Goal: Contribute content: Contribute content

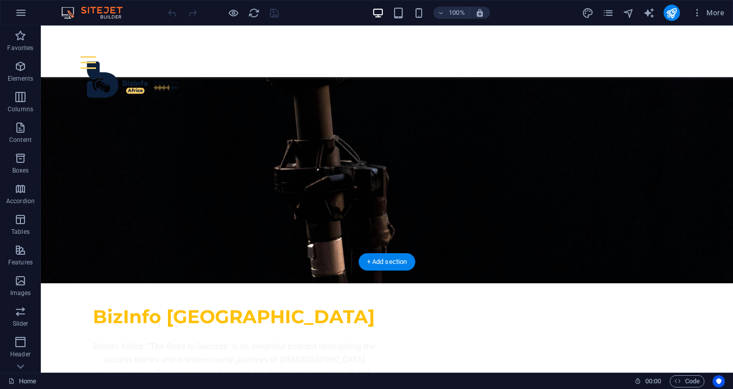
scroll to position [176, 0]
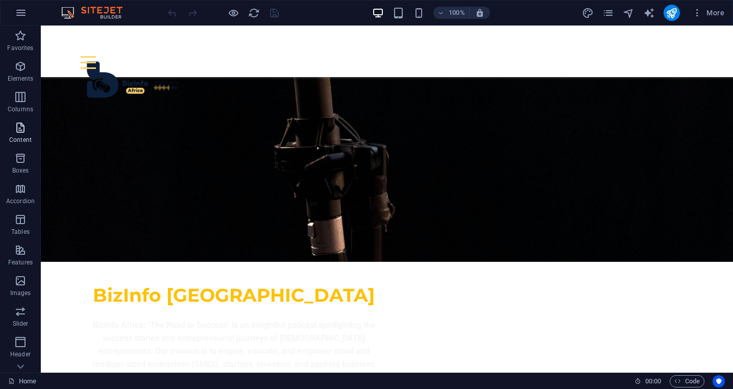
click at [19, 133] on icon "button" at bounding box center [20, 128] width 12 height 12
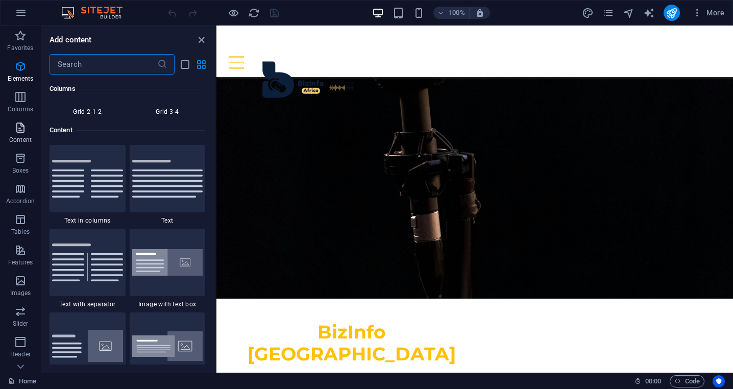
scroll to position [1787, 0]
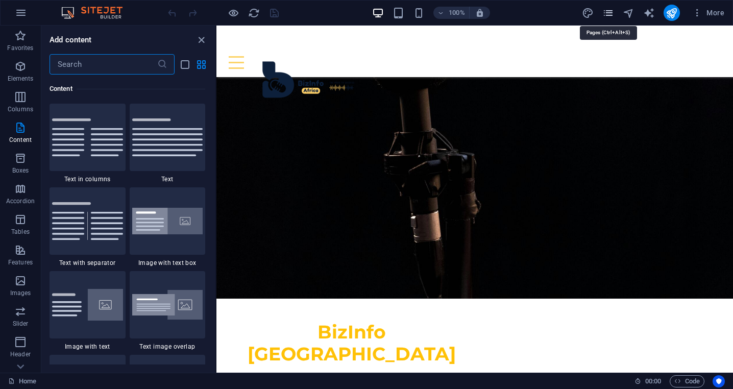
click at [611, 17] on icon "pages" at bounding box center [609, 13] width 12 height 12
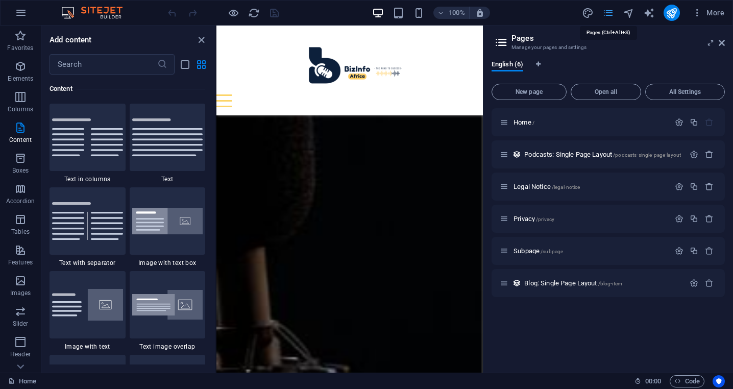
scroll to position [201, 0]
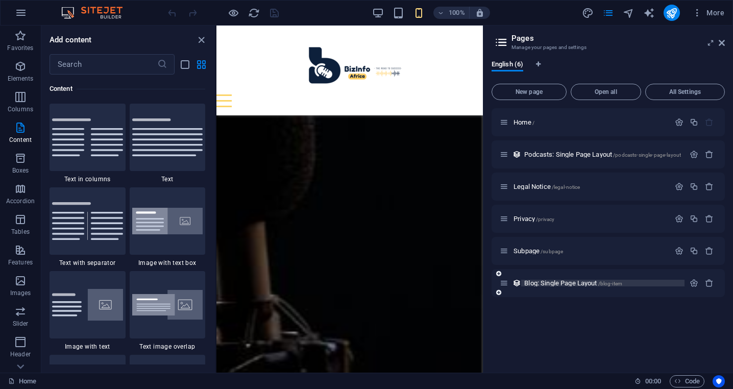
click at [565, 285] on span "Blog: Single Page Layout /blog-item" at bounding box center [574, 283] width 98 height 8
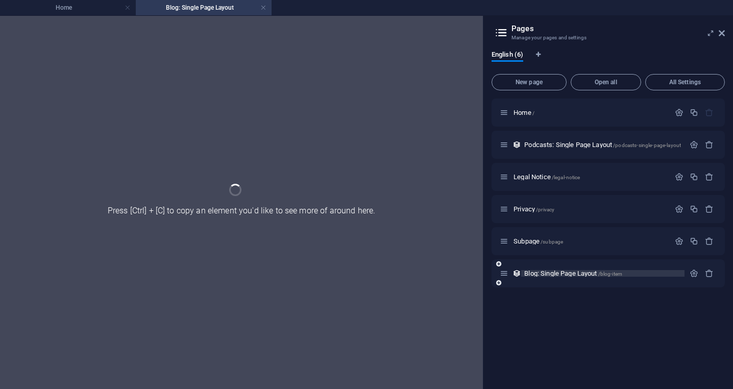
scroll to position [0, 0]
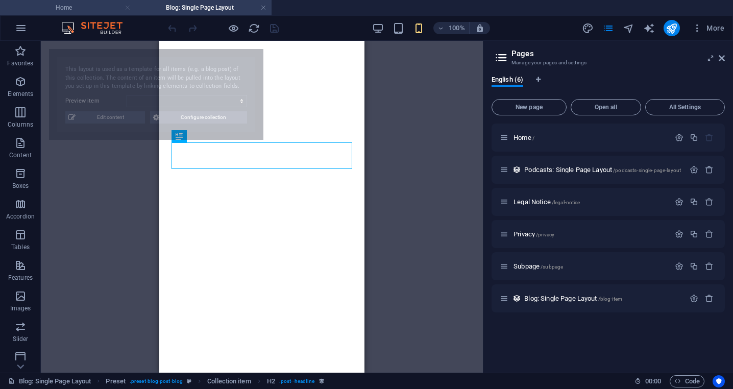
select select "68b1627f7f00f9660b0db134"
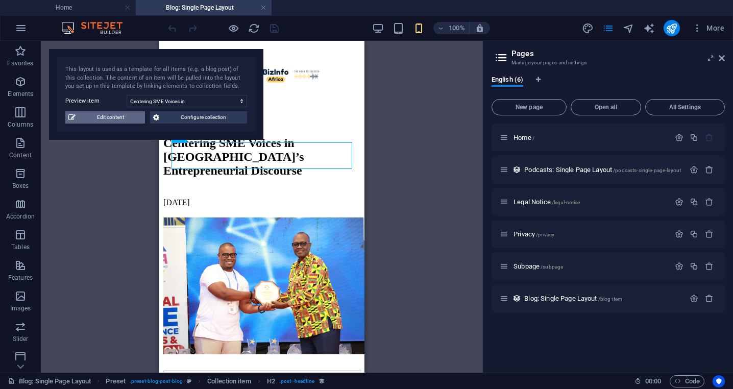
click at [120, 120] on span "Edit content" at bounding box center [110, 117] width 63 height 12
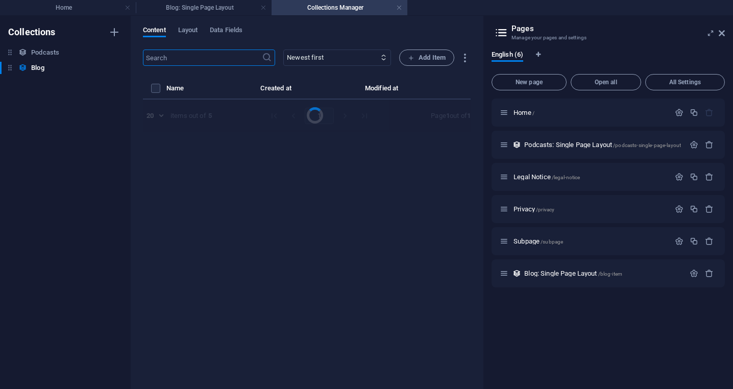
select select "Insights"
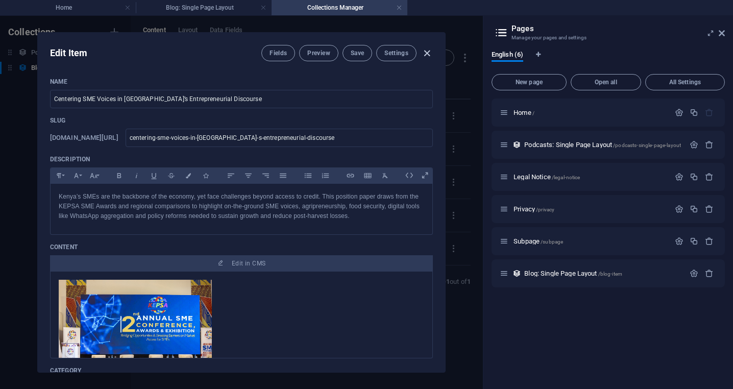
click at [428, 54] on icon "button" at bounding box center [427, 54] width 12 height 12
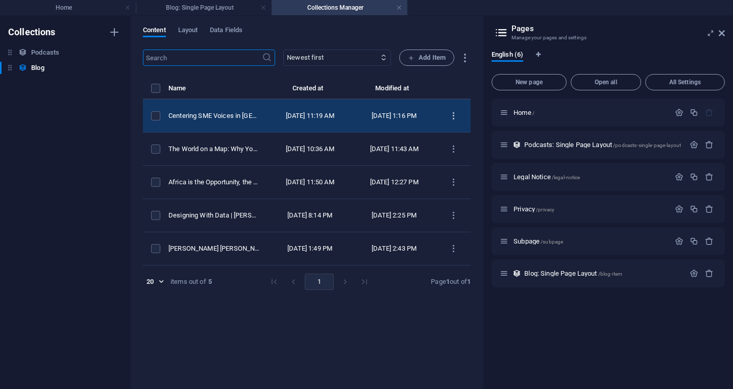
click at [455, 117] on icon "items list" at bounding box center [454, 116] width 10 height 10
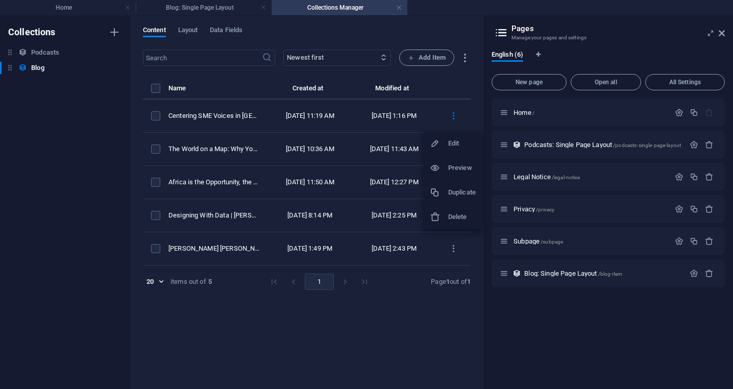
click at [461, 193] on h6 "Duplicate" at bounding box center [462, 192] width 28 height 12
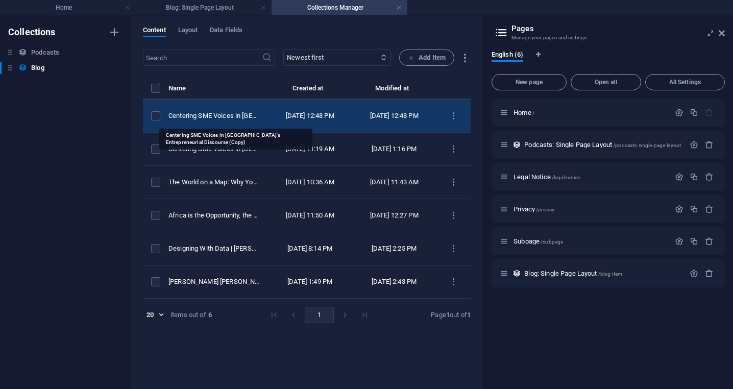
click at [246, 118] on div "Centering SME Voices in [GEOGRAPHIC_DATA]’s Entrepreneurial Discourse (Copy)" at bounding box center [214, 115] width 91 height 9
select select "Insights"
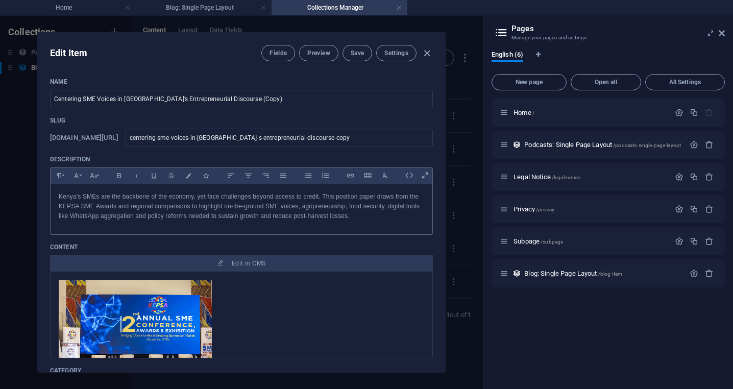
click at [204, 211] on p "Kenya’s SMEs are the backbone of the economy, yet face challenges beyond access…" at bounding box center [242, 207] width 366 height 30
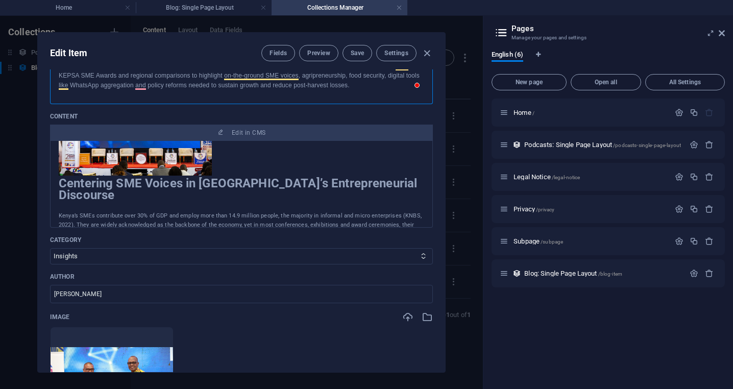
scroll to position [249, 0]
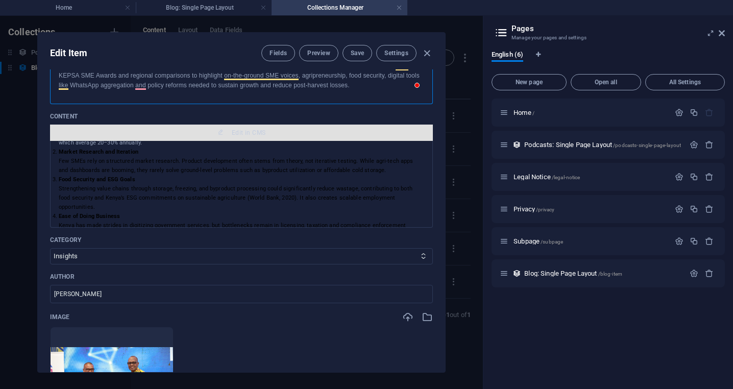
click at [242, 134] on span "Edit in CMS" at bounding box center [249, 133] width 34 height 8
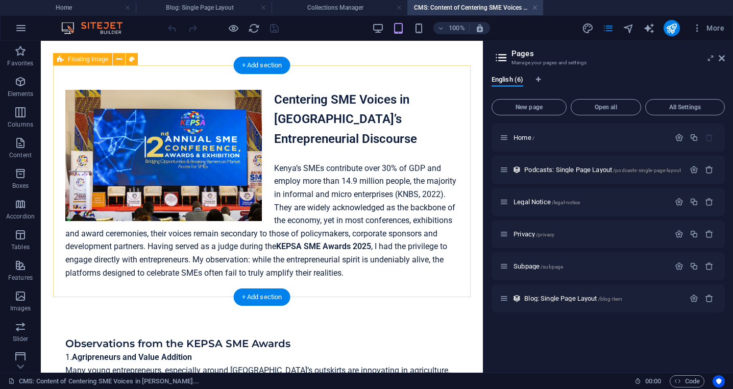
scroll to position [0, 0]
click at [422, 267] on div "Centering SME Voices in Kenya’s Entrepreneurial Discourse Kenya’s SMEs contribu…" at bounding box center [261, 184] width 393 height 189
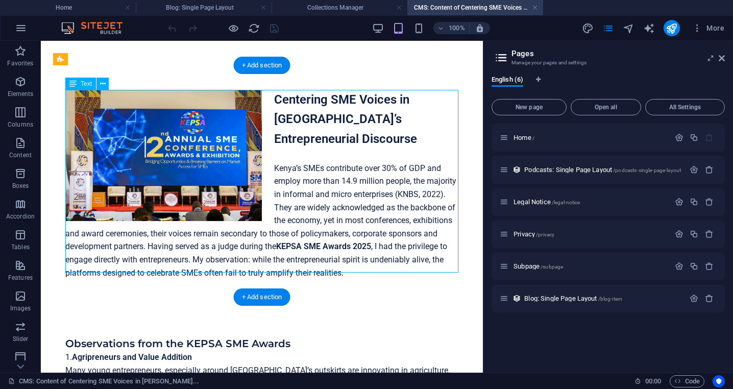
click at [422, 267] on div "Centering SME Voices in Kenya’s Entrepreneurial Discourse Kenya’s SMEs contribu…" at bounding box center [261, 184] width 393 height 189
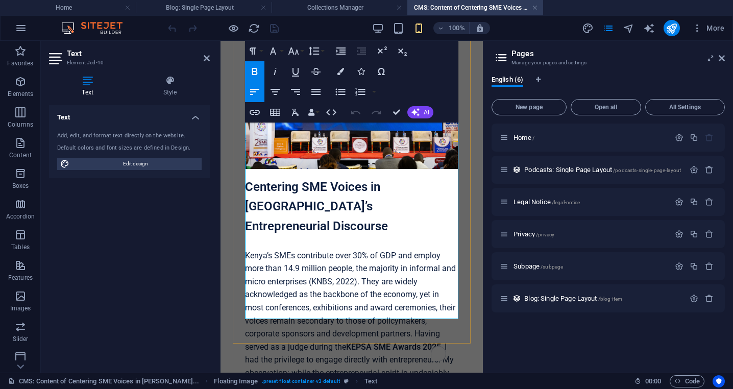
scroll to position [133, 0]
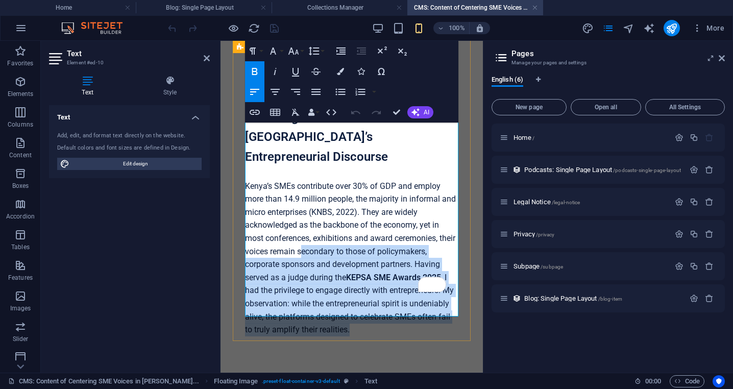
drag, startPoint x: 353, startPoint y: 311, endPoint x: 244, endPoint y: 164, distance: 182.5
click at [244, 164] on div "Centering SME Voices in Kenya’s Entrepreneurial Discourse Kenya’s SMEs contribu…" at bounding box center [352, 147] width 238 height 429
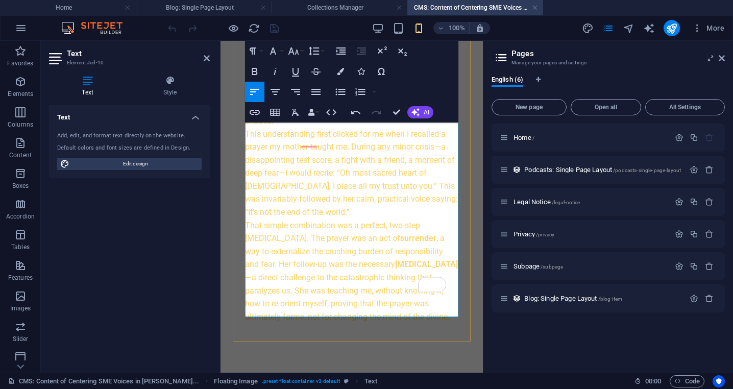
scroll to position [318, 0]
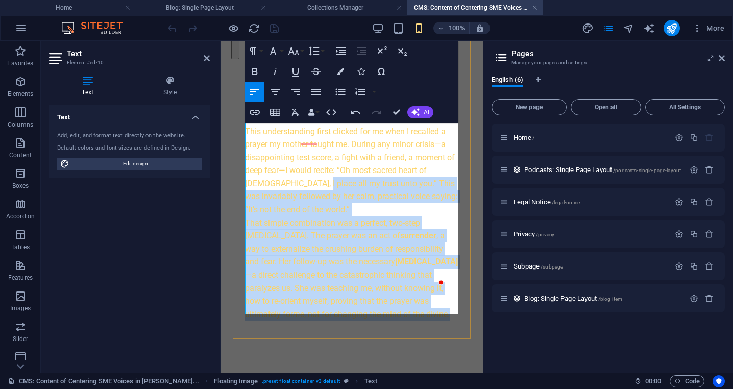
drag, startPoint x: 368, startPoint y: 306, endPoint x: 286, endPoint y: 162, distance: 166.3
click at [286, 159] on div "Centering SME Voices in Kenya’s Entrepreneurial Discourse For years, I've been …" at bounding box center [351, 86] width 213 height 467
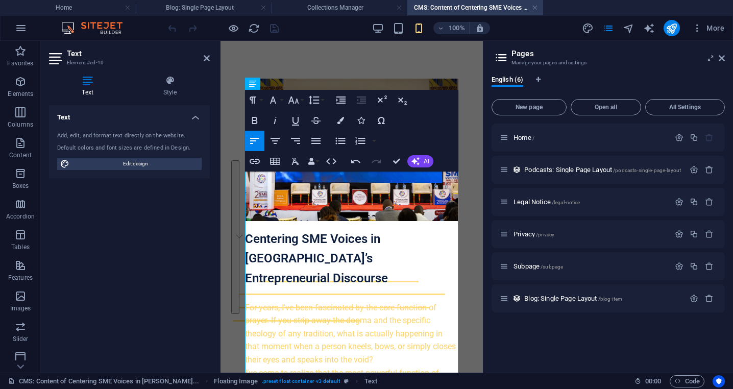
scroll to position [0, 0]
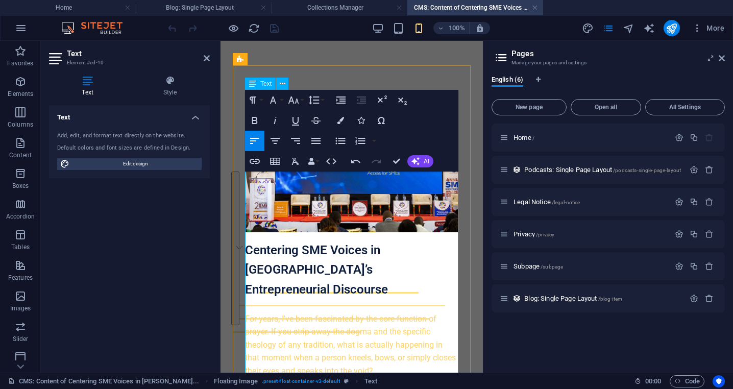
click at [252, 252] on strong "Centering SME Voices in [GEOGRAPHIC_DATA]’s Entrepreneurial Discourse" at bounding box center [316, 270] width 143 height 54
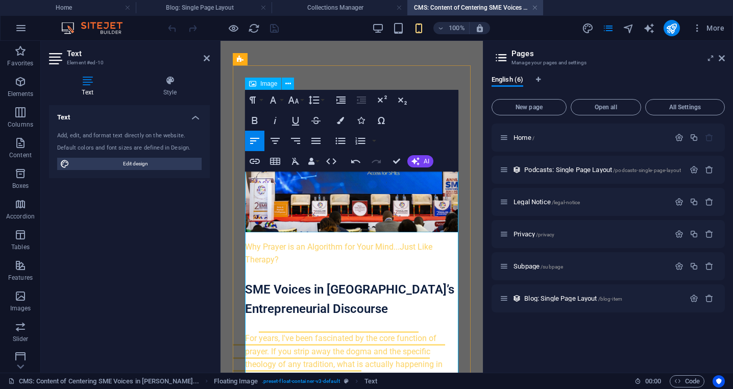
scroll to position [274, 0]
click at [283, 263] on p "Why Prayer is an Algorithm for Your Mind...Just Like Therapy?" at bounding box center [351, 219] width 213 height 95
click at [309, 290] on strong "SME Voices in Kenya’s Entrepreneurial Discourse" at bounding box center [349, 299] width 209 height 34
click at [721, 57] on icon at bounding box center [722, 58] width 6 height 8
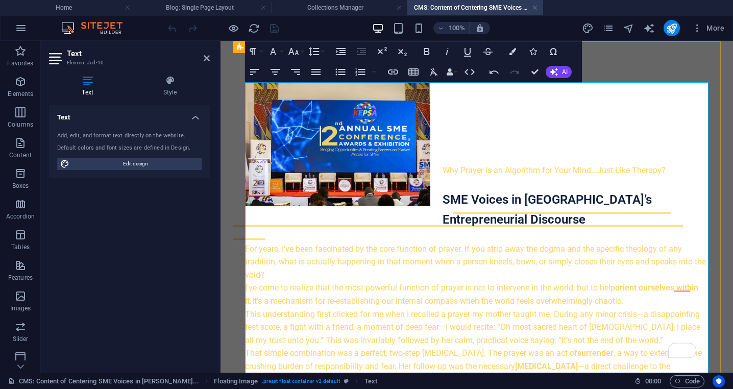
scroll to position [21, 0]
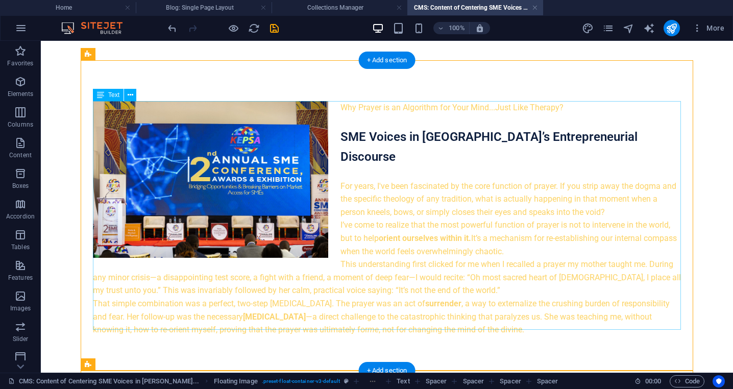
click at [469, 244] on div "Why Prayer is an Algorithm for Your Mind...Just Like Therapy? SME Voices in Ken…" at bounding box center [387, 218] width 588 height 235
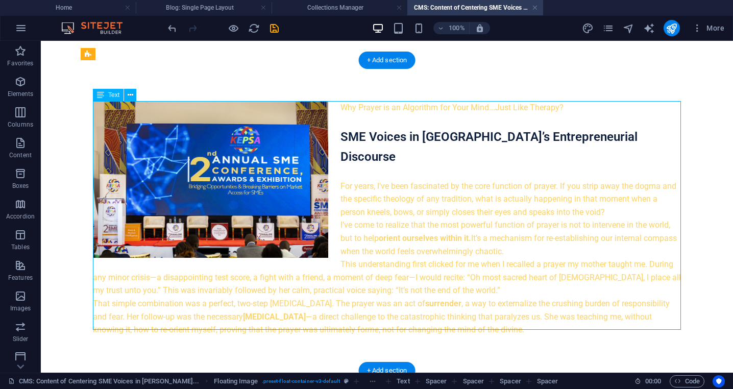
click at [469, 244] on div "Why Prayer is an Algorithm for Your Mind...Just Like Therapy? SME Voices in Ken…" at bounding box center [387, 218] width 588 height 235
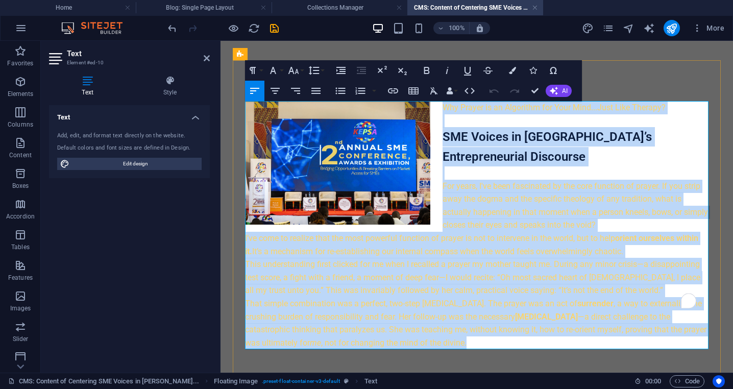
drag, startPoint x: 557, startPoint y: 341, endPoint x: 674, endPoint y: 141, distance: 231.9
click at [439, 105] on div "Why Prayer is an Algorithm for Your Mind...Just Like Therapy? SME Voices in Ken…" at bounding box center [477, 225] width 464 height 248
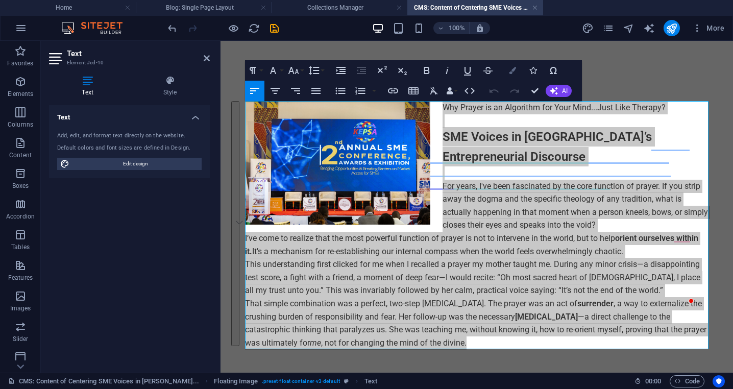
click at [514, 69] on icon "button" at bounding box center [512, 70] width 7 height 7
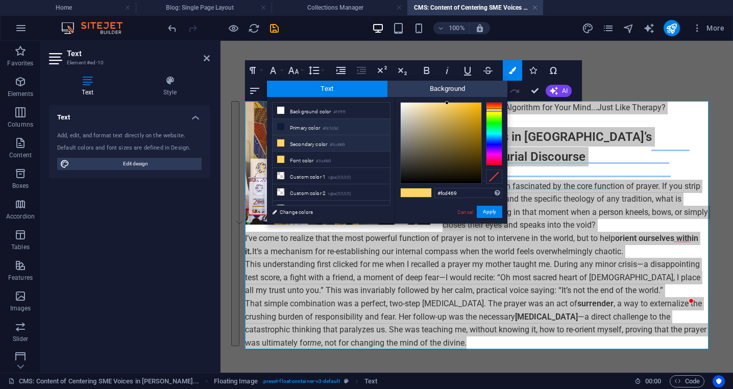
click at [323, 128] on li "Primary color #0c1d3d" at bounding box center [331, 127] width 117 height 16
type input "#0c1d3d"
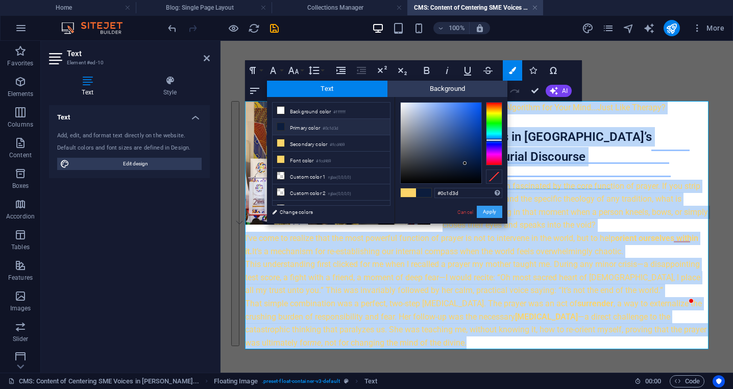
click at [487, 211] on button "Apply" at bounding box center [490, 212] width 26 height 12
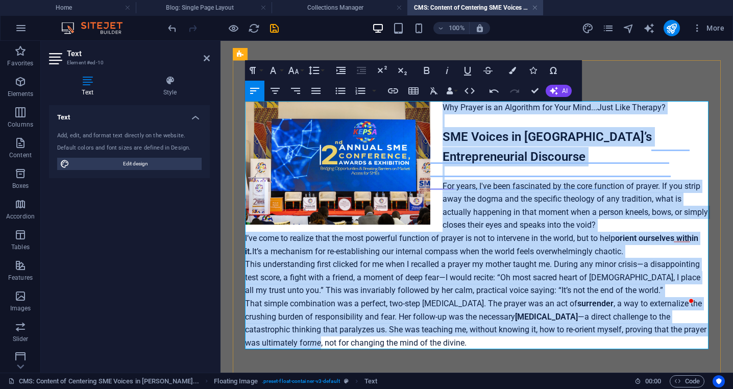
click at [510, 171] on p "To enrich screen reader interactions, please activate Accessibility in Grammarl…" at bounding box center [477, 173] width 464 height 13
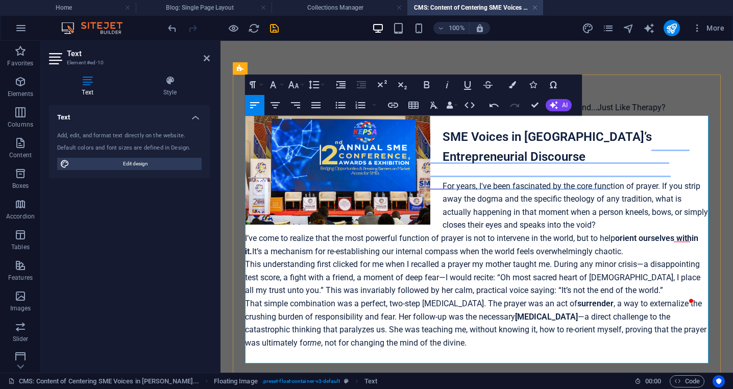
scroll to position [2, 0]
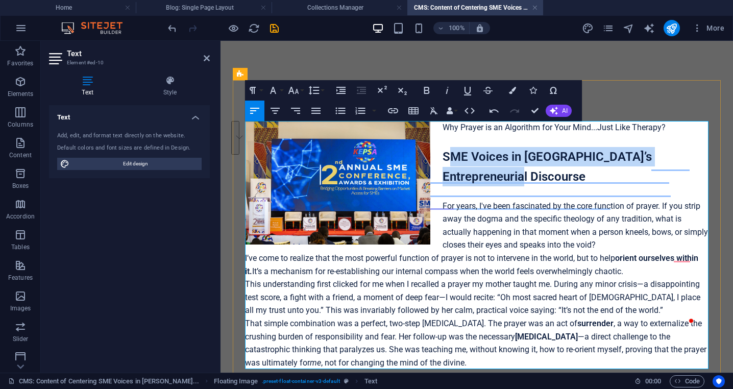
drag, startPoint x: 501, startPoint y: 173, endPoint x: 436, endPoint y: 160, distance: 66.7
click at [436, 160] on p "SME Voices in Kenya’s Entrepreneurial Discourse" at bounding box center [477, 166] width 464 height 39
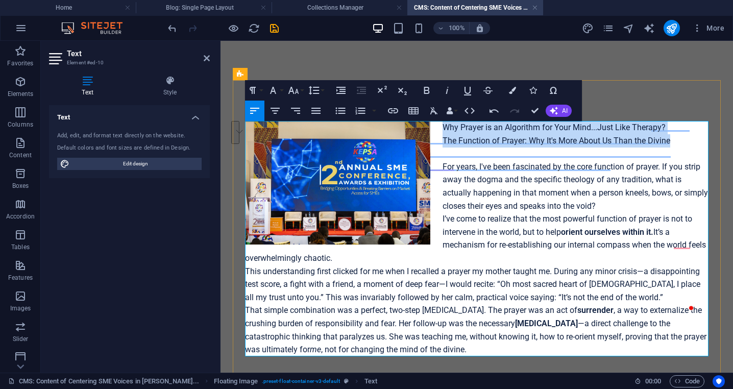
drag, startPoint x: 674, startPoint y: 139, endPoint x: 435, endPoint y: 130, distance: 239.2
click at [435, 130] on div "Why Prayer is an Algorithm for Your Mind...Just Like Therapy? ​ The Function of…" at bounding box center [477, 238] width 464 height 235
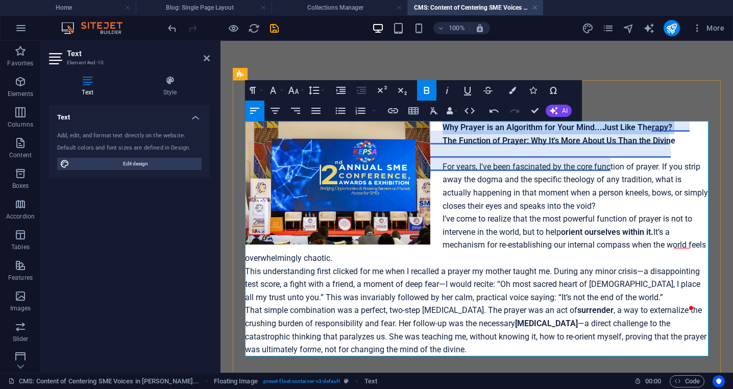
click at [501, 177] on span "For years, I've been fascinated by the core function of prayer. If you strip aw…" at bounding box center [576, 186] width 266 height 49
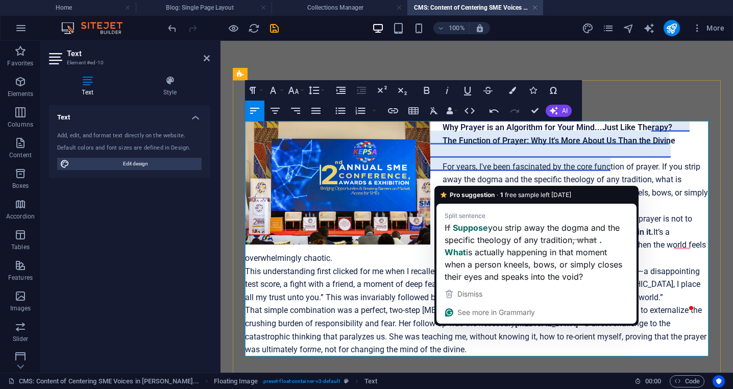
click at [498, 154] on p "To enrich screen reader interactions, please activate Accessibility in Grammarl…" at bounding box center [477, 153] width 464 height 13
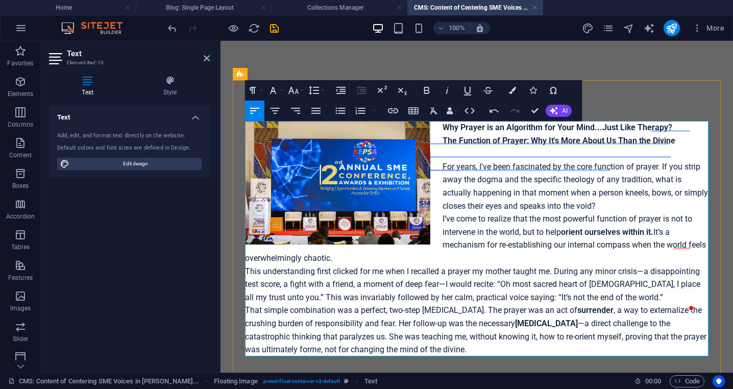
click at [499, 130] on strong "Why Prayer is an Algorithm for Your Mind...Just Like Therapy?" at bounding box center [558, 128] width 230 height 10
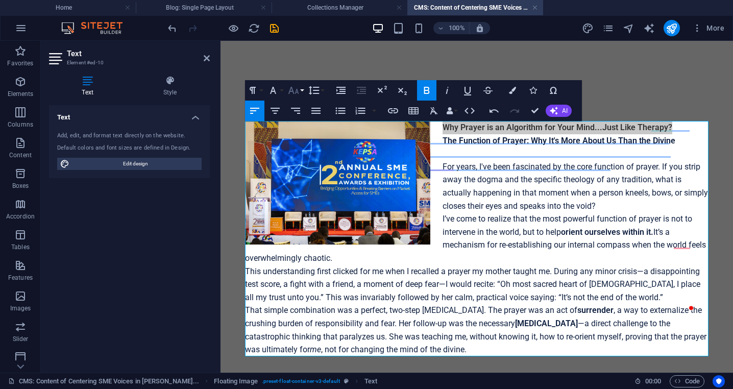
click at [302, 91] on button "Font Size" at bounding box center [295, 90] width 19 height 20
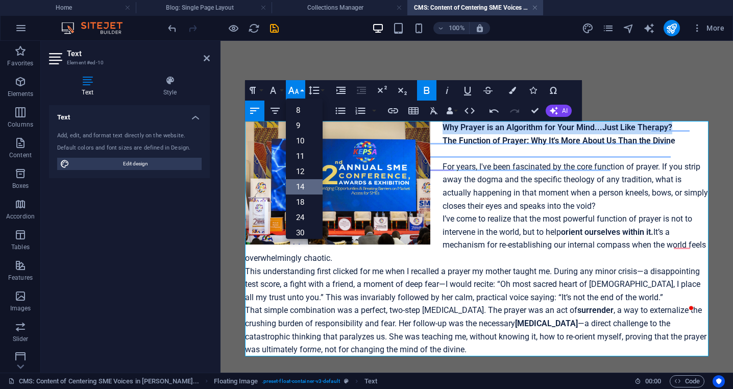
click at [305, 185] on link "14" at bounding box center [304, 186] width 37 height 15
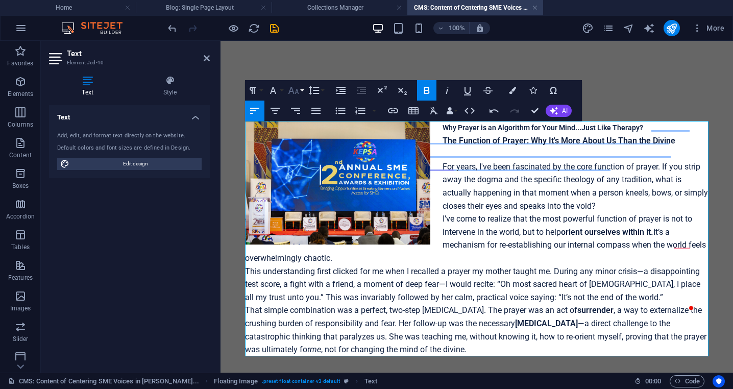
click at [301, 92] on button "Font Size" at bounding box center [295, 90] width 19 height 20
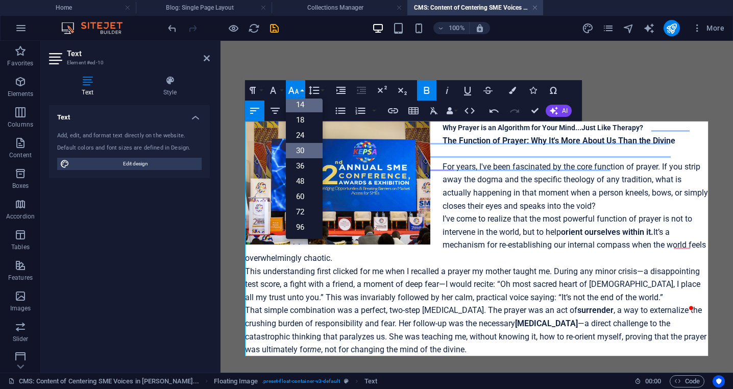
scroll to position [82, 0]
click at [303, 168] on link "36" at bounding box center [304, 165] width 37 height 15
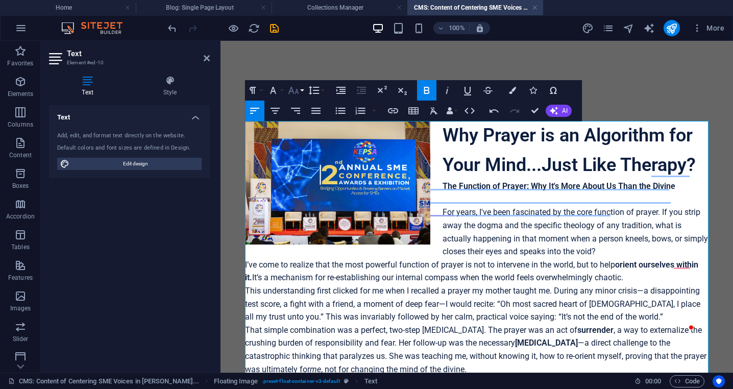
click at [302, 91] on button "Font Size" at bounding box center [295, 90] width 19 height 20
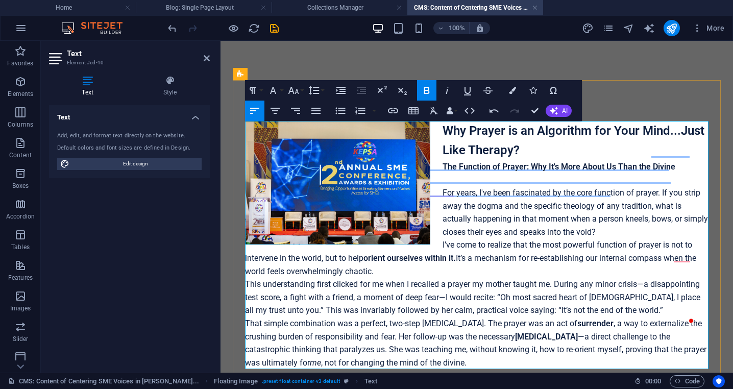
scroll to position [82, 0]
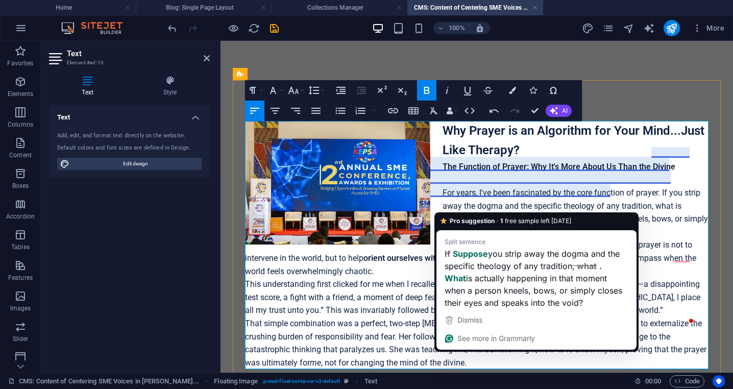
click at [511, 185] on p "To enrich screen reader interactions, please activate Accessibility in Grammarl…" at bounding box center [477, 179] width 464 height 13
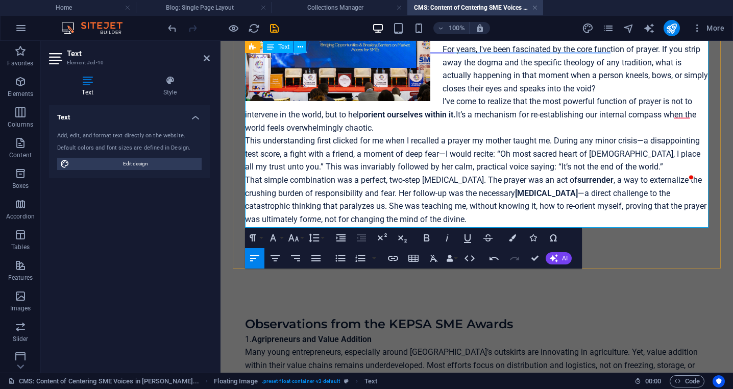
scroll to position [138, 0]
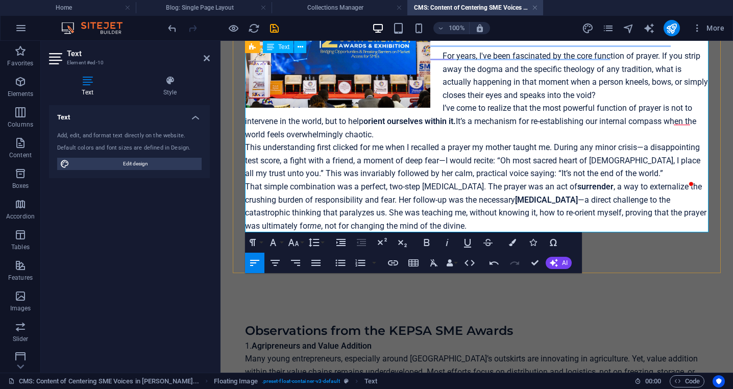
click at [475, 136] on p "I’ve come to realize that the most powerful function of prayer is not to interv…" at bounding box center [477, 121] width 464 height 39
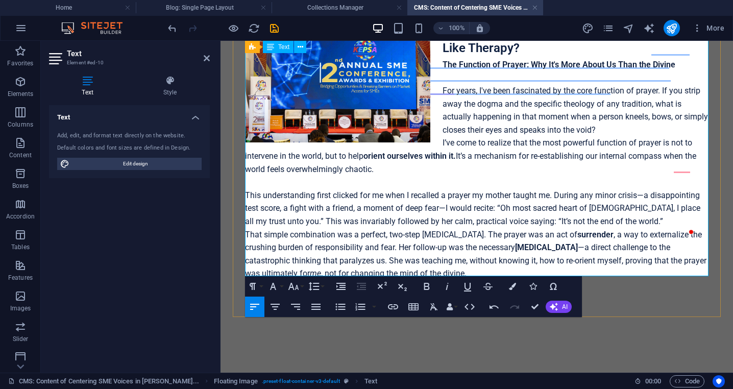
scroll to position [101, 0]
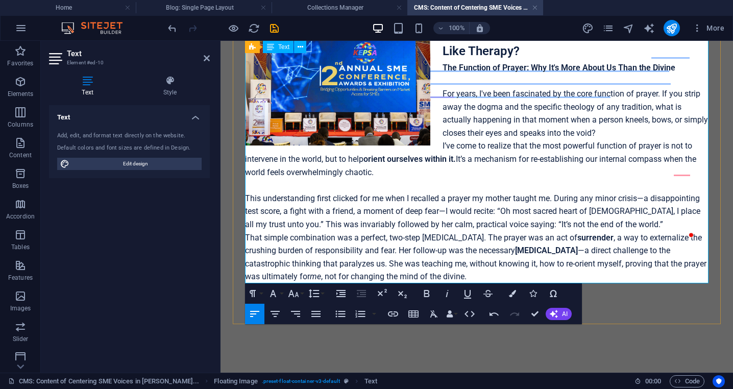
click at [638, 132] on p "For years, I've been fascinated by the core function of prayer. If you strip aw…" at bounding box center [477, 113] width 464 height 52
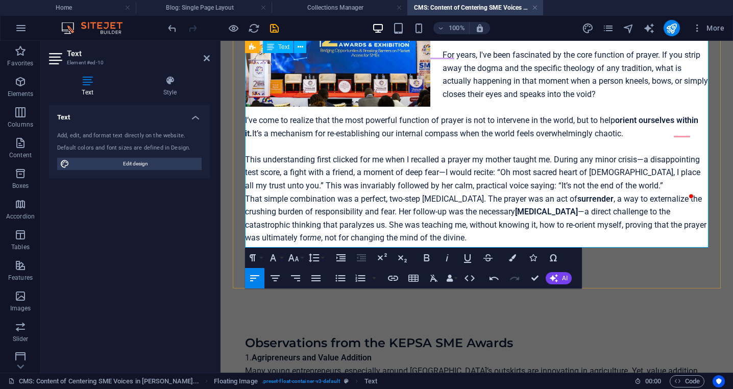
scroll to position [162, 0]
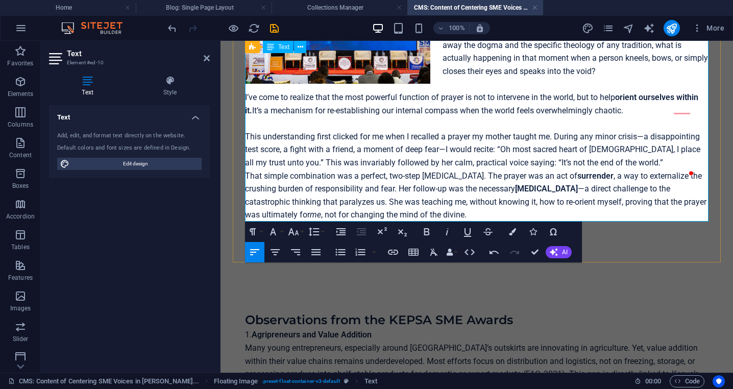
click at [584, 217] on p "That simple combination was a perfect, two-step psychological intervention. The…" at bounding box center [477, 196] width 464 height 52
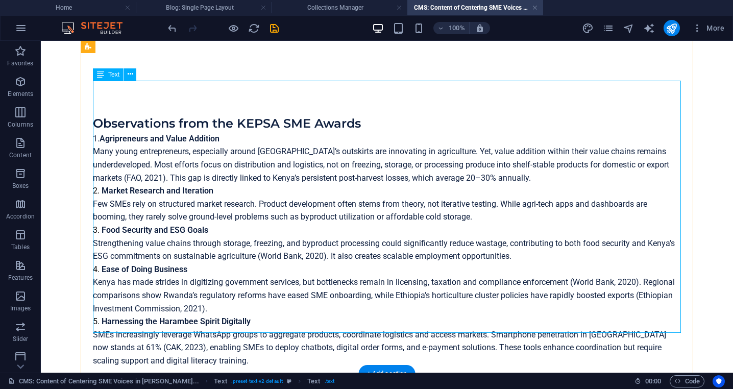
scroll to position [361, 0]
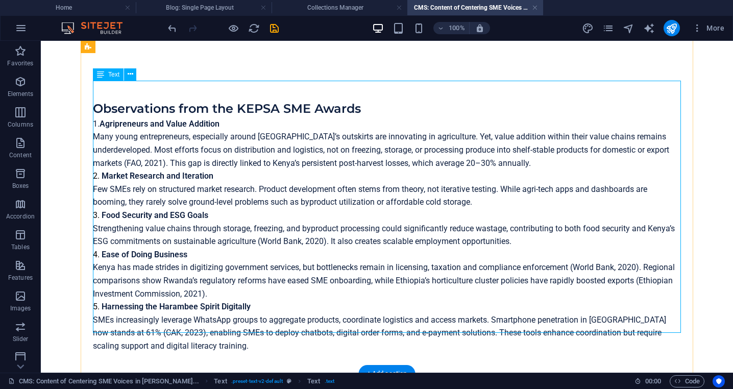
click at [199, 323] on div "Observations from the KEPSA SME Awards 1. Agripreneurs and Value Addition Many …" at bounding box center [387, 226] width 588 height 252
click at [196, 327] on div "Observations from the KEPSA SME Awards 1. Agripreneurs and Value Addition Many …" at bounding box center [387, 226] width 588 height 252
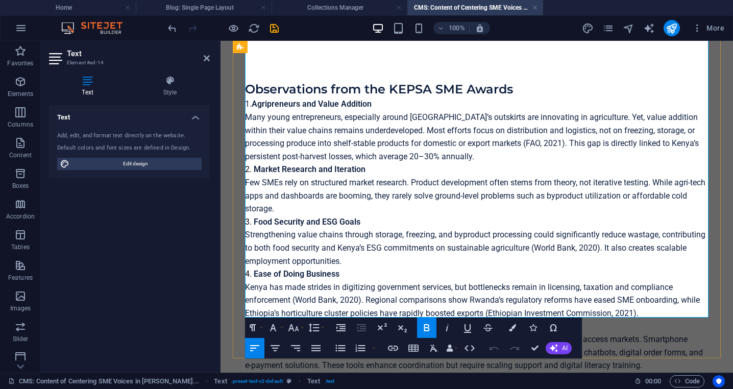
scroll to position [448, 0]
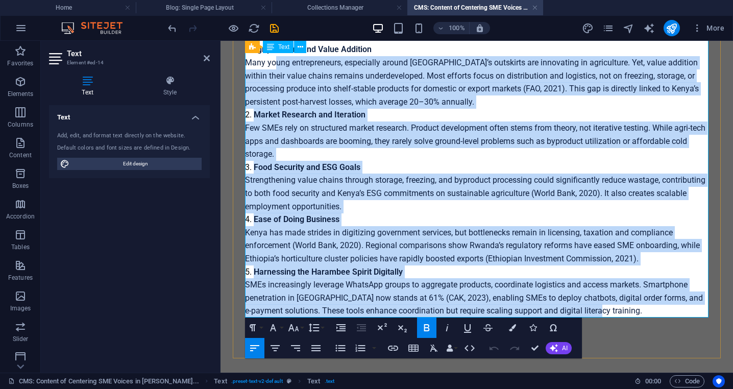
drag, startPoint x: 605, startPoint y: 310, endPoint x: 246, endPoint y: 65, distance: 434.9
click at [246, 65] on div "Observations from the KEPSA SME Awards 1. Agripreneurs and Value Addition Many …" at bounding box center [477, 172] width 464 height 292
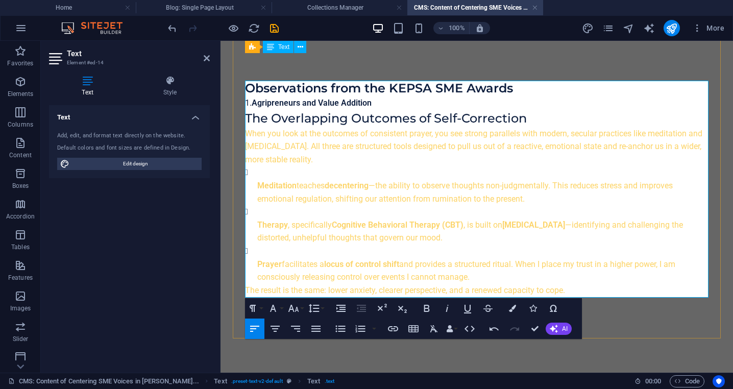
scroll to position [393, 0]
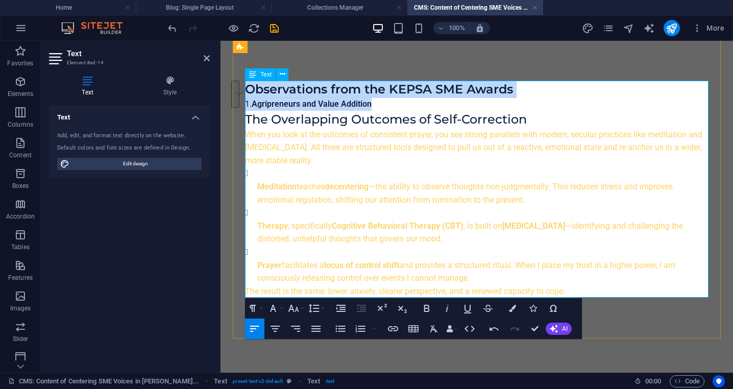
drag, startPoint x: 378, startPoint y: 104, endPoint x: 247, endPoint y: 86, distance: 132.9
click at [247, 86] on div "Observations from the KEPSA SME Awards 1. Agripreneurs and Value Addition The O…" at bounding box center [477, 190] width 464 height 218
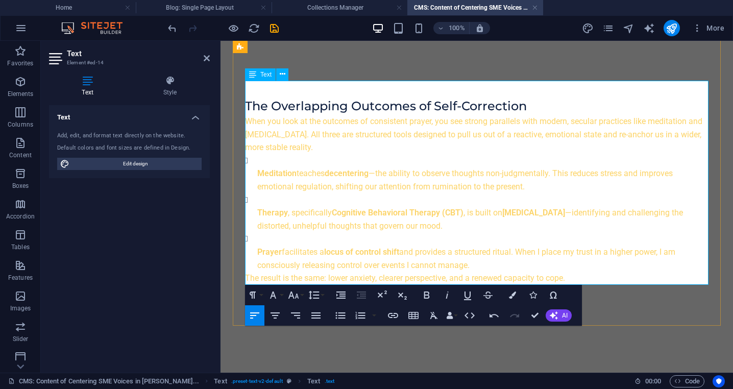
click at [247, 107] on span "The Overlapping Outcomes of Self-Correction" at bounding box center [386, 106] width 282 height 15
click at [252, 107] on span "The Overlapping Outcomes of Self-Correction" at bounding box center [386, 106] width 282 height 15
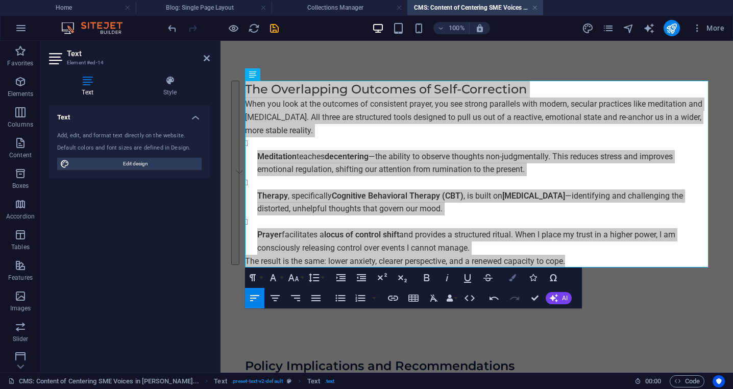
click at [515, 276] on icon "button" at bounding box center [512, 277] width 7 height 7
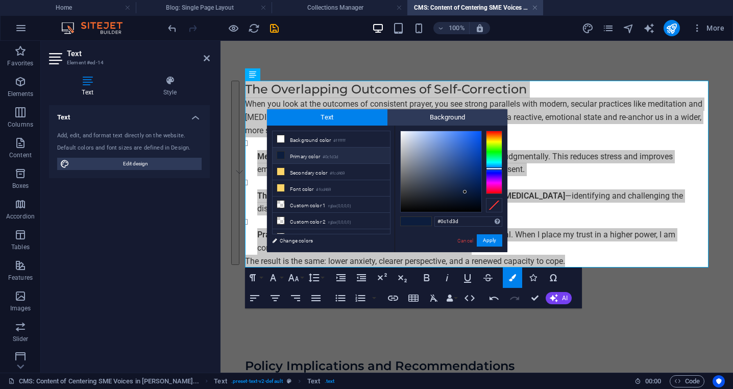
click at [324, 156] on li "Primary color #0c1d3d" at bounding box center [331, 156] width 117 height 16
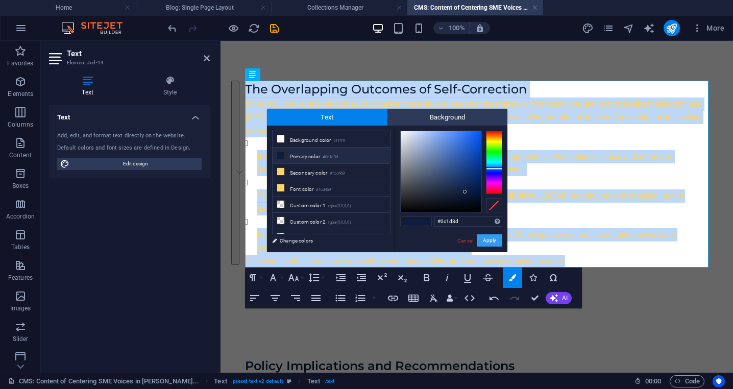
click at [494, 240] on button "Apply" at bounding box center [490, 240] width 26 height 12
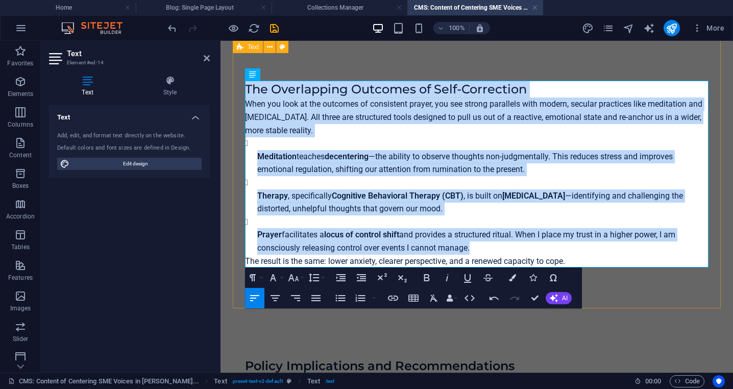
click at [631, 291] on div "The Overlapping Outcomes of Self-Correction When you look at the outcomes of co…" at bounding box center [477, 170] width 488 height 277
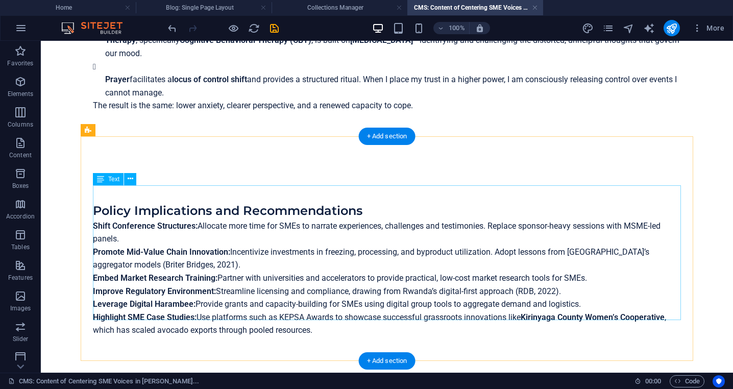
scroll to position [533, 0]
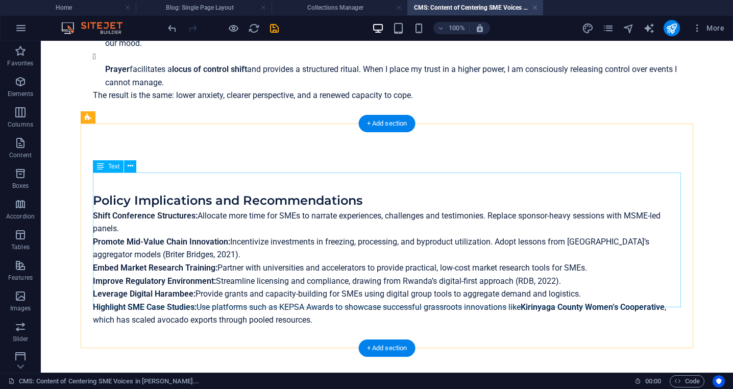
click at [325, 302] on div "Policy Implications and Recommendations Shift Conference Structures: Allocate m…" at bounding box center [387, 259] width 588 height 135
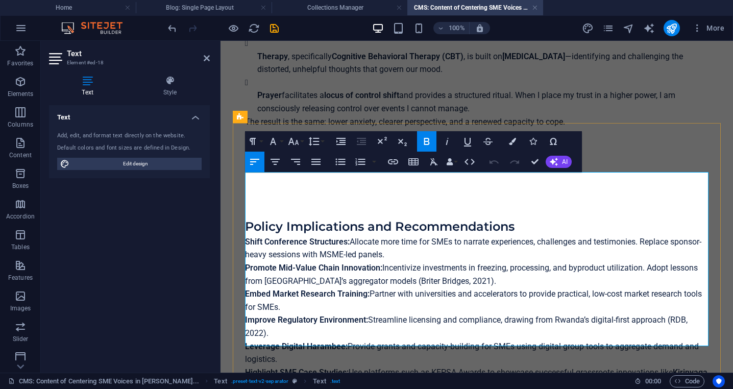
scroll to position [579, 0]
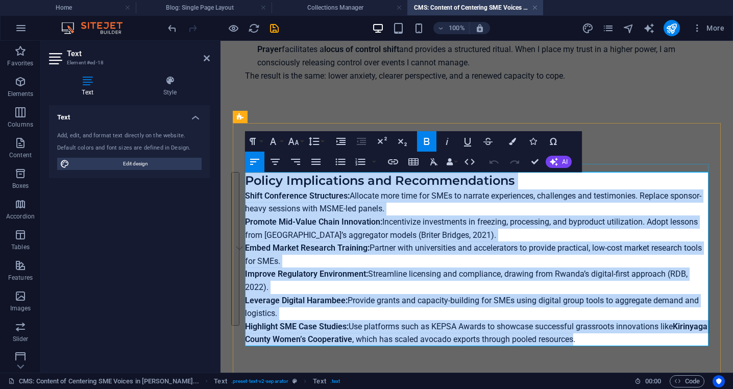
drag, startPoint x: 612, startPoint y: 338, endPoint x: 249, endPoint y: 168, distance: 400.5
click at [249, 168] on div "Policy Implications and Recommendations Shift Conference Structures: Allocate m…" at bounding box center [477, 255] width 488 height 264
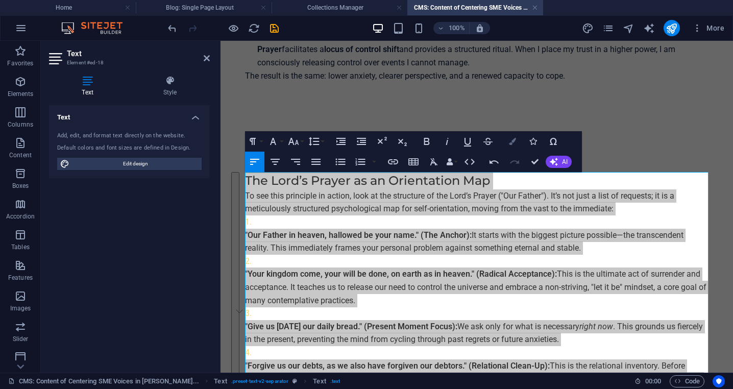
click at [516, 144] on button "Colors" at bounding box center [512, 141] width 19 height 20
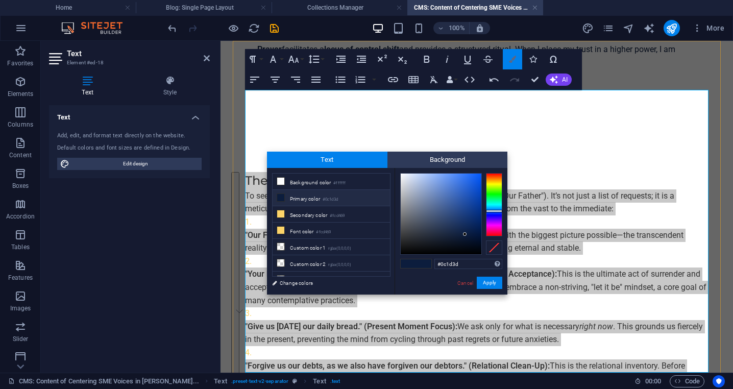
scroll to position [661, 0]
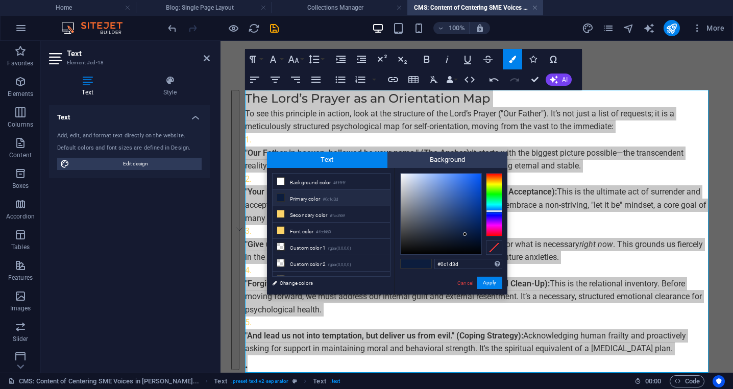
click at [337, 198] on small "#0c1d3d" at bounding box center [330, 199] width 15 height 7
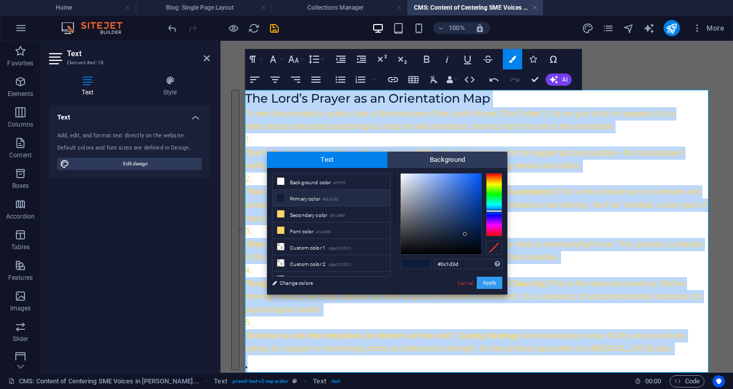
click at [486, 282] on button "Apply" at bounding box center [490, 283] width 26 height 12
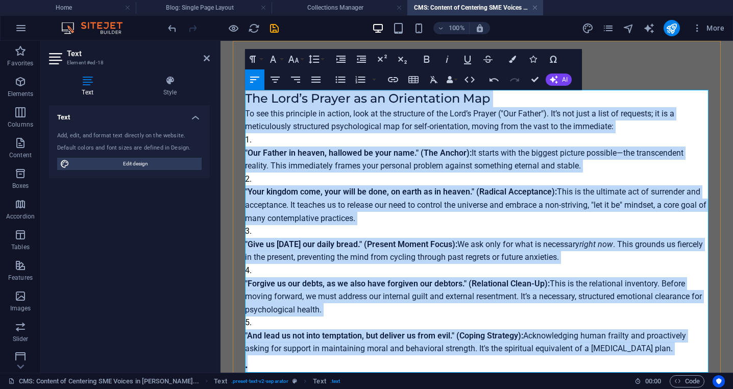
click at [324, 173] on li ""Your kingdom come, your will be done, on earth as in heaven." (Radical Accepta…" at bounding box center [477, 199] width 464 height 52
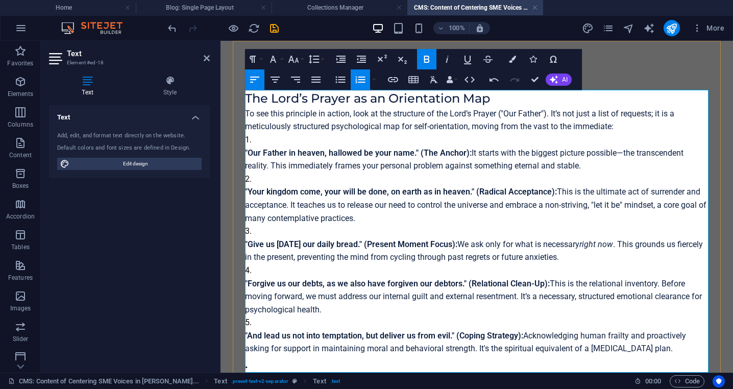
click at [265, 141] on li ""Our Father in heaven, hallowed be your name." (The Anchor): It starts with the…" at bounding box center [477, 152] width 464 height 39
click at [265, 142] on li ""Our Father in heaven, hallowed be your name." (The Anchor): It starts with the…" at bounding box center [477, 152] width 464 height 39
click at [281, 164] on span ""Our Father in heaven, hallowed be your name." (The Anchor): It starts with the…" at bounding box center [464, 159] width 439 height 23
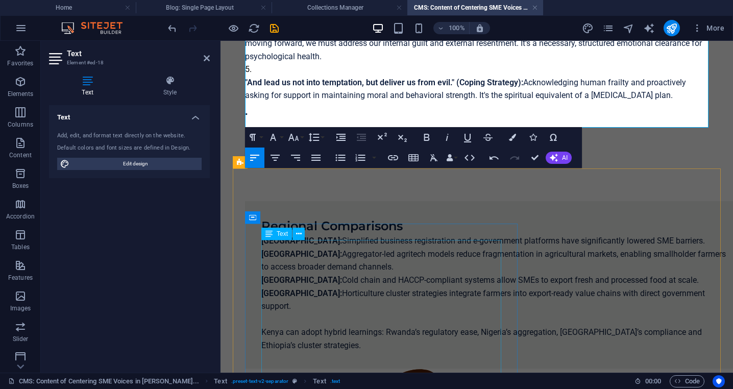
scroll to position [921, 0]
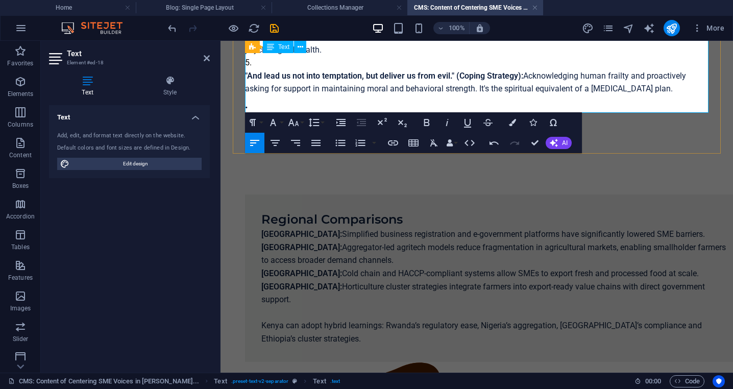
click at [272, 102] on h3 "." at bounding box center [477, 104] width 464 height 17
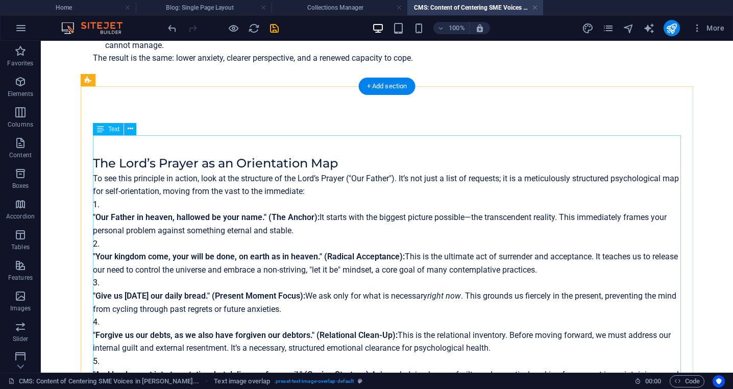
scroll to position [571, 0]
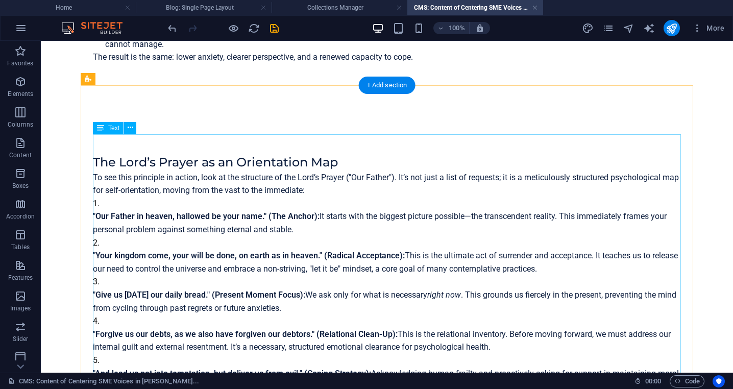
click at [242, 220] on div "The Lord’s Prayer as an Orientation Map To see this principle in action, look a…" at bounding box center [387, 274] width 588 height 240
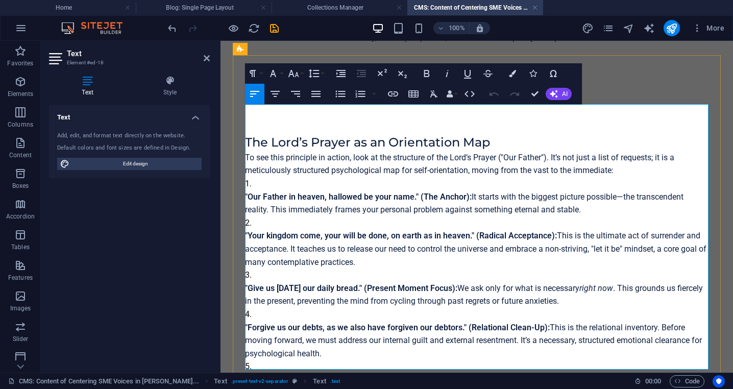
scroll to position [673, 0]
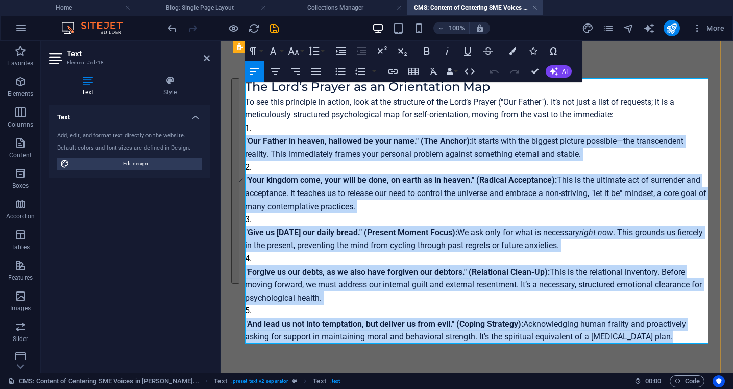
drag, startPoint x: 678, startPoint y: 337, endPoint x: 246, endPoint y: 124, distance: 482.0
click at [246, 124] on ol ""Our Father in heaven, hallowed be your name." (The Anchor): It starts with the…" at bounding box center [477, 233] width 464 height 222
click at [361, 72] on icon "button" at bounding box center [361, 71] width 10 height 7
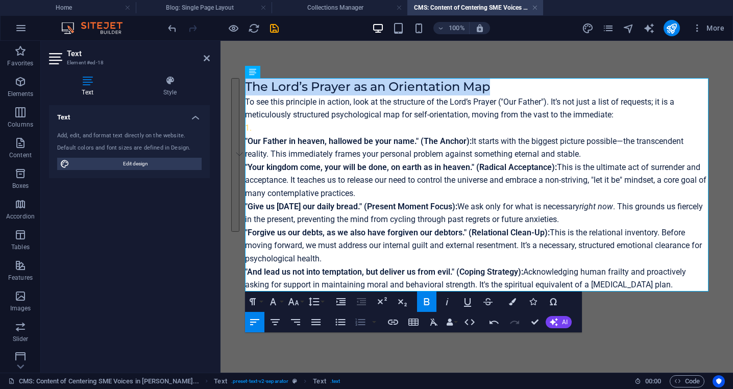
click at [361, 320] on icon "button" at bounding box center [361, 322] width 10 height 7
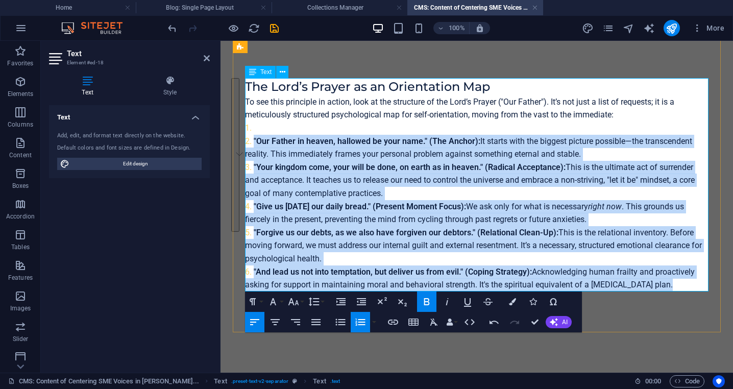
click at [264, 126] on li "To enrich screen reader interactions, please activate Accessibility in Grammarl…" at bounding box center [477, 128] width 464 height 13
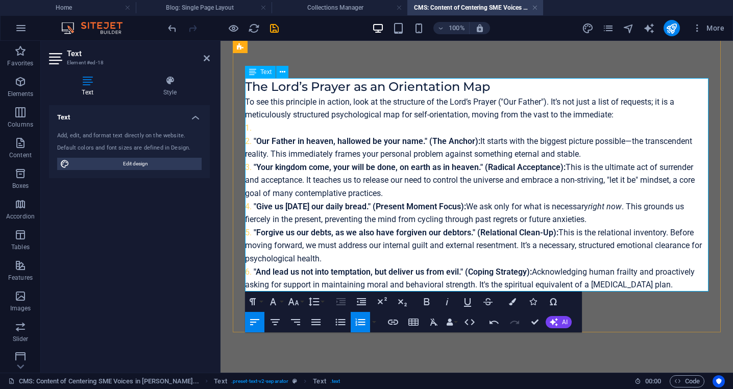
click at [254, 139] on span ""Our Father in heaven, hallowed be your name." (The Anchor):" at bounding box center [367, 141] width 227 height 10
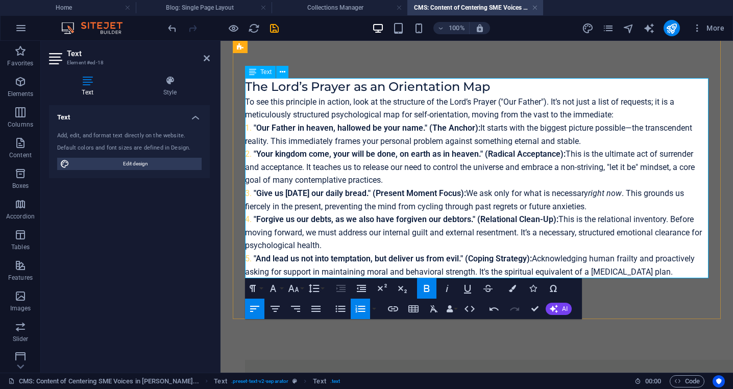
click at [680, 272] on li ""And lead us not into temptation, but deliver us from evil." (Coping Strategy):…" at bounding box center [477, 265] width 464 height 26
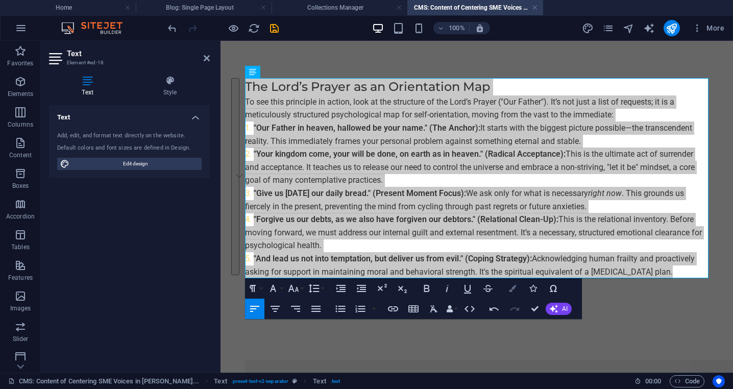
click at [513, 288] on icon "button" at bounding box center [512, 288] width 7 height 7
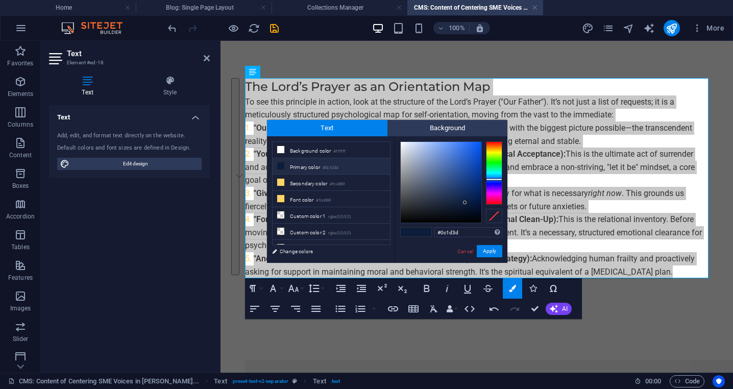
click at [323, 167] on li "Primary color #0c1d3d" at bounding box center [331, 166] width 117 height 16
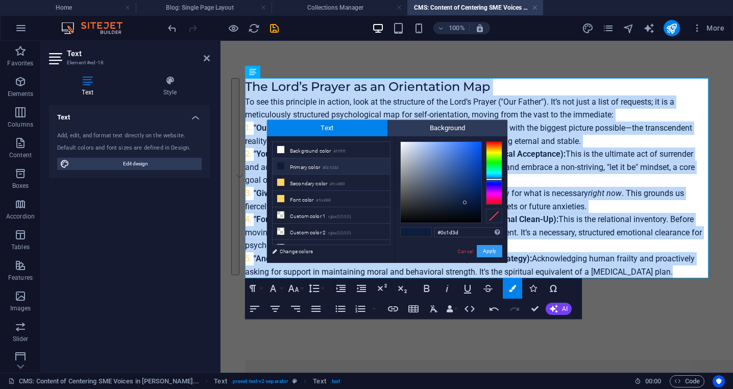
click at [492, 255] on button "Apply" at bounding box center [490, 251] width 26 height 12
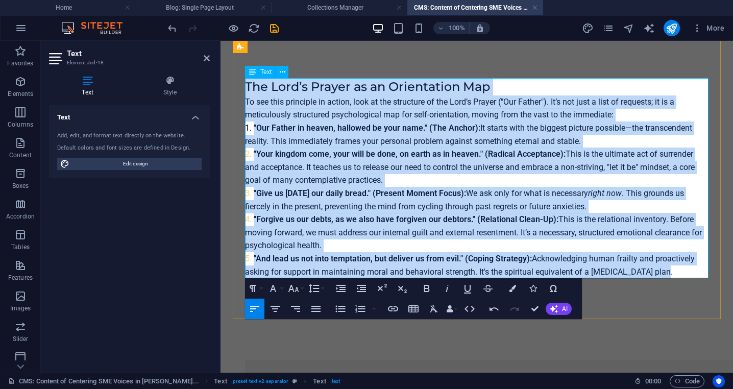
click at [435, 221] on span ""Forgive us our debts, as we also have forgiven our debtors." (Relational Clean…" at bounding box center [406, 220] width 305 height 10
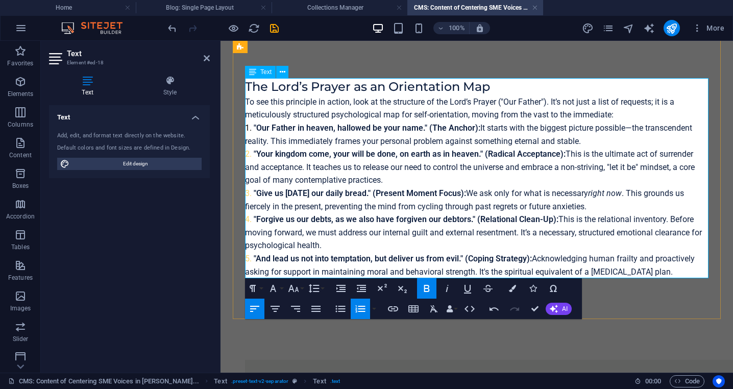
click at [248, 153] on li ""Your kingdom come, your will be done, on earth as in heaven." (Radical Accepta…" at bounding box center [477, 167] width 464 height 39
click at [252, 260] on li ""And lead us not into temptation, but deliver us from evil." (Coping Strategy):…" at bounding box center [477, 265] width 464 height 26
drag, startPoint x: 536, startPoint y: 265, endPoint x: 233, endPoint y: 162, distance: 320.0
click at [233, 162] on div "The Lord’s Prayer as an Orientation Map To see this principle in action, look a…" at bounding box center [477, 174] width 488 height 290
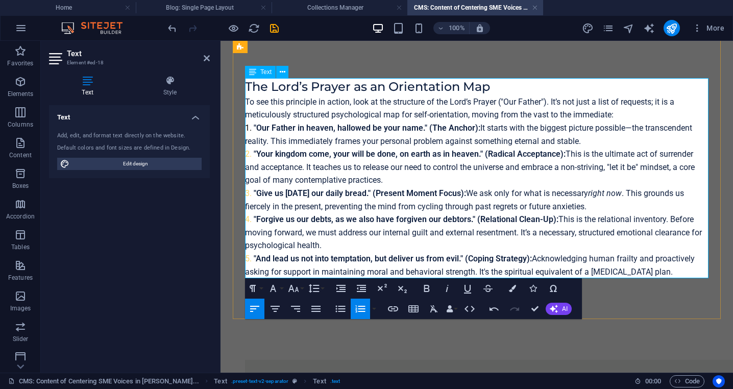
click at [247, 152] on li ""Your kingdom come, your will be done, on earth as in heaven." (Radical Accepta…" at bounding box center [477, 167] width 464 height 39
click at [375, 310] on button "button" at bounding box center [374, 309] width 8 height 20
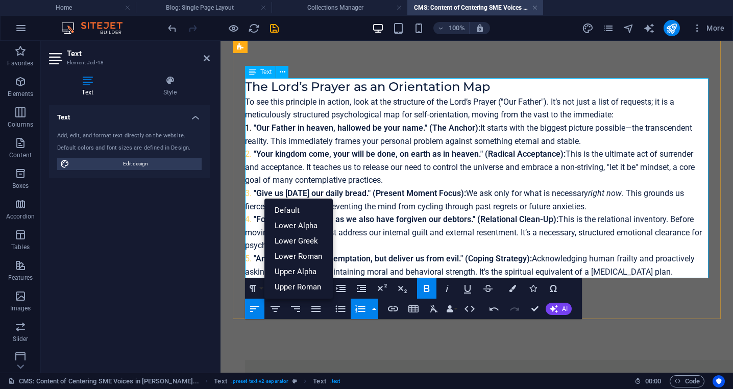
click at [372, 238] on li ""Forgive us our debts, as we also have forgiven our debtors." (Relational Clean…" at bounding box center [477, 232] width 464 height 39
click at [375, 205] on span ""Give us today our daily bread." (Present Moment Focus): We ask only for what i…" at bounding box center [464, 199] width 439 height 23
click at [375, 180] on span ""Your kingdom come, your will be done, on earth as in heaven." (Radical Accepta…" at bounding box center [470, 167] width 450 height 36
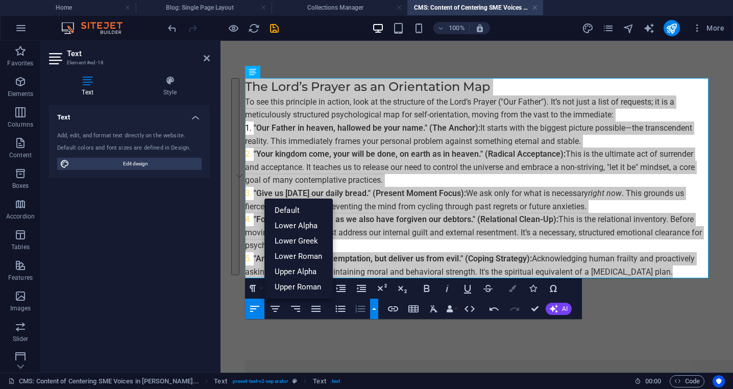
click at [512, 289] on icon "button" at bounding box center [512, 288] width 7 height 7
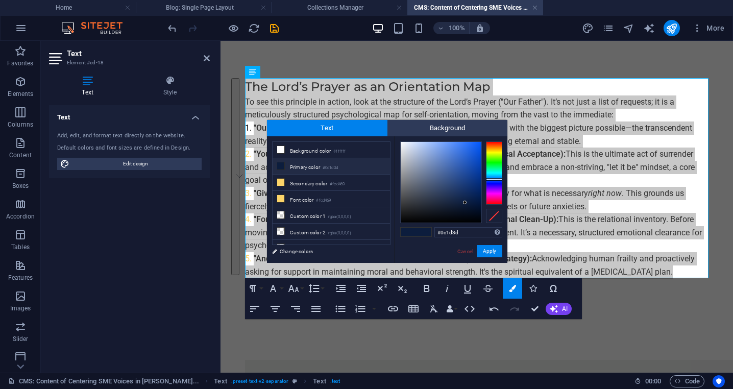
click at [311, 169] on li "Primary color #0c1d3d" at bounding box center [331, 166] width 117 height 16
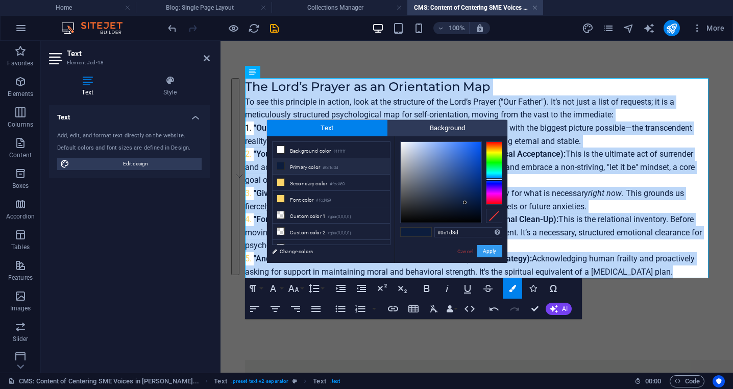
click at [491, 249] on button "Apply" at bounding box center [490, 251] width 26 height 12
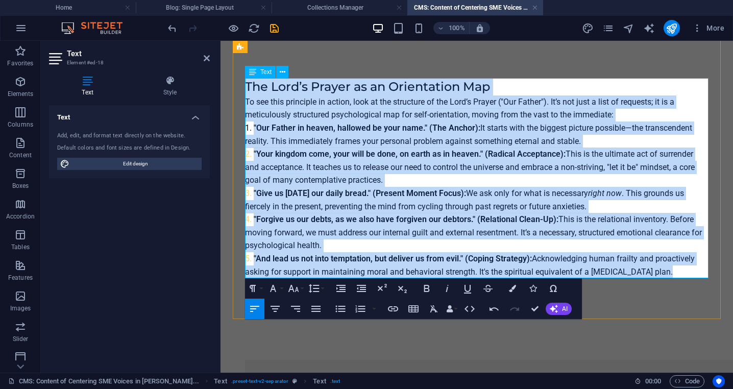
click at [274, 195] on span ""Give us today our daily bread." (Present Moment Focus):" at bounding box center [360, 193] width 212 height 10
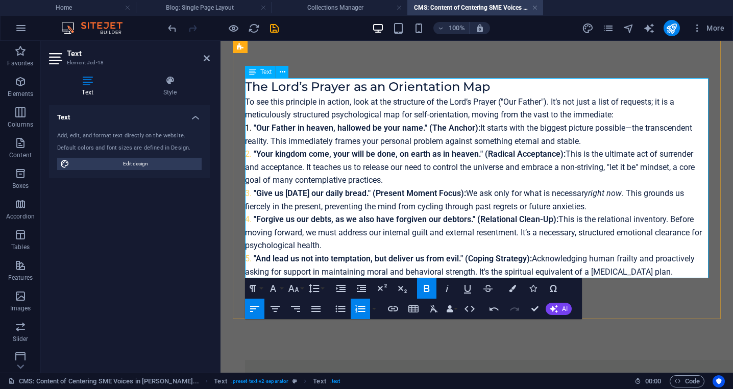
click at [274, 195] on span ""Give us today our daily bread." (Present Moment Focus):" at bounding box center [360, 193] width 212 height 10
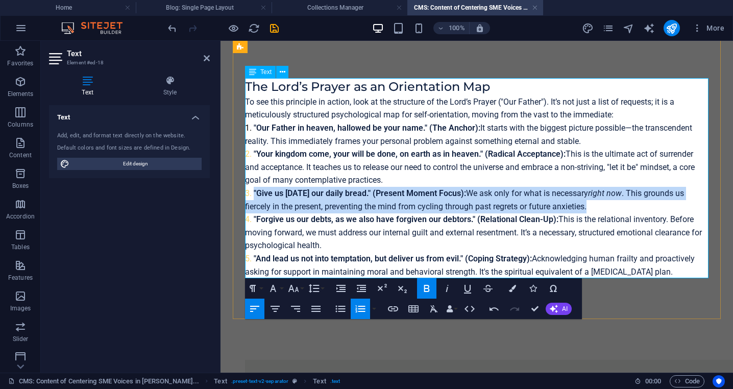
click at [274, 195] on span ""Give us today our daily bread." (Present Moment Focus):" at bounding box center [360, 193] width 212 height 10
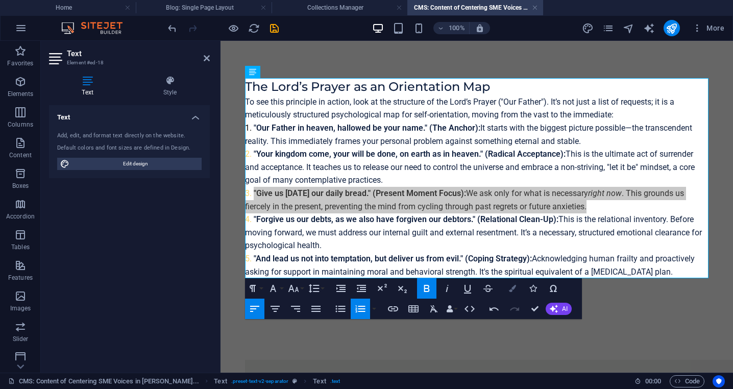
click at [512, 285] on icon "button" at bounding box center [512, 288] width 7 height 7
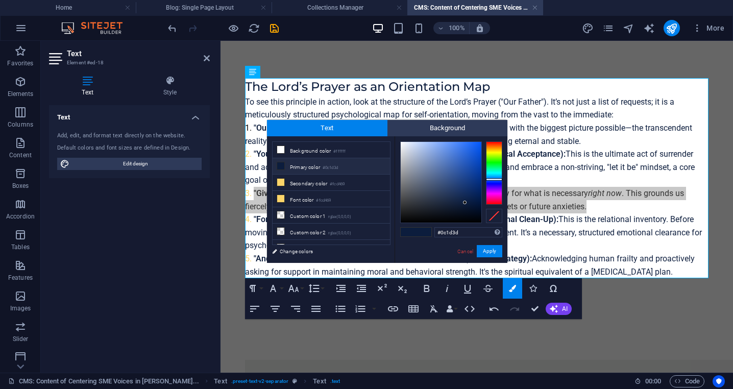
click at [338, 170] on small "#0c1d3d" at bounding box center [330, 167] width 15 height 7
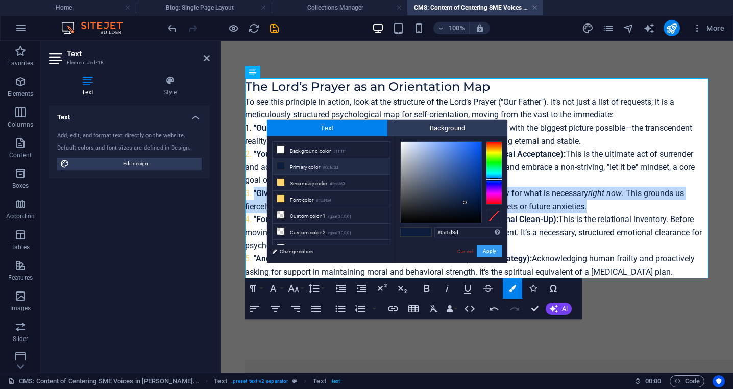
click at [489, 253] on button "Apply" at bounding box center [490, 251] width 26 height 12
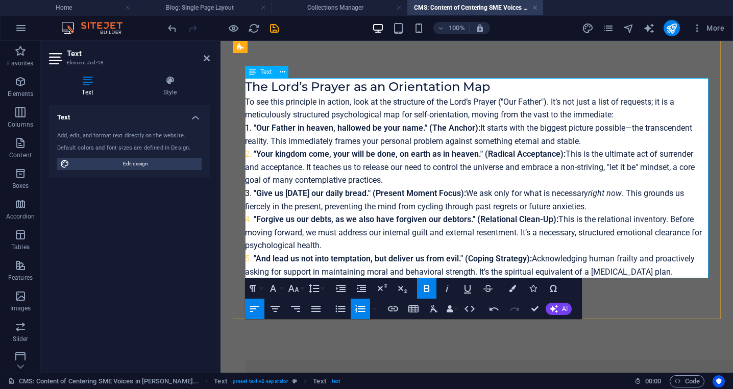
click at [291, 156] on span ""Your kingdom come, your will be done, on earth as in heaven." (Radical Accepta…" at bounding box center [410, 154] width 312 height 10
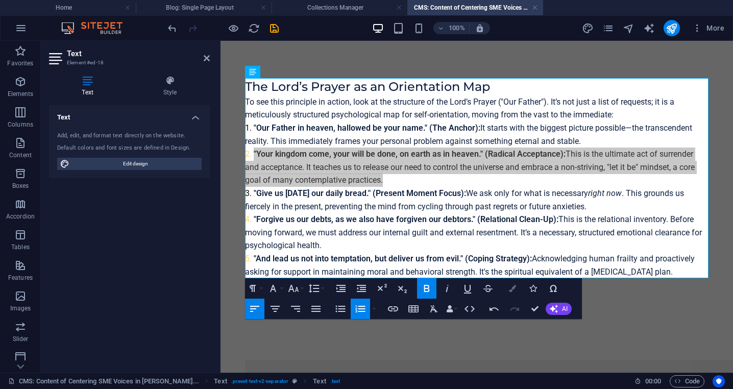
click at [514, 291] on icon "button" at bounding box center [512, 288] width 7 height 7
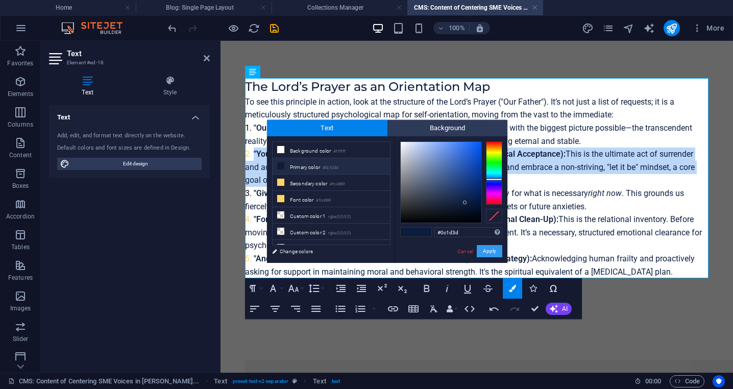
click at [489, 255] on button "Apply" at bounding box center [490, 251] width 26 height 12
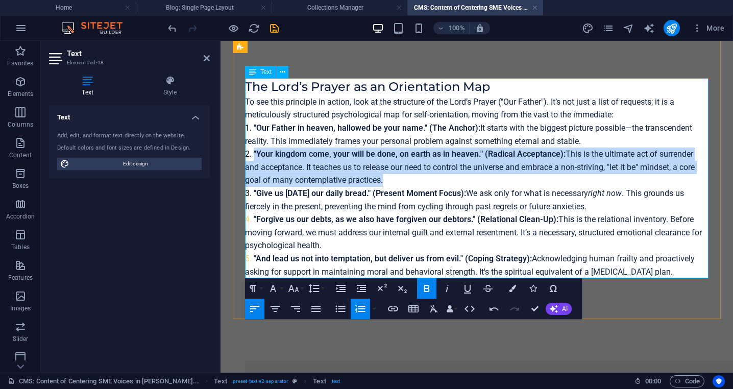
click at [316, 225] on li ""Forgive us our debts, as we also have forgiven our debtors." (Relational Clean…" at bounding box center [477, 232] width 464 height 39
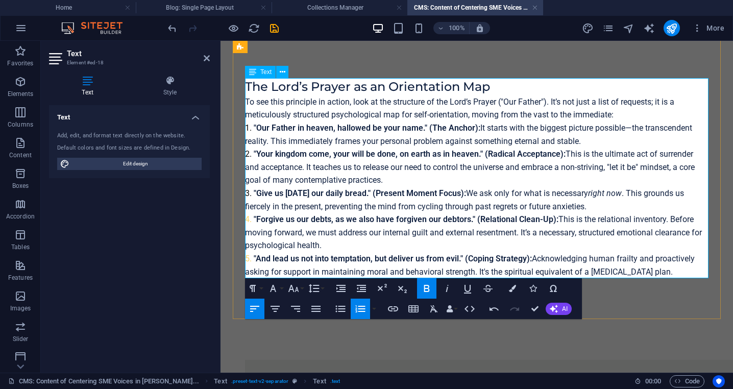
click at [316, 225] on li ""Forgive us our debts, as we also have forgiven our debtors." (Relational Clean…" at bounding box center [477, 232] width 464 height 39
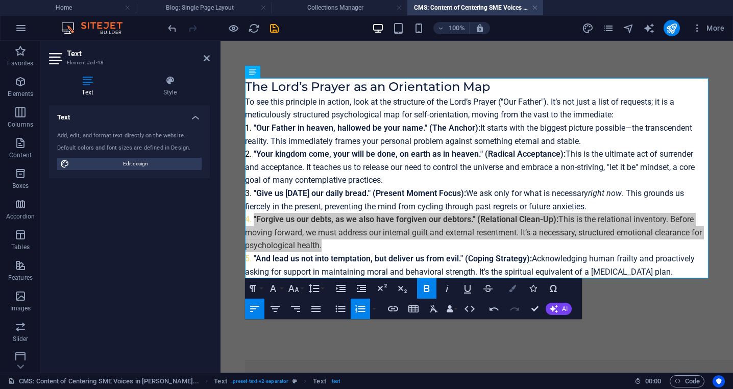
click at [511, 291] on icon "button" at bounding box center [512, 288] width 7 height 7
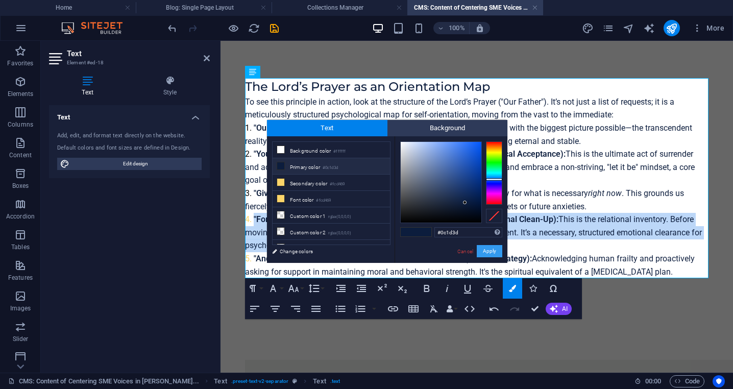
click at [496, 254] on button "Apply" at bounding box center [490, 251] width 26 height 12
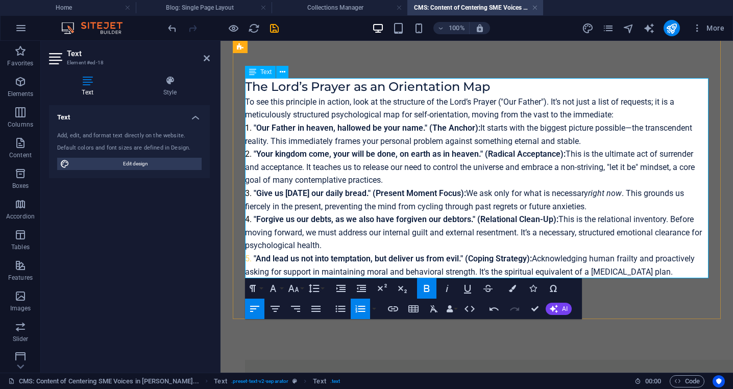
click at [394, 260] on span ""And lead us not into temptation, but deliver us from evil." (Coping Strategy):" at bounding box center [393, 259] width 278 height 10
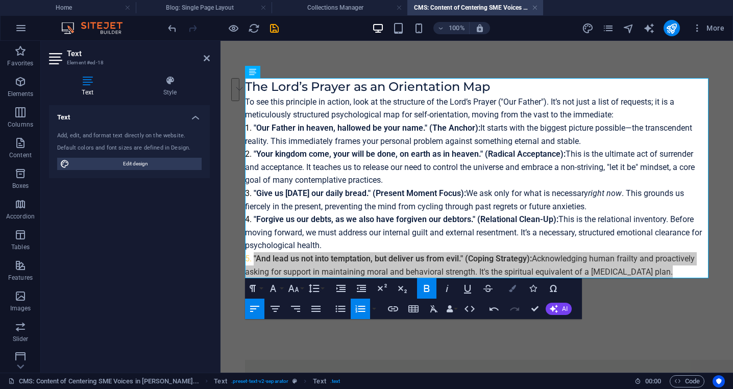
click at [512, 294] on button "Colors" at bounding box center [512, 288] width 19 height 20
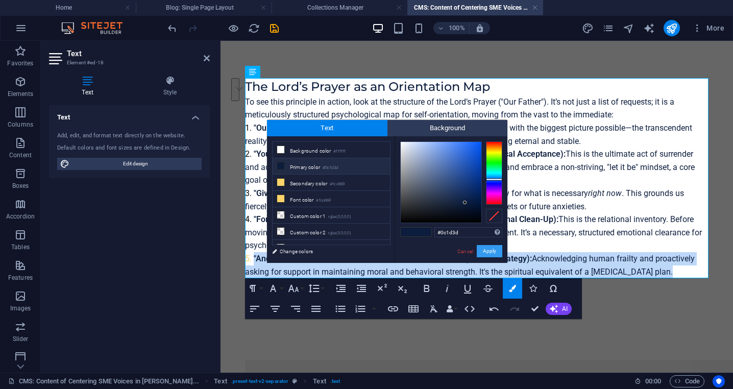
click at [485, 251] on button "Apply" at bounding box center [490, 251] width 26 height 12
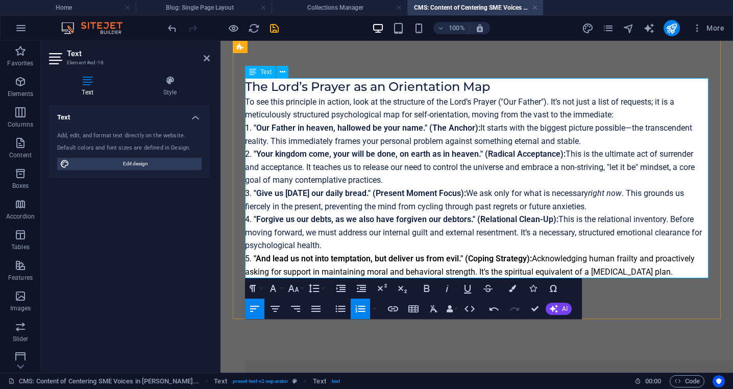
click at [399, 175] on li ""Your kingdom come, your will be done, on earth as in heaven." (Radical Accepta…" at bounding box center [477, 167] width 464 height 39
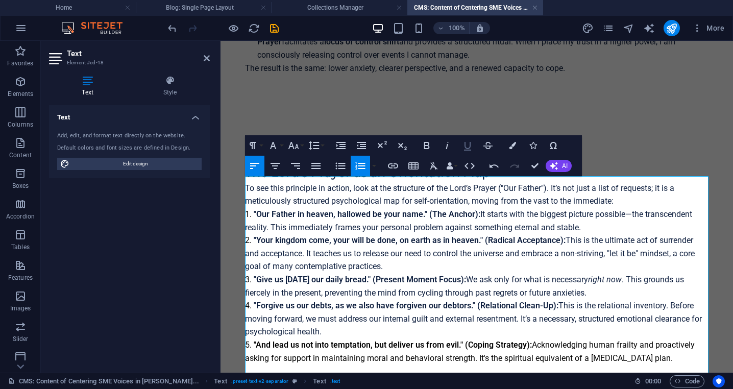
scroll to position [575, 0]
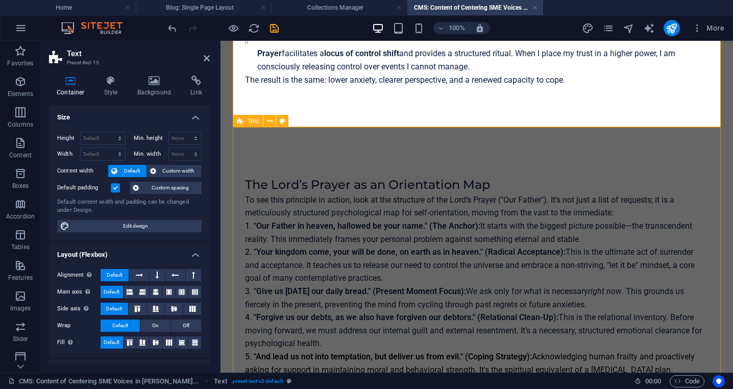
click at [550, 149] on div "The Lord’s Prayer as an Orientation Map To see this principle in action, look a…" at bounding box center [477, 272] width 488 height 290
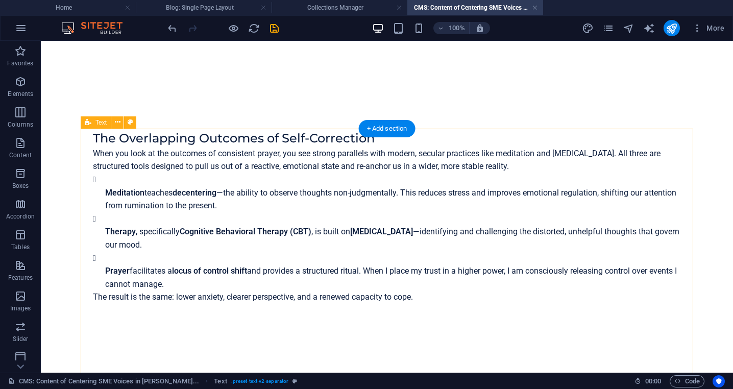
scroll to position [381, 0]
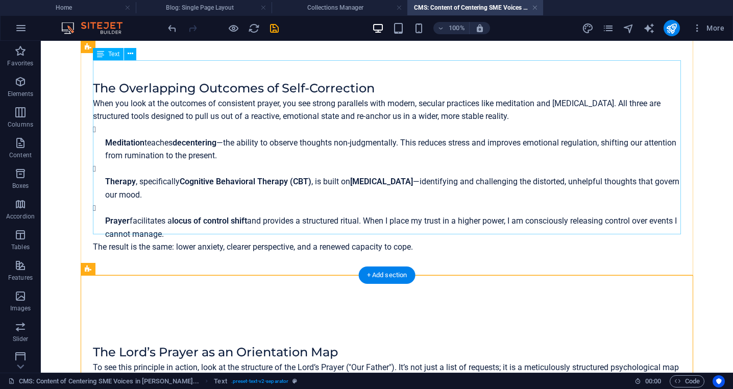
click at [427, 224] on div "The Overlapping Outcomes of Self-Correction When you look at the outcomes of co…" at bounding box center [387, 167] width 588 height 174
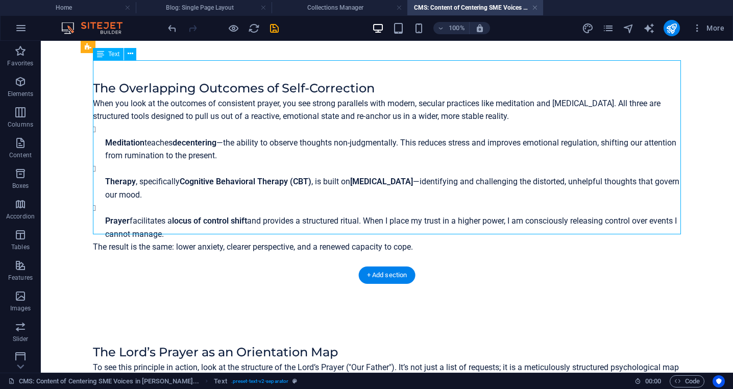
click at [427, 224] on div "The Overlapping Outcomes of Self-Correction When you look at the outcomes of co…" at bounding box center [387, 167] width 588 height 174
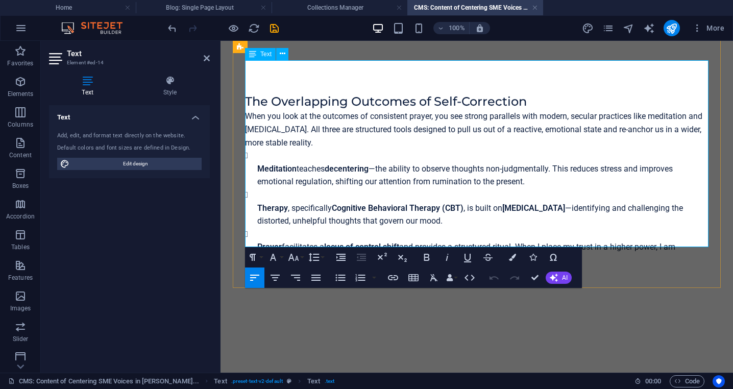
scroll to position [414, 0]
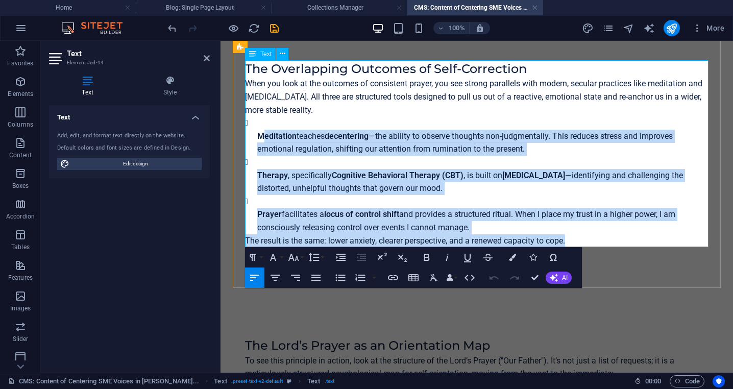
drag, startPoint x: 574, startPoint y: 240, endPoint x: 247, endPoint y: 122, distance: 347.5
click at [247, 122] on div "The Overlapping Outcomes of Self-Correction When you look at the outcomes of co…" at bounding box center [477, 153] width 464 height 187
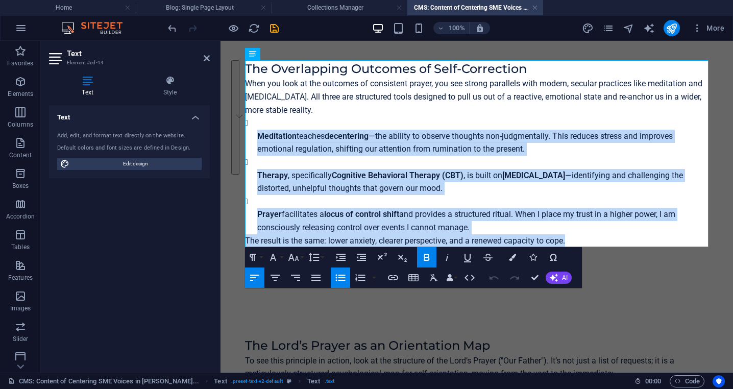
click at [341, 278] on icon "button" at bounding box center [341, 277] width 10 height 7
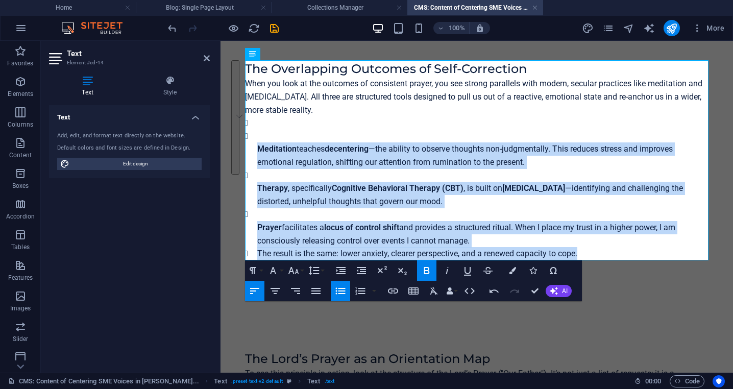
click at [341, 278] on button "Increase Indent" at bounding box center [340, 270] width 19 height 20
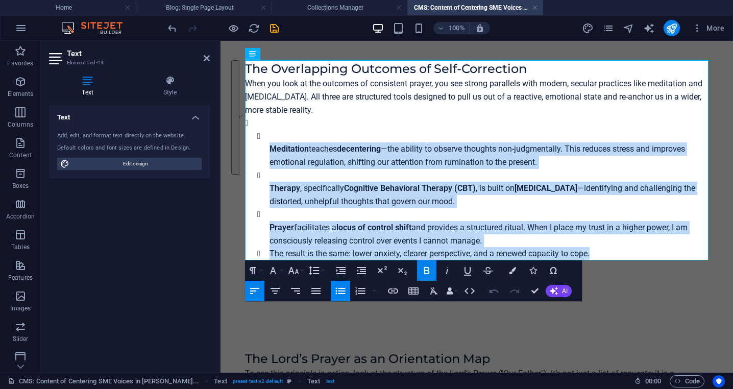
click at [490, 289] on icon "button" at bounding box center [494, 291] width 12 height 12
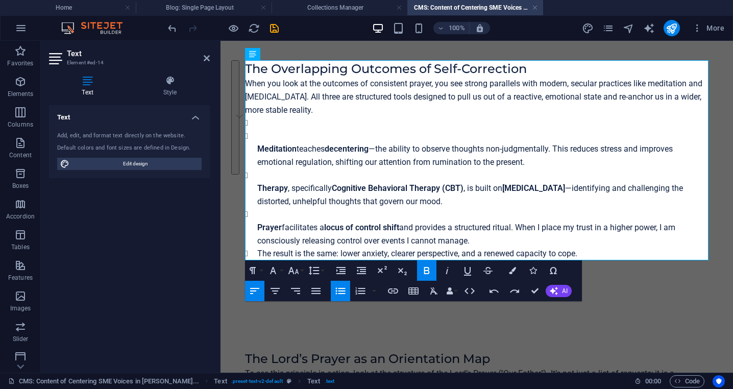
click at [340, 293] on icon "button" at bounding box center [341, 291] width 10 height 7
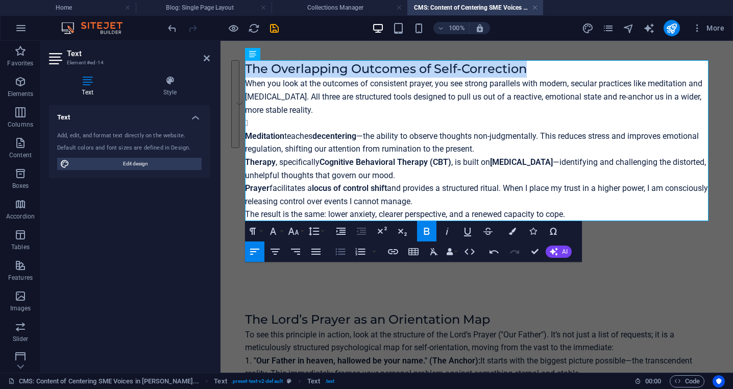
click at [339, 253] on icon "button" at bounding box center [341, 252] width 12 height 12
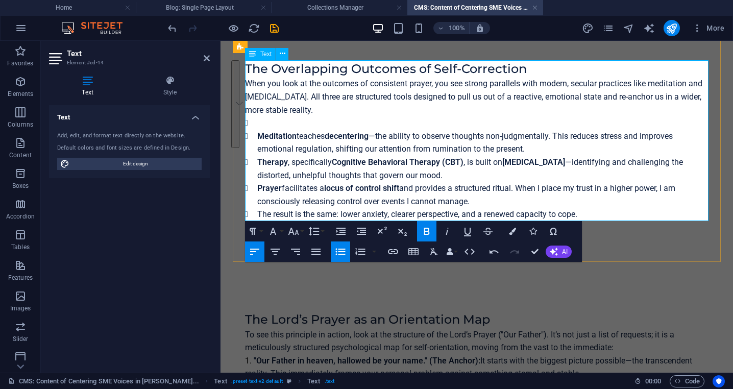
click at [264, 123] on li "To enrich screen reader interactions, please activate Accessibility in Grammarl…" at bounding box center [483, 122] width 452 height 13
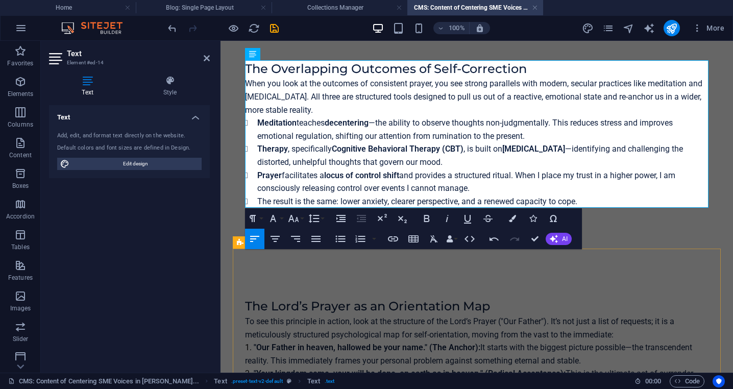
click at [529, 275] on div "The Lord’s Prayer as an Orientation Map To see this principle in action, look a…" at bounding box center [477, 394] width 488 height 290
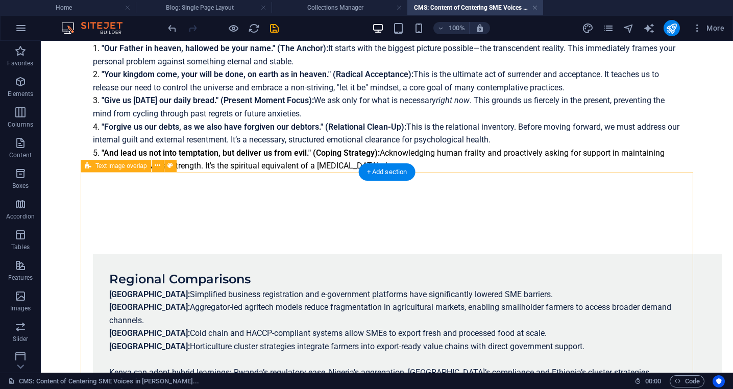
scroll to position [681, 0]
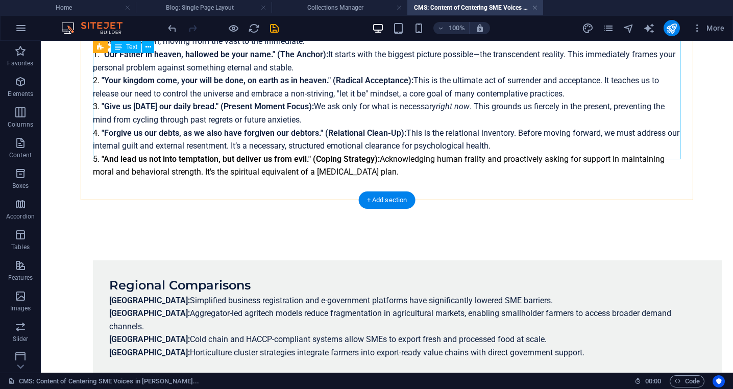
click at [346, 144] on div "The Lord’s Prayer as an Orientation Map To see this principle in action, look a…" at bounding box center [387, 92] width 588 height 174
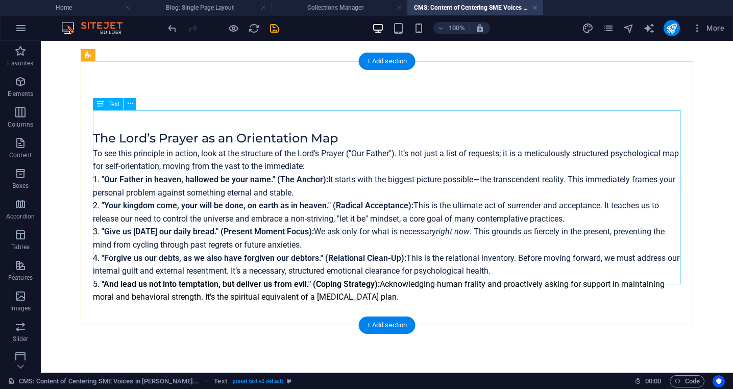
click at [359, 271] on div "The Lord’s Prayer as an Orientation Map To see this principle in action, look a…" at bounding box center [387, 217] width 588 height 174
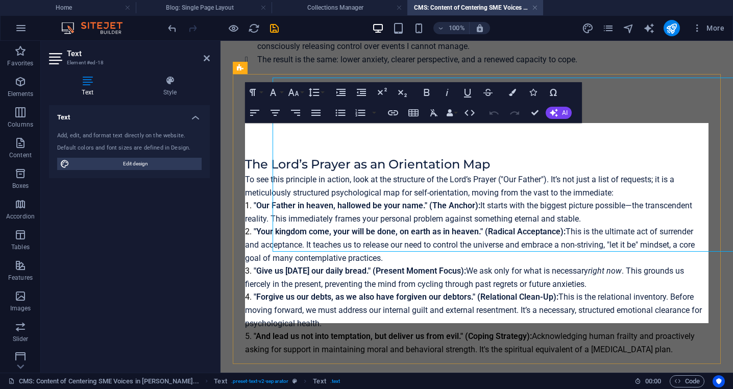
scroll to position [588, 0]
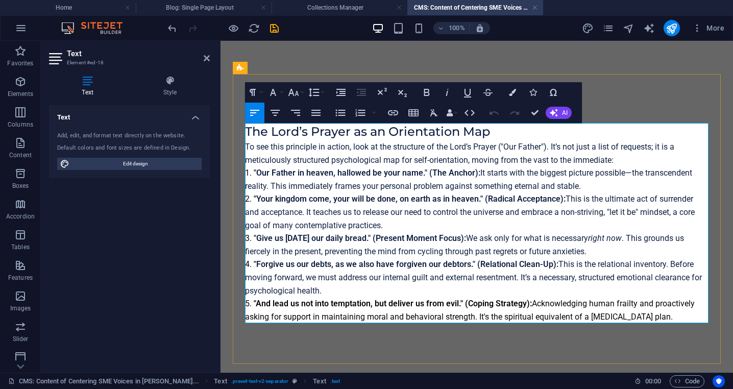
click at [370, 314] on li ""And lead us not into temptation, but deliver us from evil." (Coping Strategy):…" at bounding box center [477, 310] width 464 height 26
click at [511, 94] on icon "button" at bounding box center [512, 92] width 7 height 7
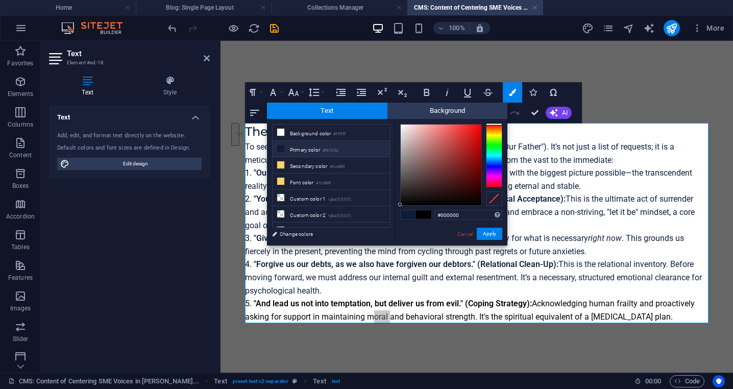
click at [335, 152] on small "#0c1d3d" at bounding box center [330, 150] width 15 height 7
type input "#0c1d3d"
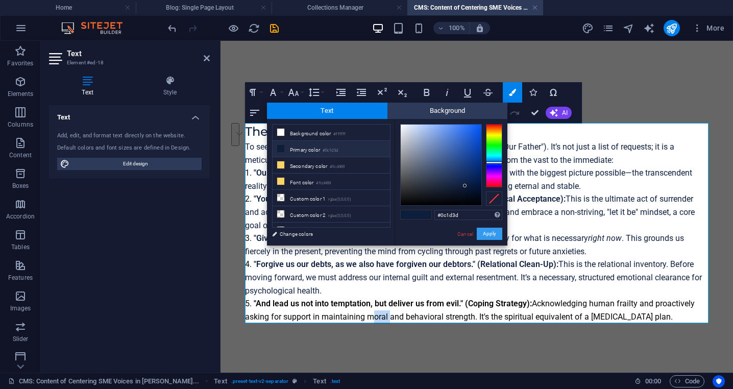
click at [496, 236] on button "Apply" at bounding box center [490, 234] width 26 height 12
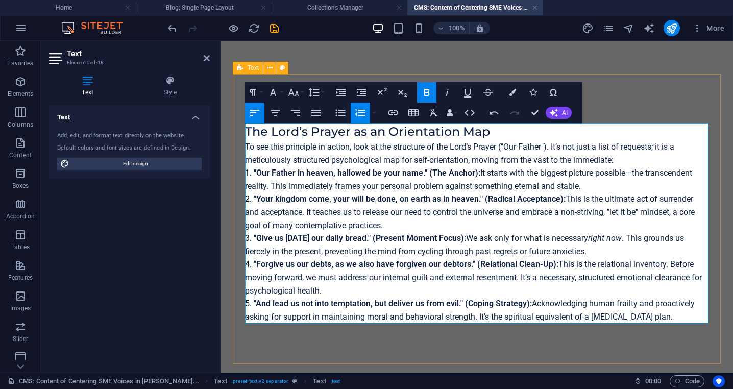
click at [614, 92] on div "The Lord’s Prayer as an Orientation Map To see this principle in action, look a…" at bounding box center [477, 219] width 488 height 290
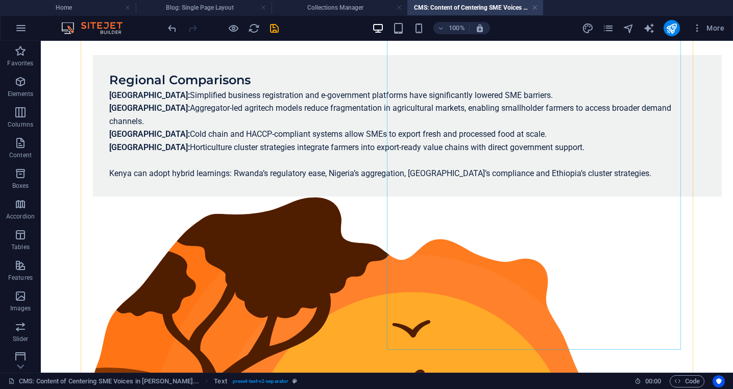
scroll to position [892, 0]
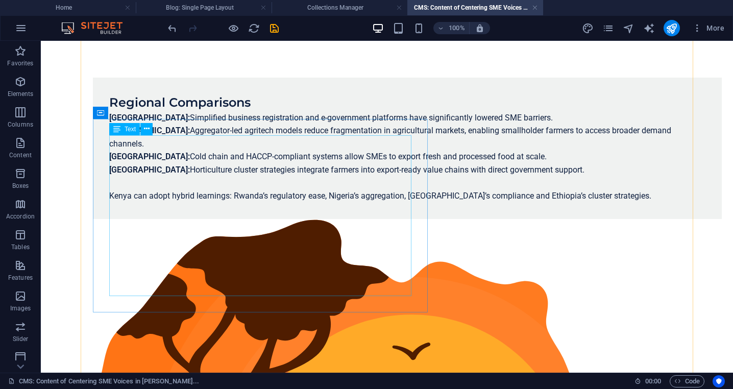
scroll to position [870, 0]
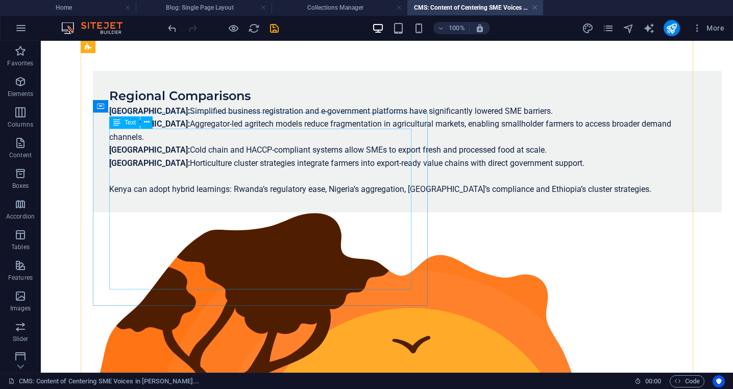
click at [320, 196] on div "Regional Comparisons [GEOGRAPHIC_DATA]: Simplified business registration and e-…" at bounding box center [407, 141] width 597 height 109
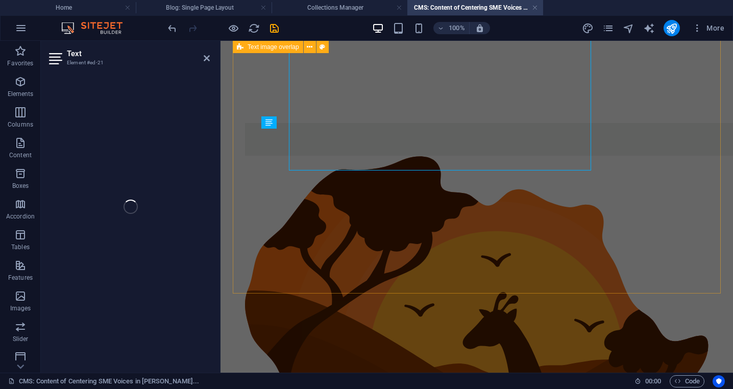
click at [320, 234] on div at bounding box center [477, 388] width 488 height 612
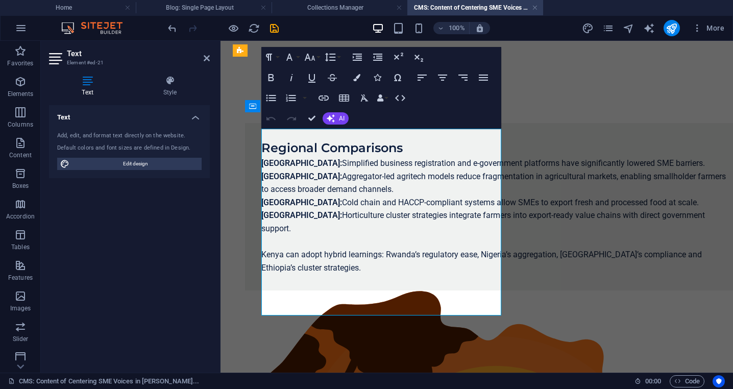
scroll to position [896, 0]
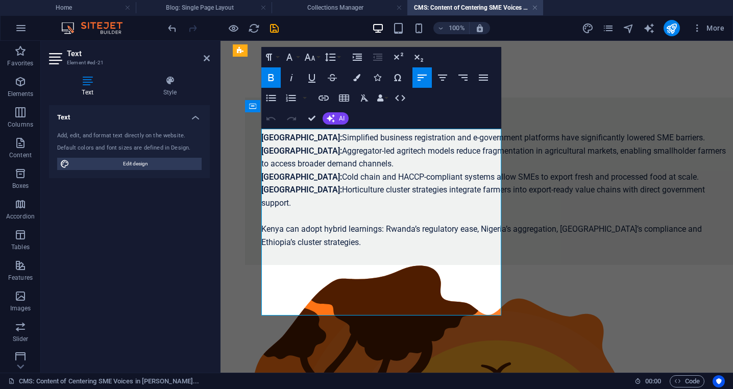
click at [354, 247] on span "Kenya can adopt hybrid learnings: Rwanda’s regulatory ease, Nigeria’s aggregati…" at bounding box center [482, 235] width 441 height 23
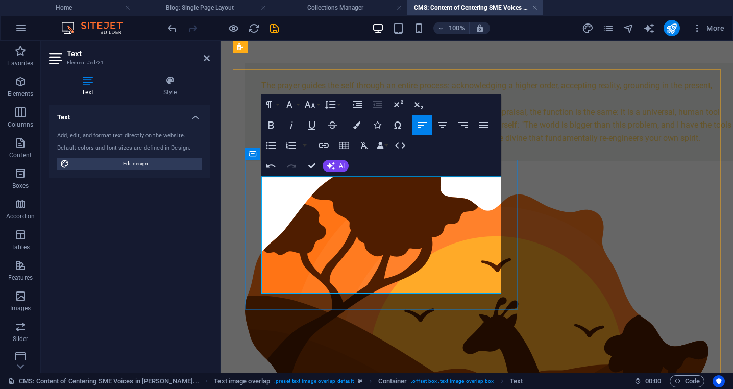
scroll to position [883, 0]
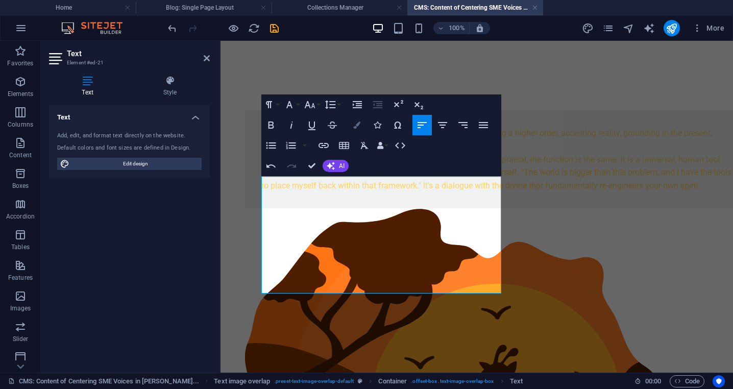
click at [358, 126] on icon "button" at bounding box center [356, 125] width 7 height 7
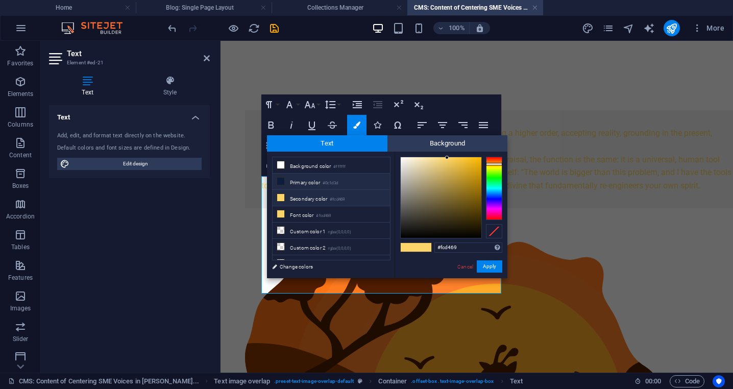
click at [344, 184] on li "Primary color #0c1d3d" at bounding box center [331, 182] width 117 height 16
type input "#0c1d3d"
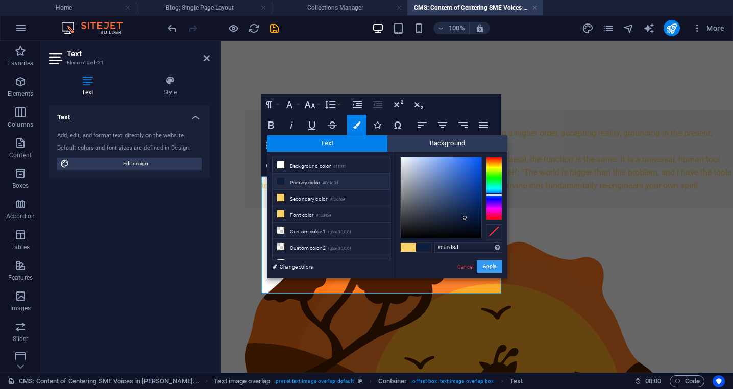
click at [492, 268] on button "Apply" at bounding box center [490, 266] width 26 height 12
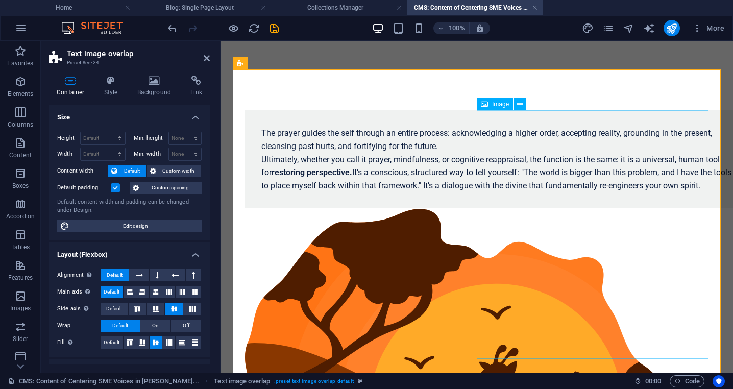
select select "%"
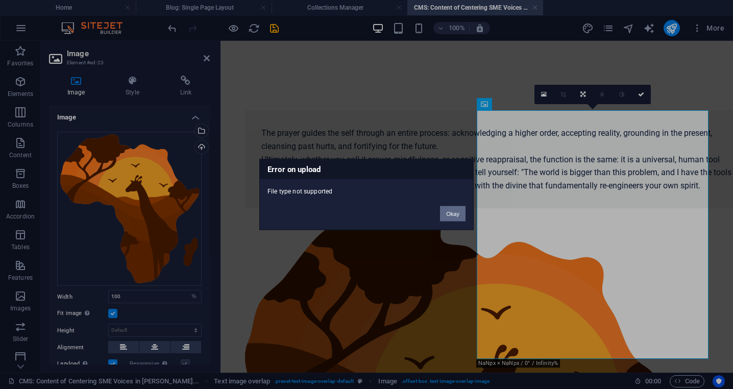
click at [451, 213] on button "Okay" at bounding box center [453, 213] width 26 height 15
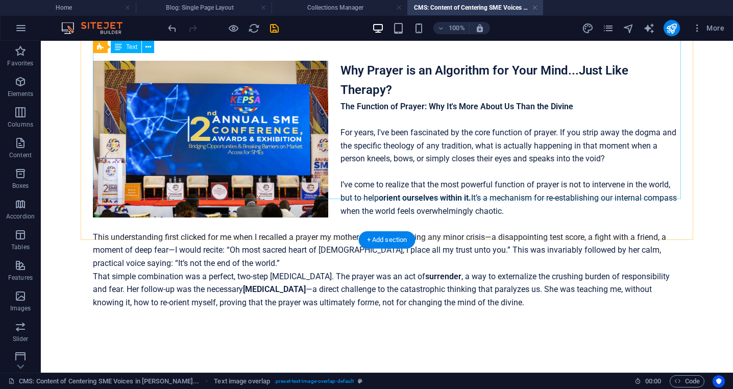
scroll to position [0, 0]
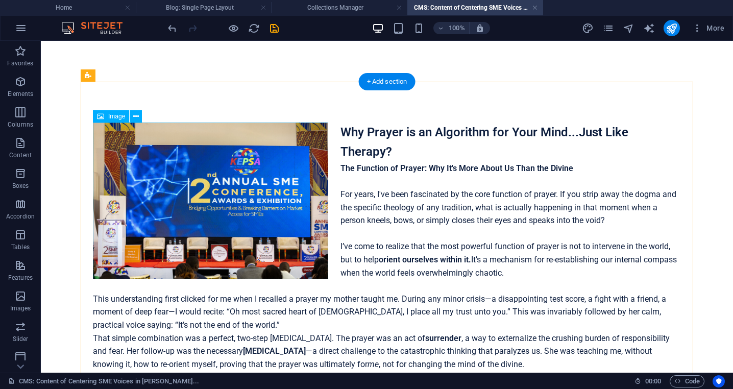
click at [254, 193] on figure at bounding box center [210, 201] width 235 height 157
select select "%"
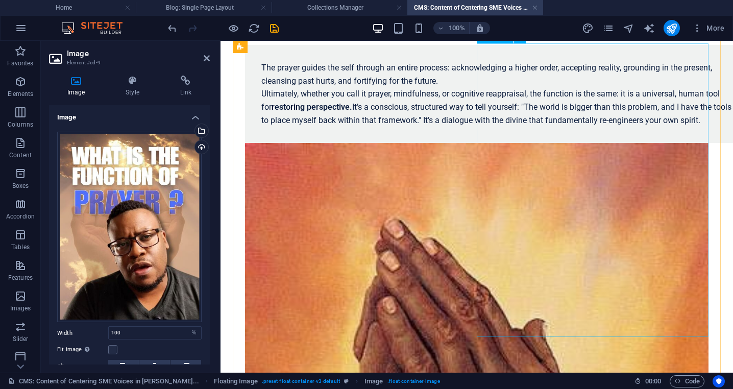
scroll to position [1015, 0]
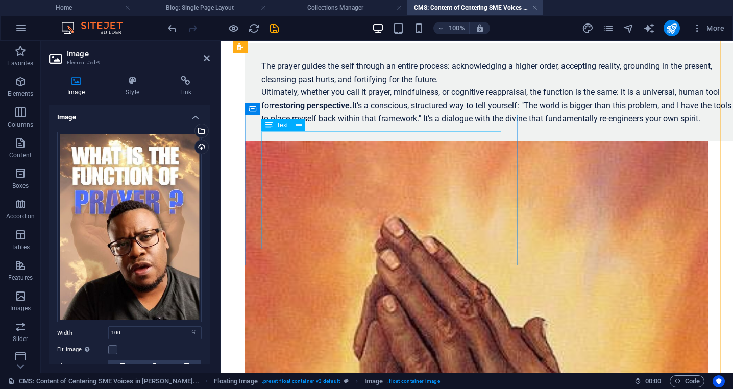
click at [409, 125] on div "The prayer guides the self through an entire process: acknowledging a higher or…" at bounding box center [498, 92] width 472 height 65
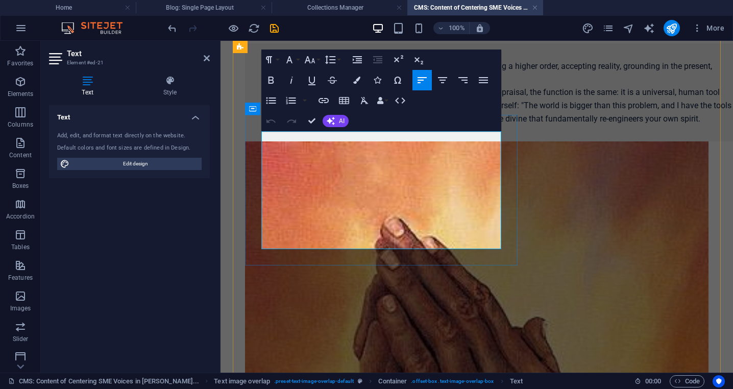
click at [306, 110] on span "Ultimately, whether you call it prayer, mindfulness, or cognitive reappraisal, …" at bounding box center [491, 98] width 459 height 23
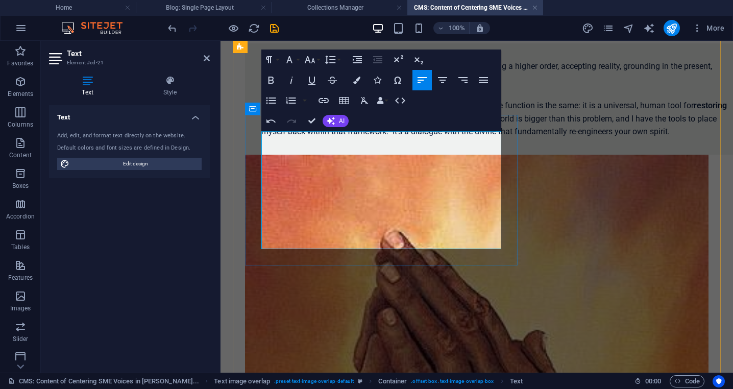
scroll to position [1009, 0]
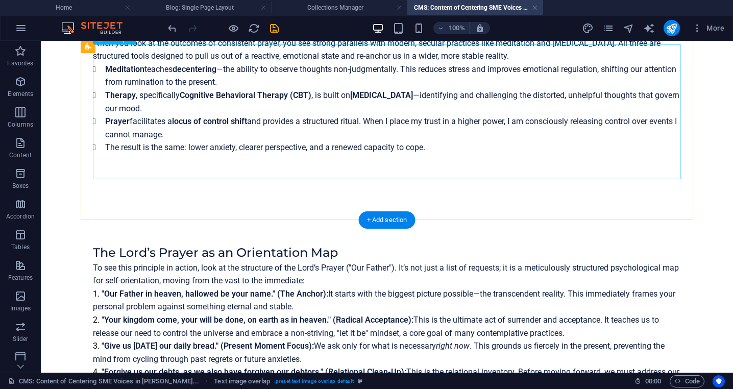
scroll to position [0, 0]
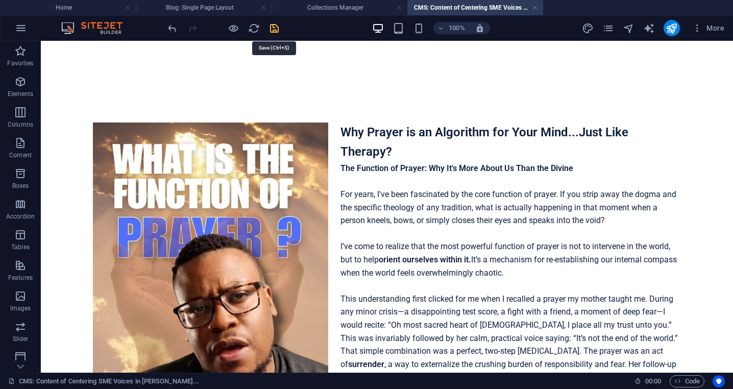
click at [273, 33] on icon "save" at bounding box center [275, 28] width 12 height 12
click at [337, 8] on h4 "Collections Manager" at bounding box center [340, 7] width 136 height 11
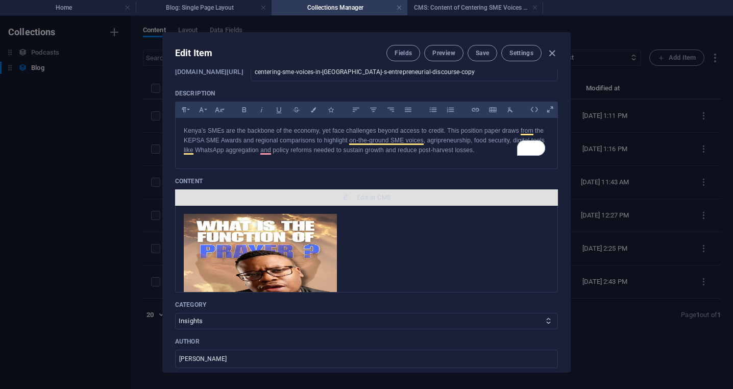
scroll to position [61, 0]
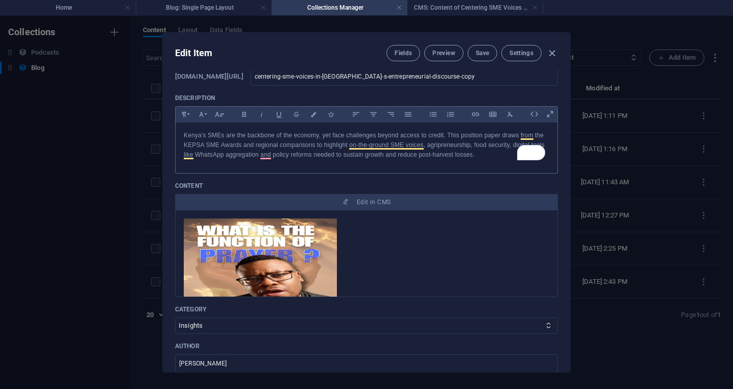
click at [441, 157] on p "Kenya’s SMEs are the backbone of the economy, yet face challenges beyond access…" at bounding box center [367, 146] width 366 height 30
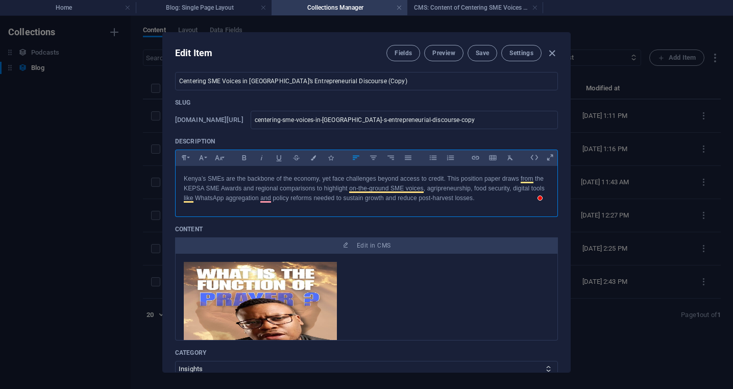
scroll to position [0, 0]
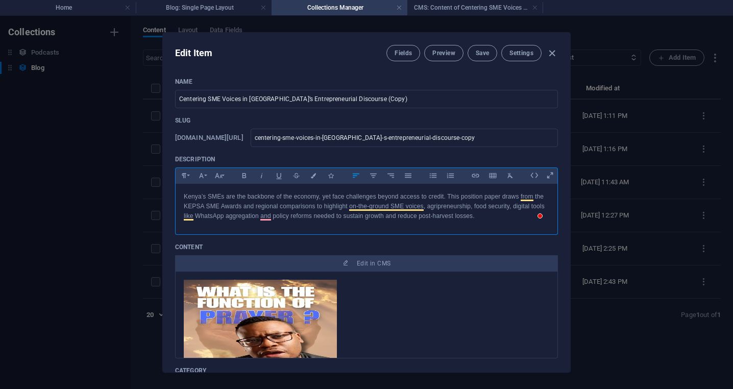
click at [247, 216] on p "Kenya’s SMEs are the backbone of the economy, yet face challenges beyond access…" at bounding box center [367, 207] width 366 height 30
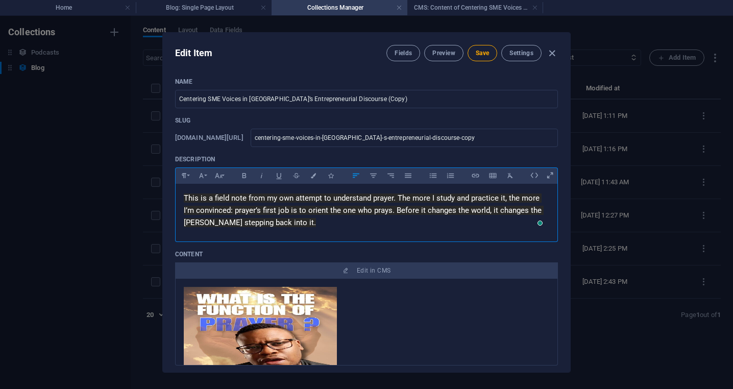
click at [290, 229] on p "This is a field note from my own attempt to understand prayer. The more I study…" at bounding box center [367, 210] width 366 height 37
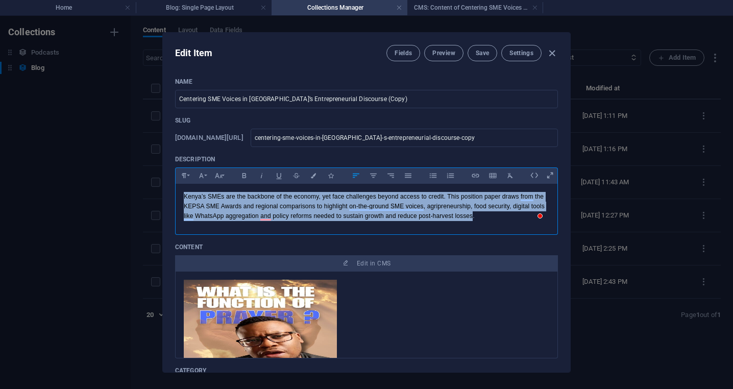
drag, startPoint x: 472, startPoint y: 231, endPoint x: 179, endPoint y: 212, distance: 293.8
click at [179, 212] on div "Kenya’s SMEs are the backbone of the economy, yet face challenges beyond access…" at bounding box center [367, 207] width 382 height 46
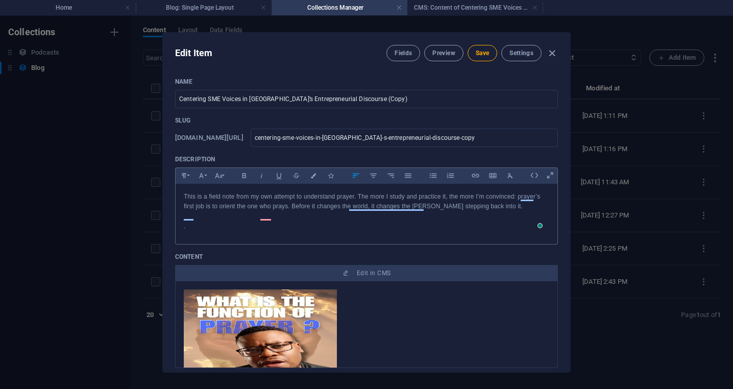
scroll to position [1479, 0]
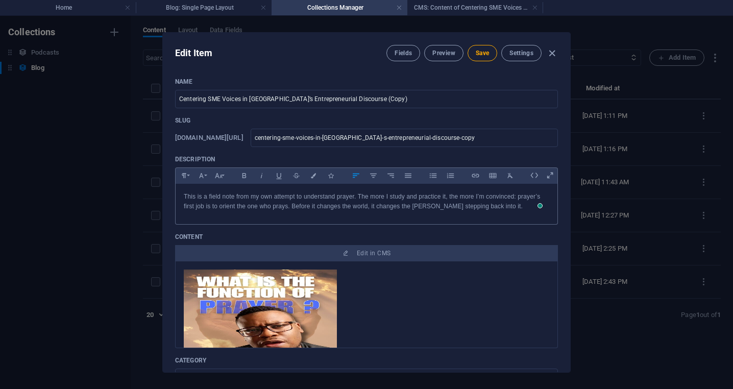
click at [369, 211] on p "This is a field note from my own attempt to understand prayer. The more I study…" at bounding box center [367, 201] width 366 height 19
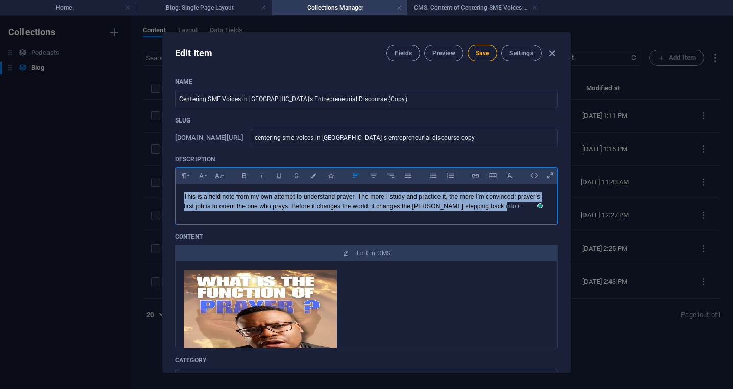
click at [369, 211] on p "This is a field note from my own attempt to understand prayer. The more I study…" at bounding box center [367, 201] width 366 height 19
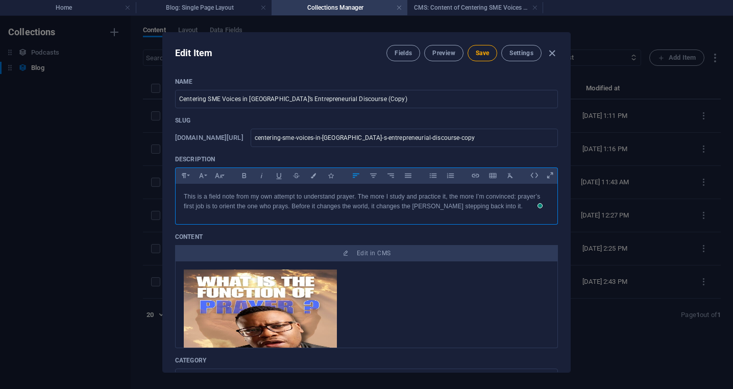
click at [271, 211] on p "This is a field note from my own attempt to understand prayer. The more I study…" at bounding box center [367, 201] width 366 height 19
click at [404, 135] on input "centering-sme-voices-in-kenya-s-entrepreneurial-discourse-copy" at bounding box center [404, 138] width 307 height 18
click at [382, 99] on input "Centering SME Voices in Kenya’s Entrepreneurial Discourse (Copy)" at bounding box center [366, 99] width 383 height 18
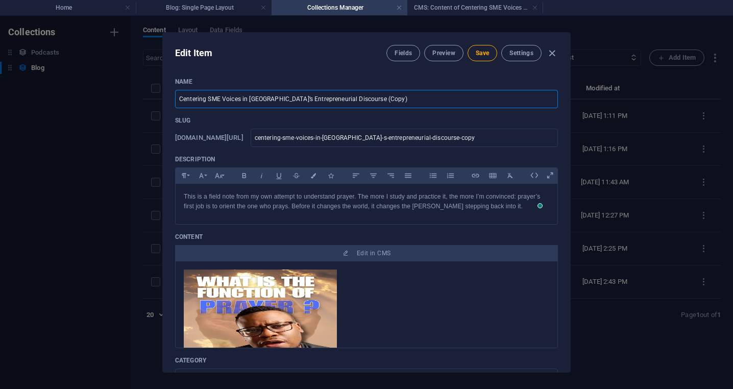
paste input "Why Prayer is an Algorithm for Your Mind...Just Like Therapy?"
type input "Why Prayer is an Algorithm for Your Mind...Just Like Therapy?"
type input "why-prayer-is-an-algorithm-for-your-mind-just-like-therapy"
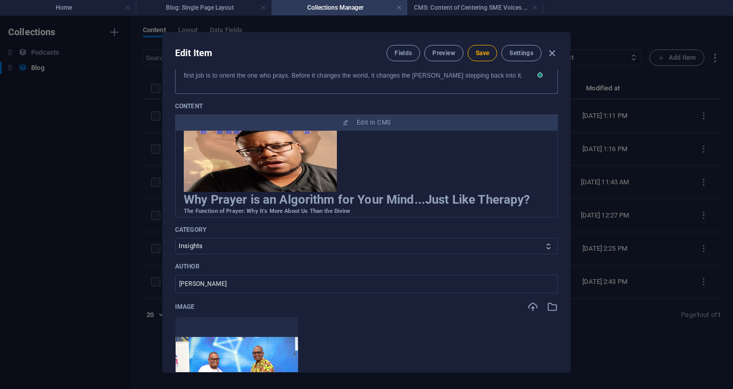
scroll to position [51, 0]
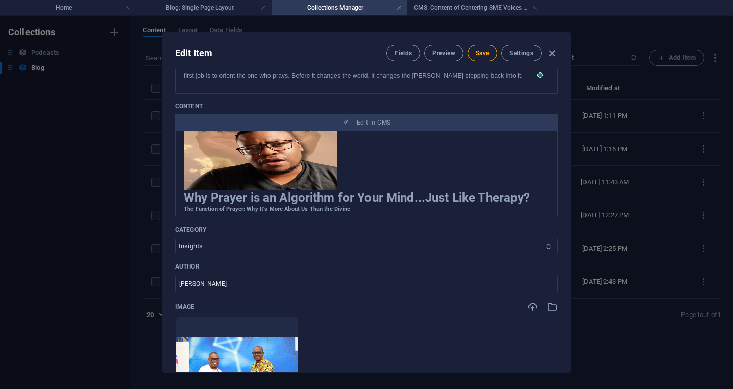
type input "Why Prayer is an Algorithm for Your Mind...Just Like Therapy?"
click at [400, 254] on select "Insights Commentary" at bounding box center [366, 246] width 383 height 16
select select "Commentary"
click at [175, 253] on select "Insights Commentary" at bounding box center [366, 246] width 383 height 16
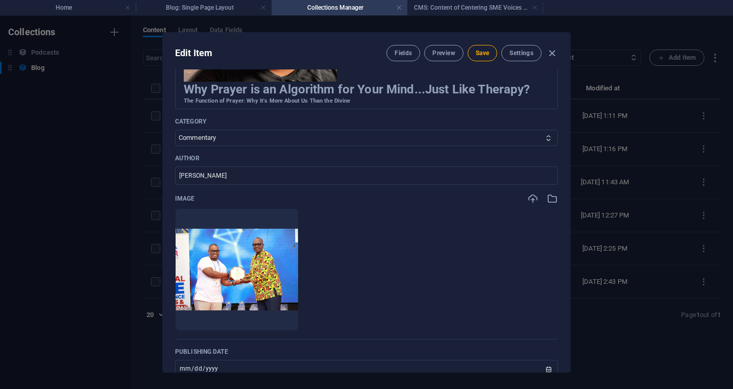
scroll to position [239, 0]
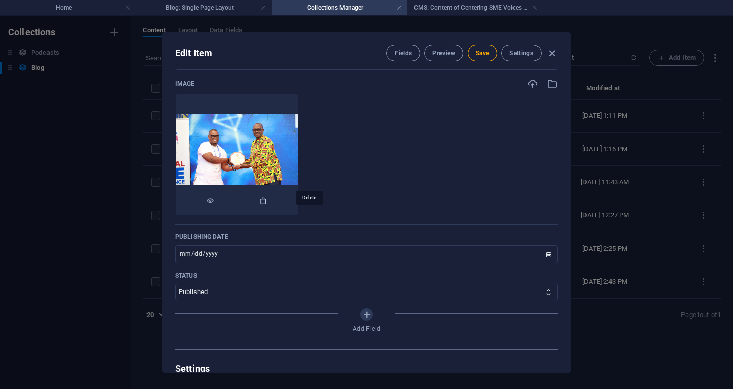
click at [268, 205] on icon "button" at bounding box center [263, 201] width 8 height 8
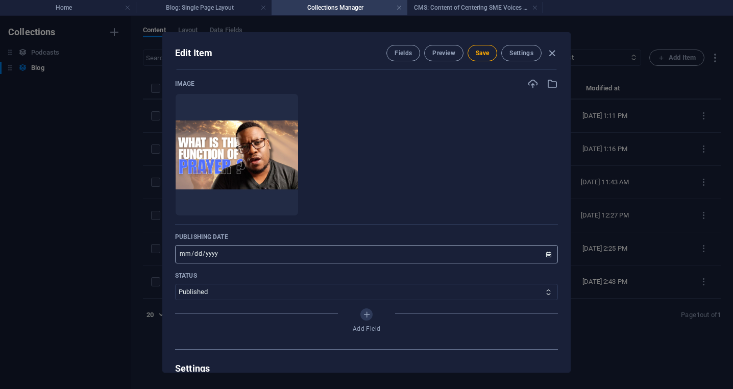
click at [253, 264] on input "2025-08-29" at bounding box center [366, 254] width 383 height 18
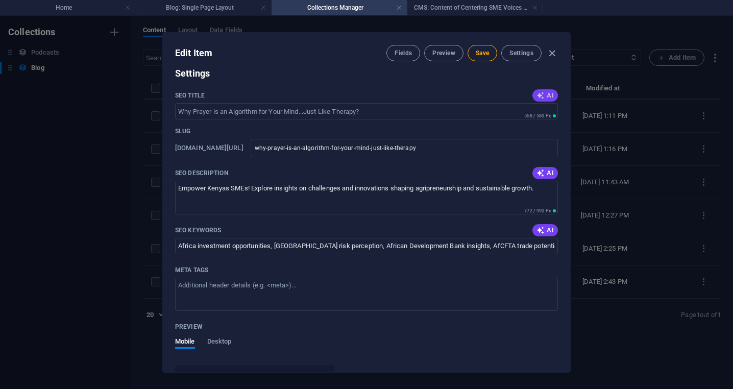
click at [544, 100] on span "AI" at bounding box center [545, 95] width 17 height 8
type input "Prayer: Mind Algorithm Explained"
click at [545, 177] on span "AI" at bounding box center [545, 173] width 17 height 8
click at [540, 234] on icon "button" at bounding box center [541, 230] width 8 height 8
type input "prayer as therapy, cognitive restructuring, self-orientation through prayer, mi…"
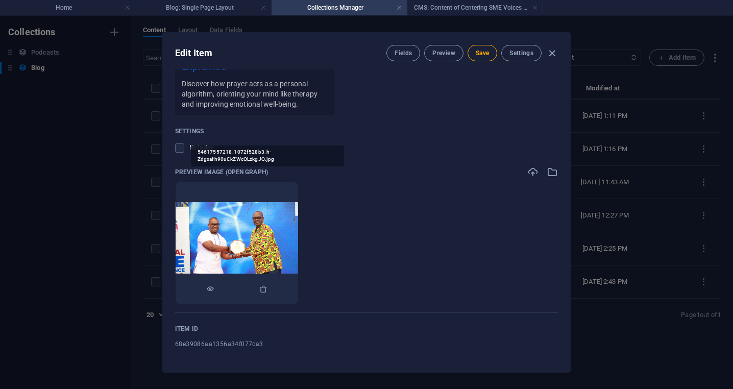
click at [291, 233] on img at bounding box center [237, 243] width 123 height 82
click at [268, 285] on icon "button" at bounding box center [263, 289] width 8 height 8
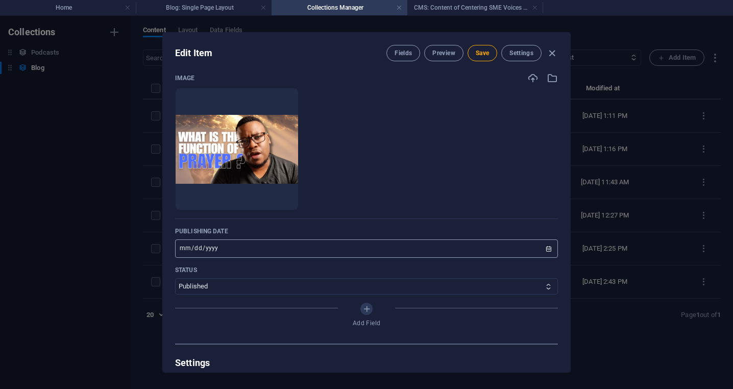
click at [542, 258] on input "2025-08-29" at bounding box center [366, 249] width 383 height 18
type input "2025-10-03"
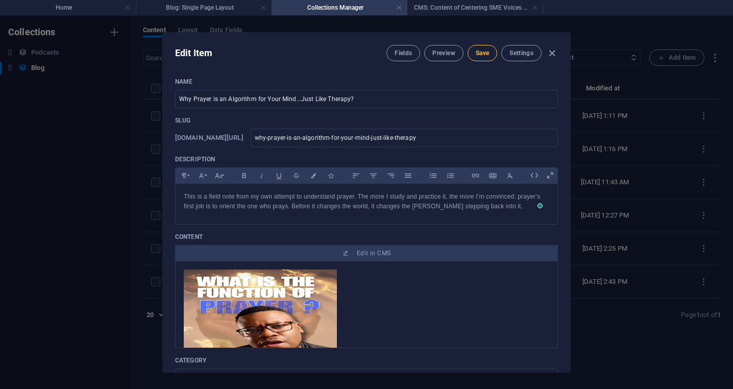
click at [484, 55] on span "Save" at bounding box center [482, 53] width 13 height 8
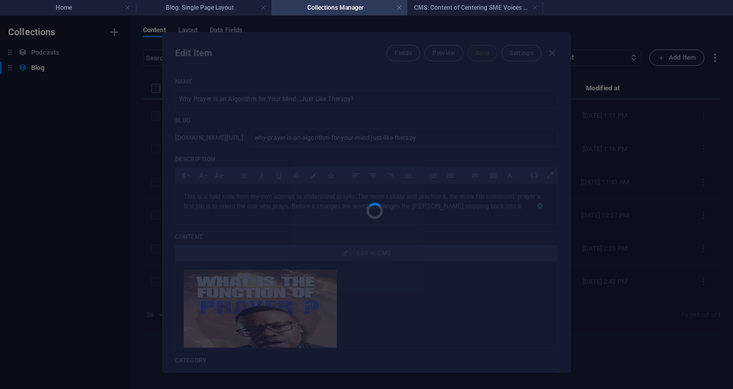
type input "why-prayer-is-an-algorithm-for-your-mind-just-like-therapy"
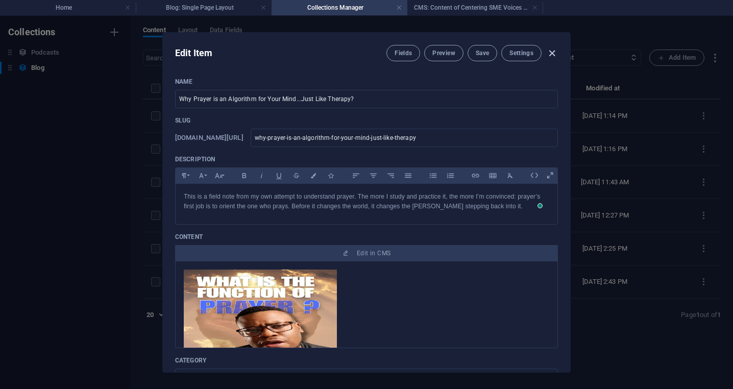
click at [550, 54] on icon "button" at bounding box center [553, 54] width 12 height 12
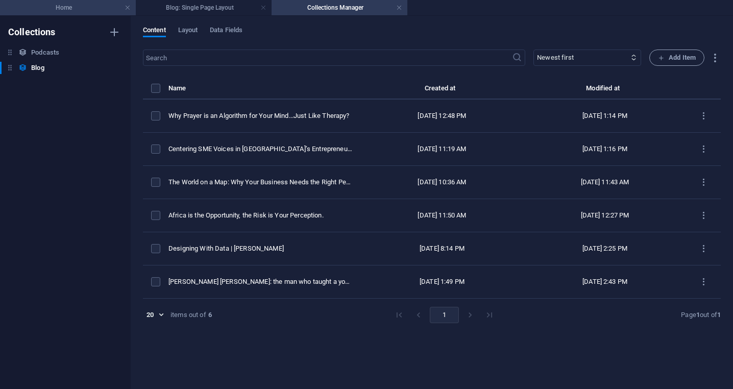
click at [105, 6] on h4 "Home" at bounding box center [68, 7] width 136 height 11
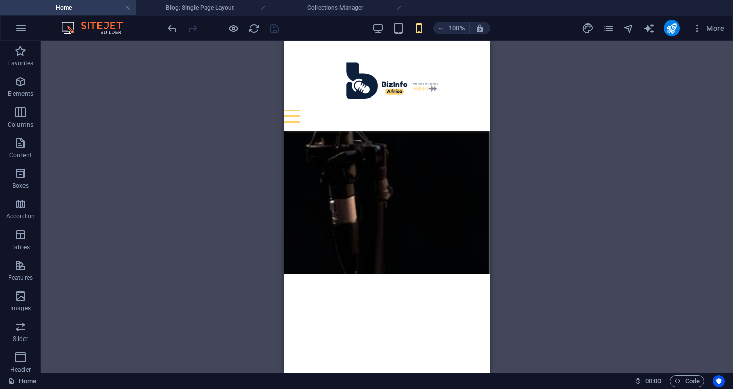
click at [298, 29] on div "100% More" at bounding box center [447, 28] width 563 height 16
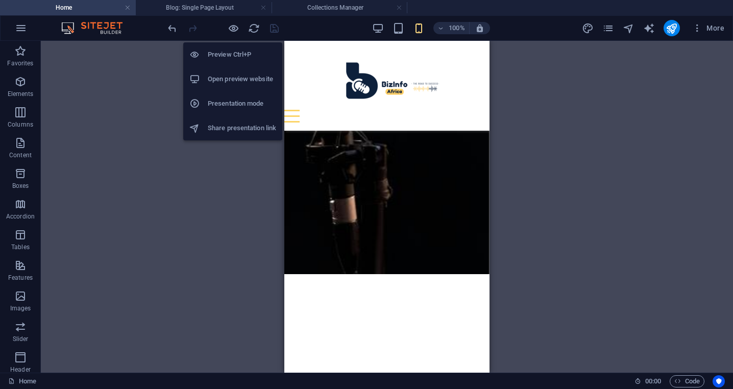
click at [233, 57] on h6 "Preview Ctrl+P" at bounding box center [242, 55] width 68 height 12
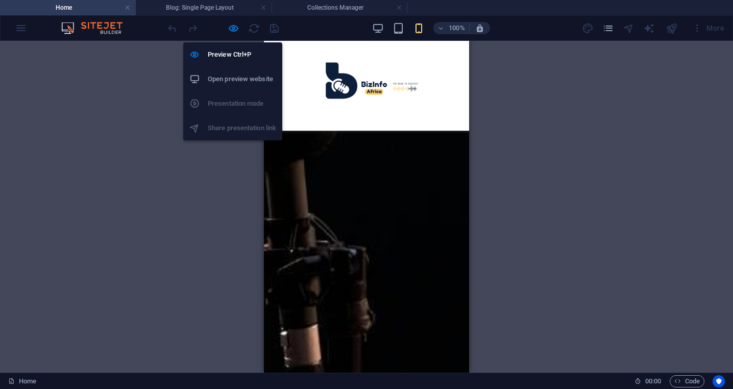
click at [232, 77] on h6 "Open preview website" at bounding box center [242, 79] width 68 height 12
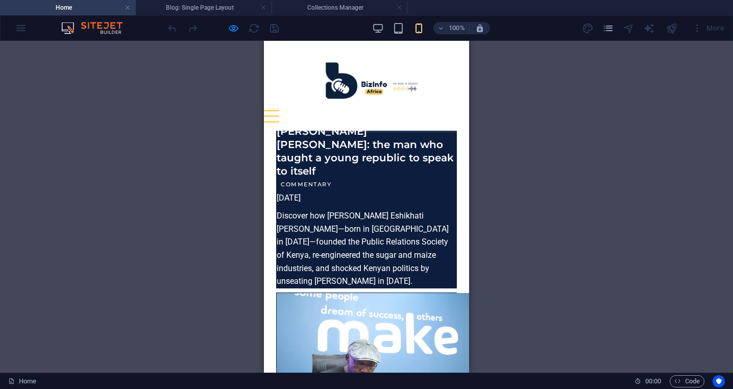
scroll to position [4350, 0]
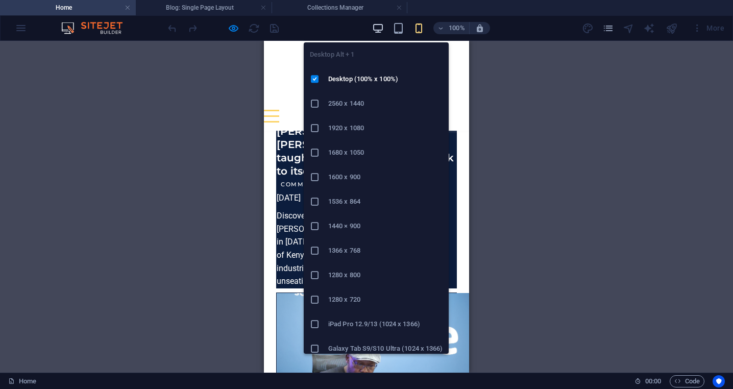
click at [381, 30] on icon "button" at bounding box center [378, 28] width 12 height 12
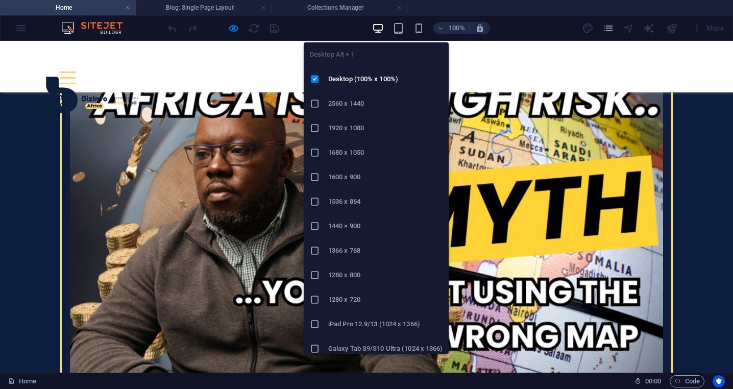
scroll to position [2588, 0]
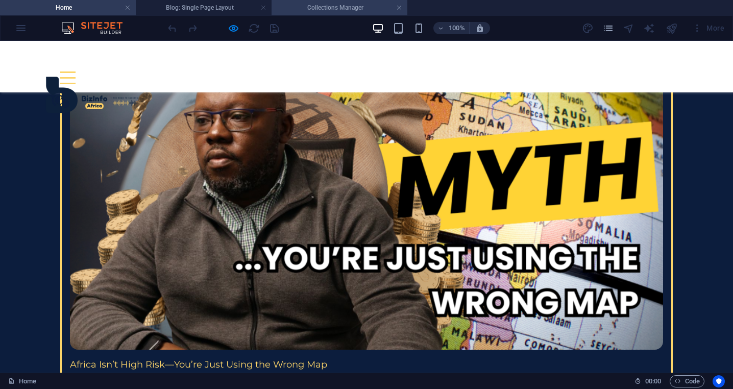
click at [330, 7] on h4 "Collections Manager" at bounding box center [340, 7] width 136 height 11
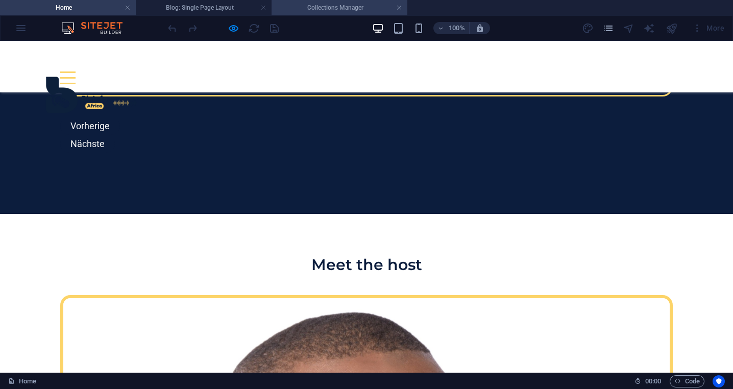
scroll to position [0, 0]
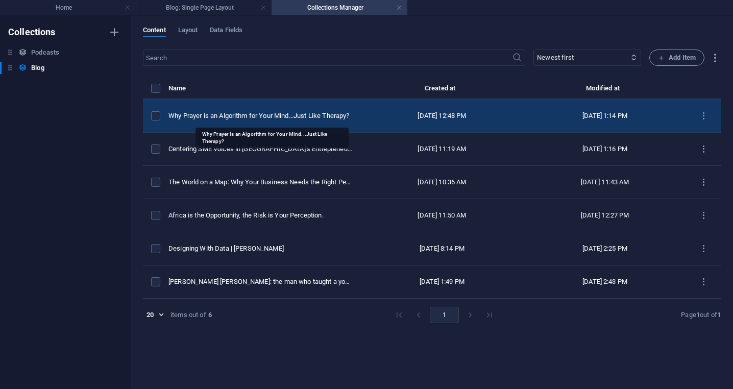
click at [287, 115] on div "Why Prayer is an Algorithm for Your Mind...Just Like Therapy?" at bounding box center [261, 115] width 184 height 9
select select "Commentary"
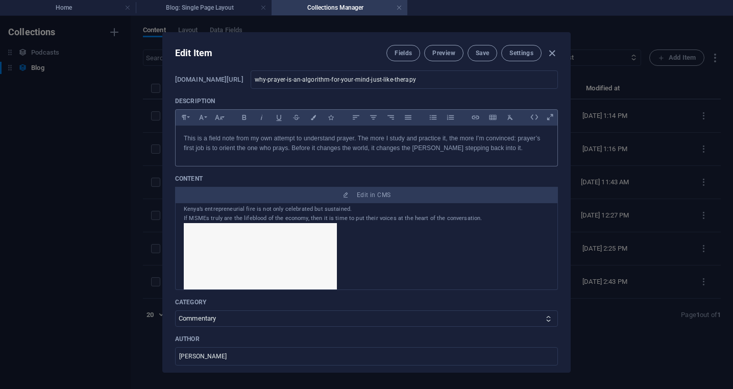
scroll to position [84, 0]
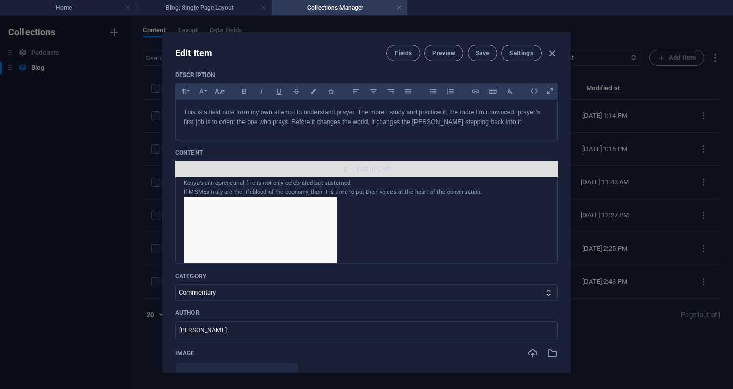
click at [379, 170] on span "Edit in CMS" at bounding box center [374, 169] width 34 height 8
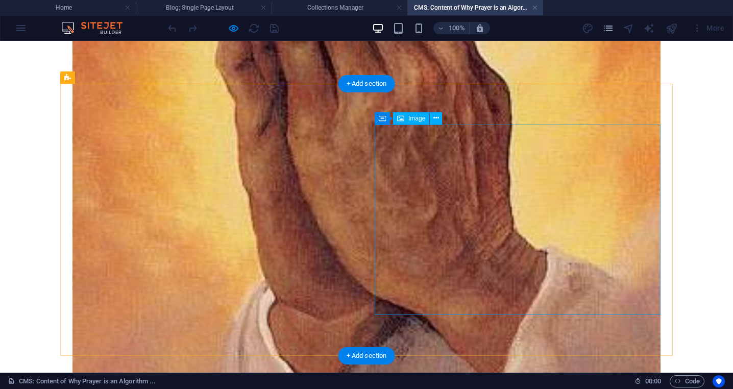
scroll to position [1350, 0]
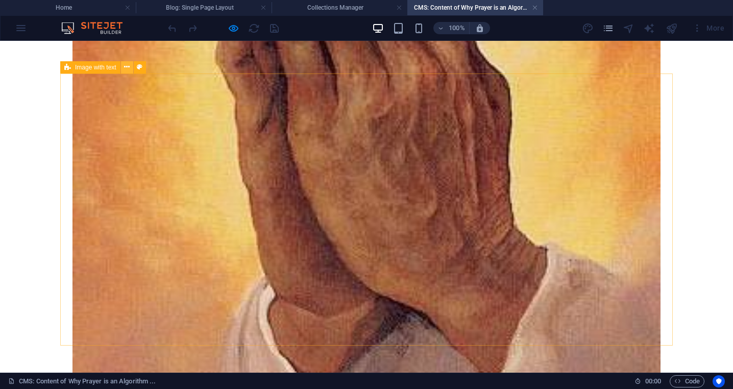
click at [126, 68] on icon at bounding box center [127, 67] width 6 height 11
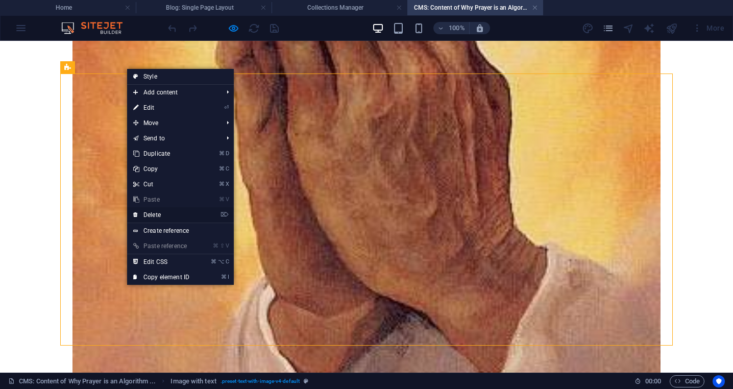
click at [169, 212] on link "⌦ Delete" at bounding box center [161, 214] width 68 height 15
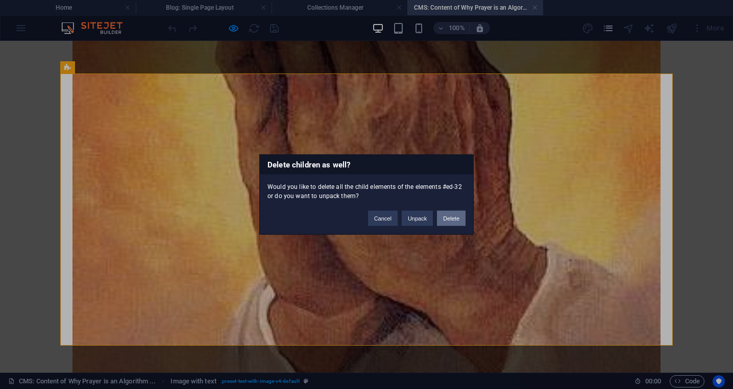
click at [448, 215] on button "Delete" at bounding box center [451, 218] width 29 height 15
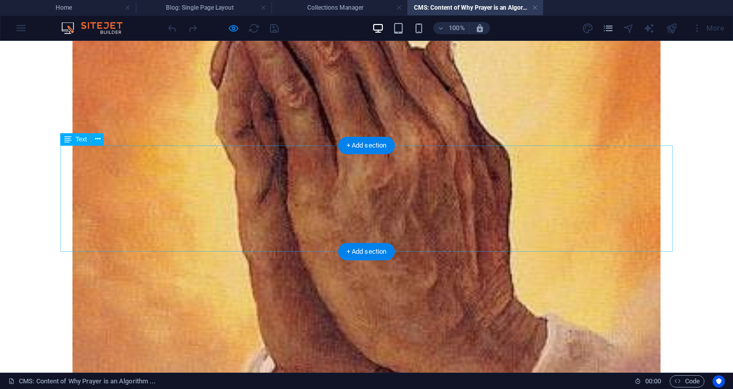
scroll to position [1278, 0]
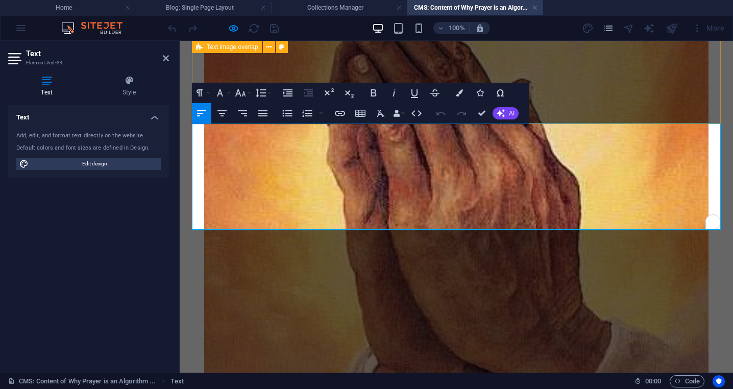
click at [639, 104] on div "The prayer guides the self through an entire process: acknowledging a higher or…" at bounding box center [456, 151] width 529 height 831
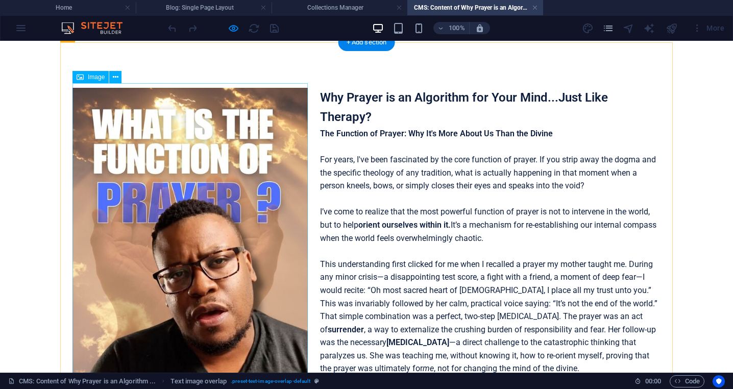
scroll to position [0, 0]
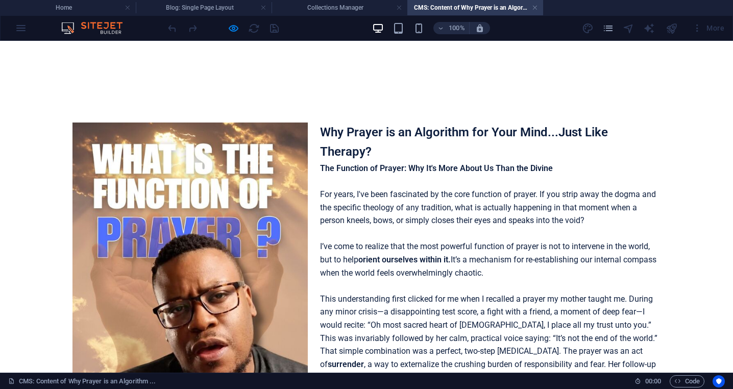
click at [276, 30] on div at bounding box center [223, 28] width 114 height 16
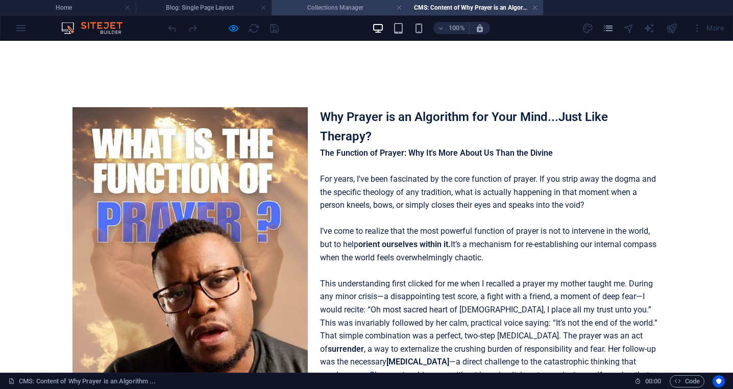
click at [359, 10] on h4 "Collections Manager" at bounding box center [340, 7] width 136 height 11
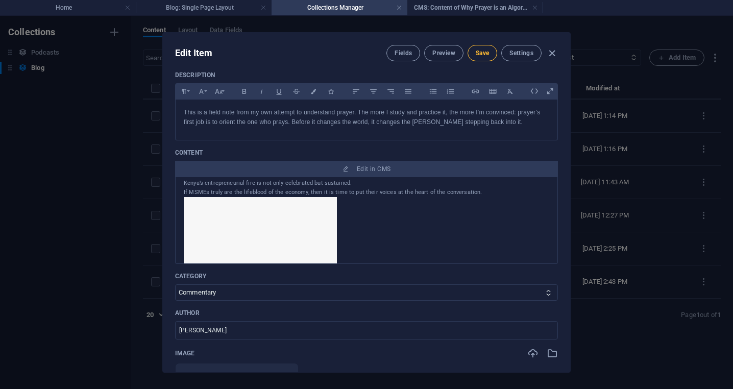
click at [483, 54] on span "Save" at bounding box center [482, 53] width 13 height 8
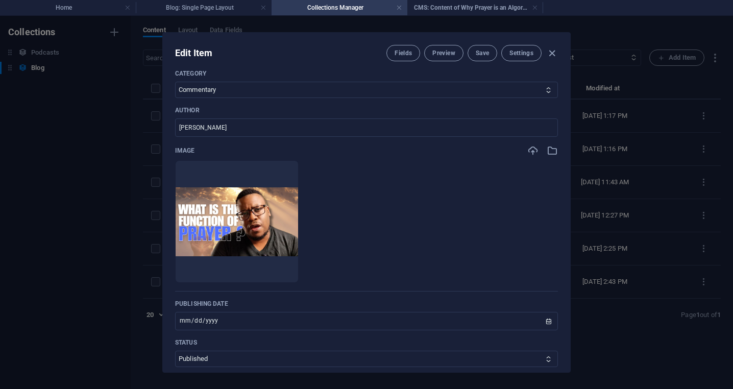
scroll to position [284, 0]
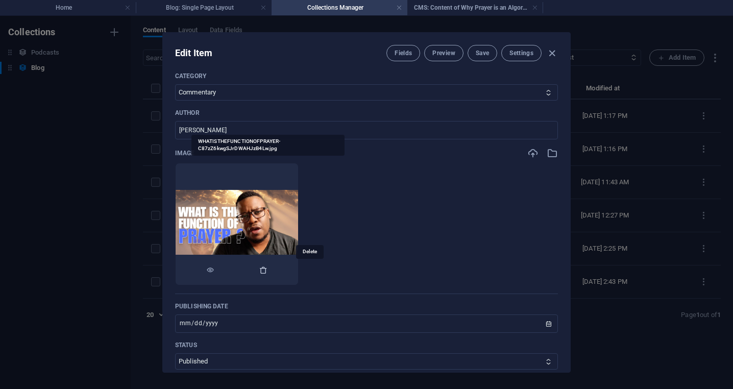
click at [268, 269] on icon "button" at bounding box center [263, 270] width 8 height 8
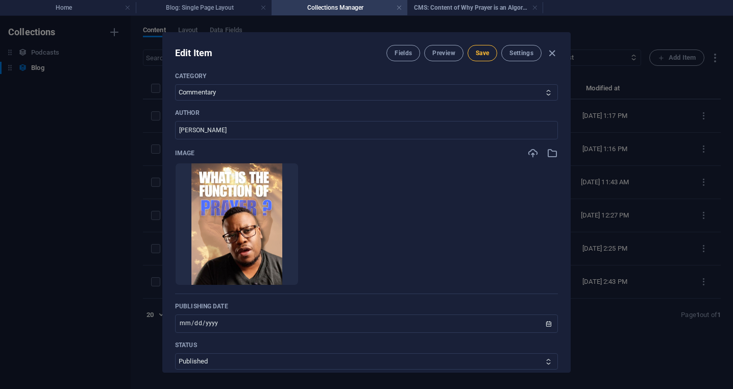
click at [481, 54] on span "Save" at bounding box center [482, 53] width 13 height 8
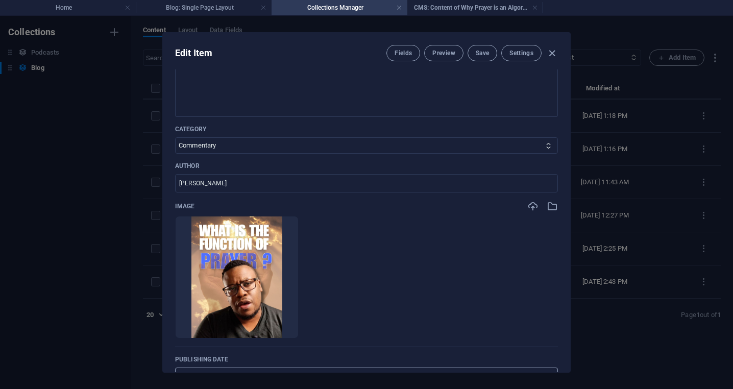
scroll to position [243, 0]
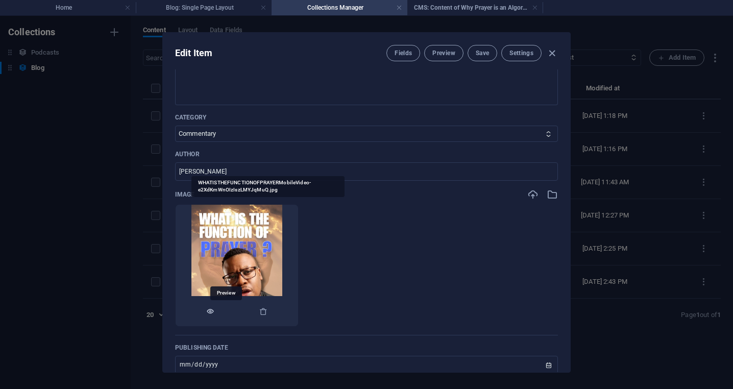
click at [215, 312] on icon "button" at bounding box center [210, 311] width 8 height 8
click at [268, 312] on icon "button" at bounding box center [263, 311] width 8 height 8
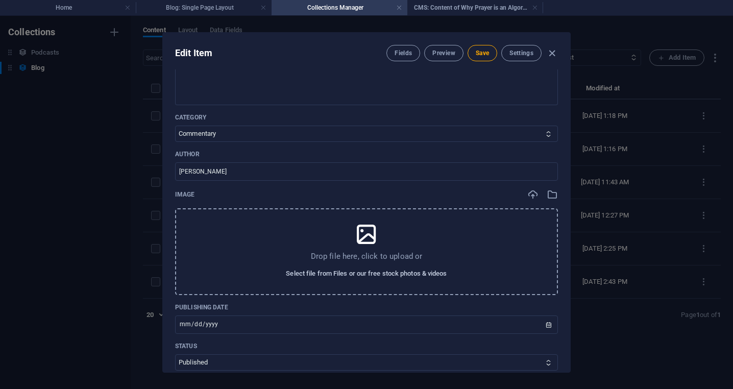
click at [375, 273] on span "Select file from Files or our free stock photos & videos" at bounding box center [366, 274] width 161 height 12
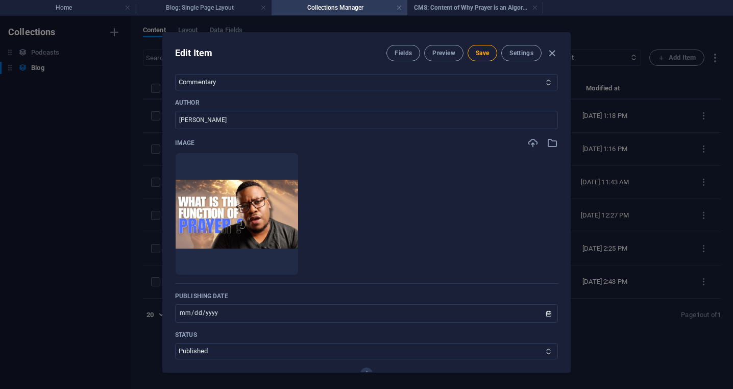
scroll to position [294, 0]
click at [482, 55] on span "Save" at bounding box center [482, 53] width 13 height 8
click at [553, 58] on icon "button" at bounding box center [553, 54] width 12 height 12
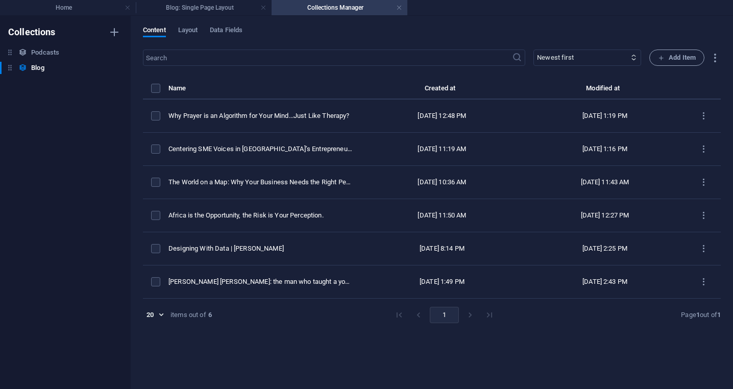
scroll to position [0, 0]
click at [356, 7] on h4 "Collections Manager" at bounding box center [340, 7] width 136 height 11
click at [218, 6] on h4 "Blog: Single Page Layout" at bounding box center [204, 7] width 136 height 11
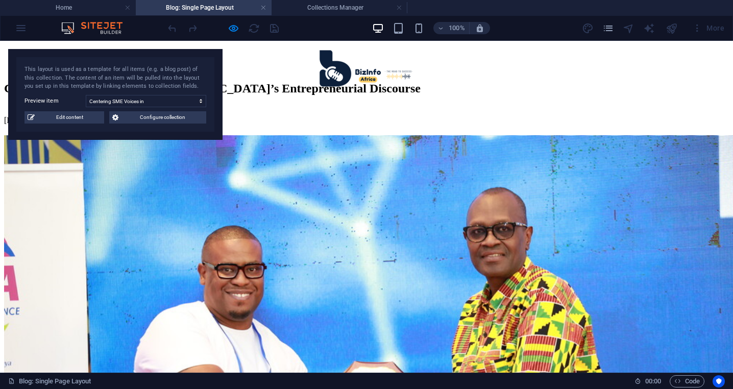
click at [674, 29] on div at bounding box center [672, 28] width 16 height 16
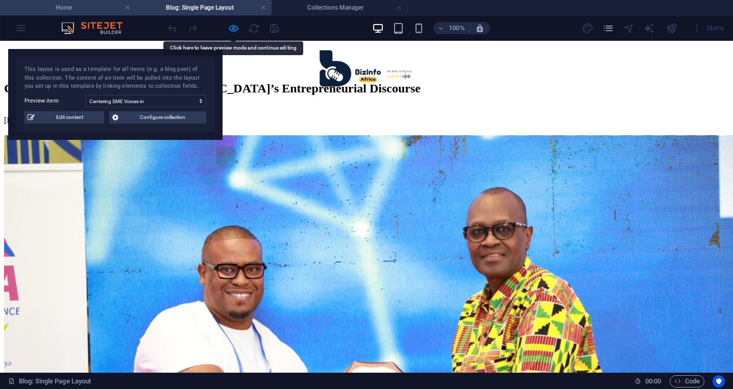
click at [86, 7] on h4 "Home" at bounding box center [68, 7] width 136 height 11
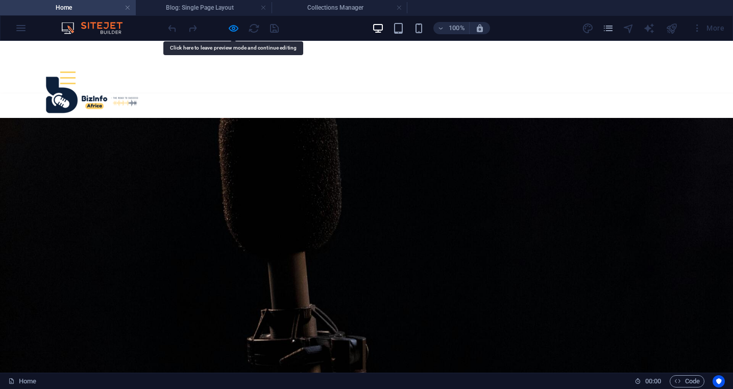
scroll to position [2588, 0]
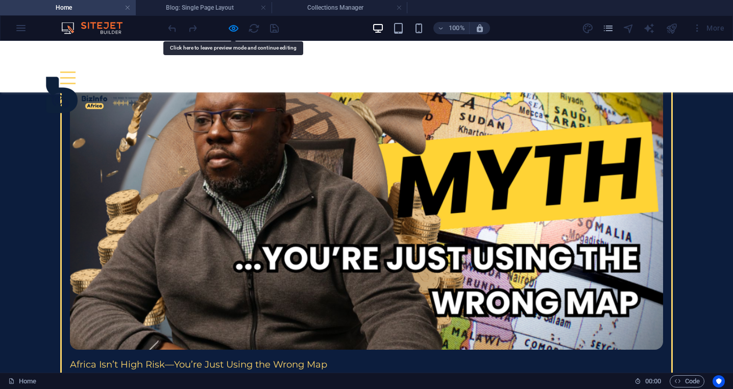
click at [636, 29] on div "More" at bounding box center [655, 28] width 147 height 16
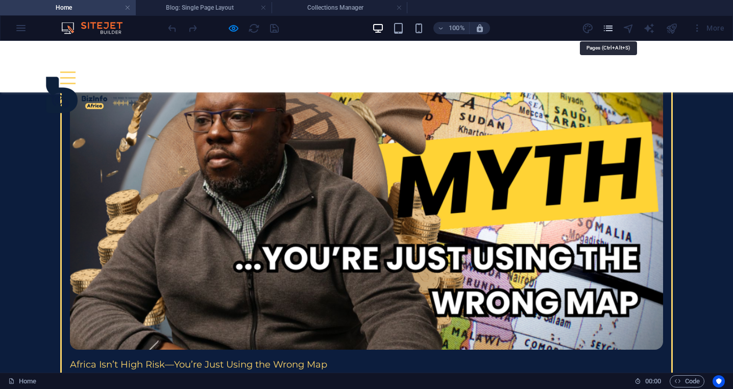
click at [612, 30] on icon "pages" at bounding box center [609, 28] width 12 height 12
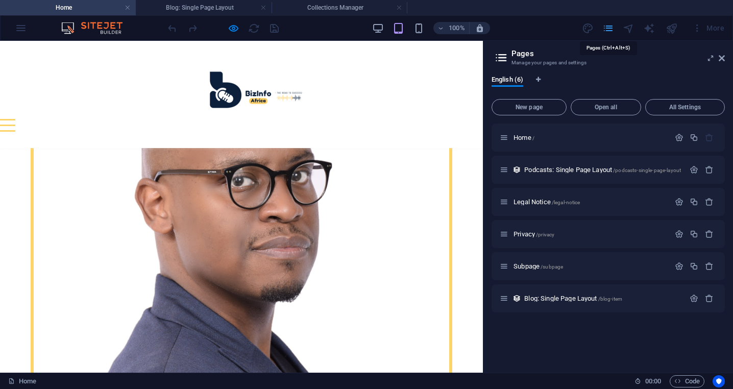
scroll to position [2585, 0]
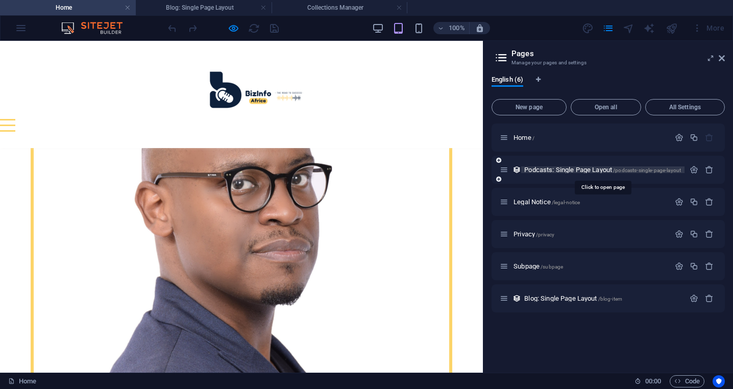
click at [580, 167] on span "Podcasts: Single Page Layout /podcasts-single-page-layout" at bounding box center [603, 170] width 157 height 8
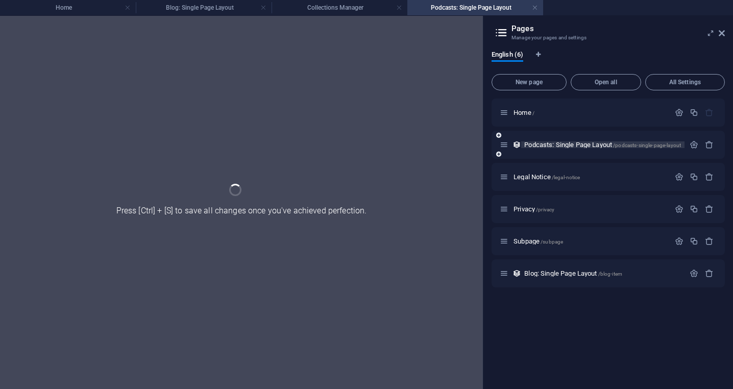
scroll to position [0, 0]
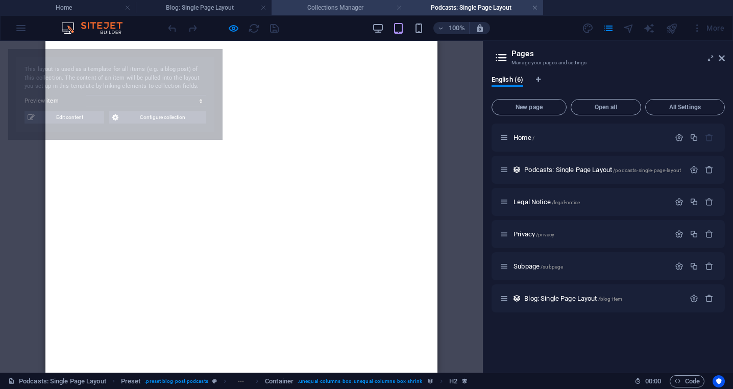
click at [399, 6] on link at bounding box center [399, 8] width 6 height 10
select select "688330b08d2fb8b0f00712d0"
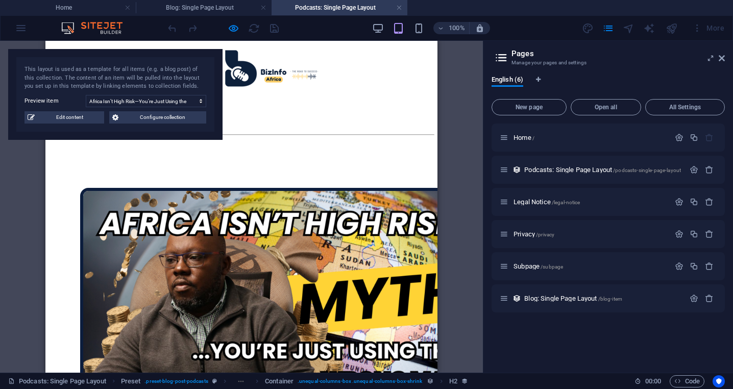
scroll to position [199, 0]
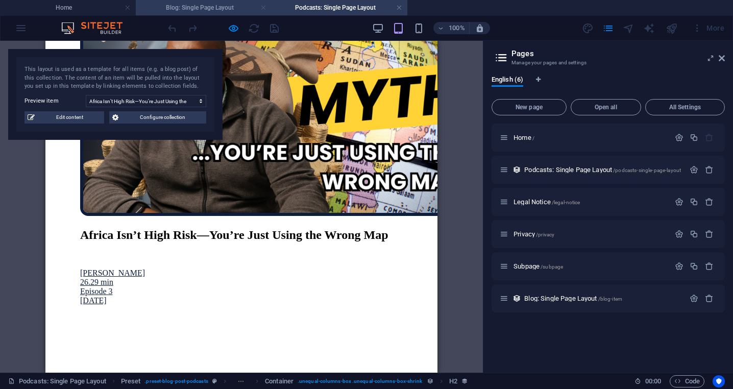
click at [265, 8] on link at bounding box center [263, 8] width 6 height 10
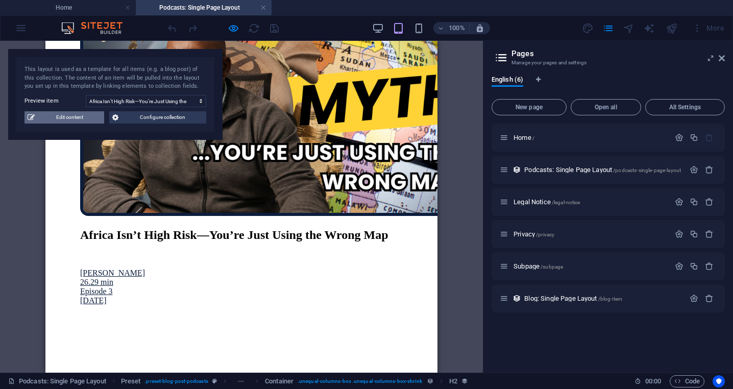
click at [69, 122] on span "Edit content" at bounding box center [69, 117] width 63 height 12
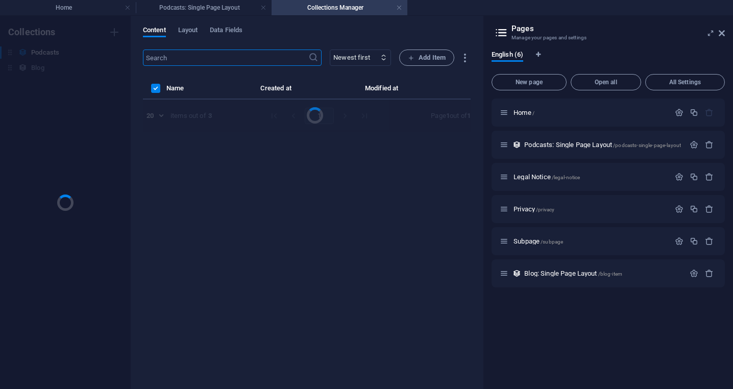
scroll to position [0, 0]
select select "Business"
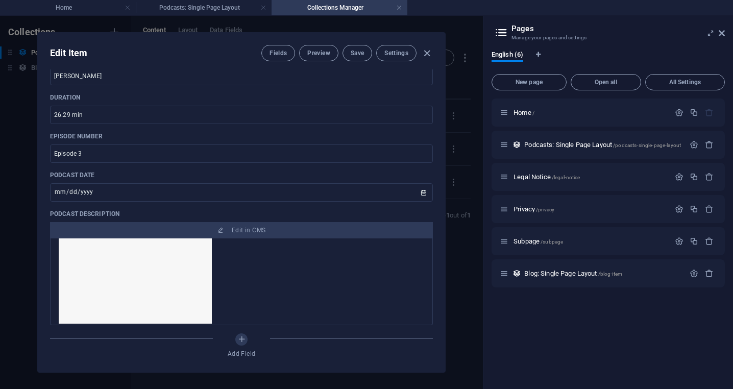
scroll to position [1138, 0]
click at [428, 54] on icon "button" at bounding box center [427, 54] width 12 height 12
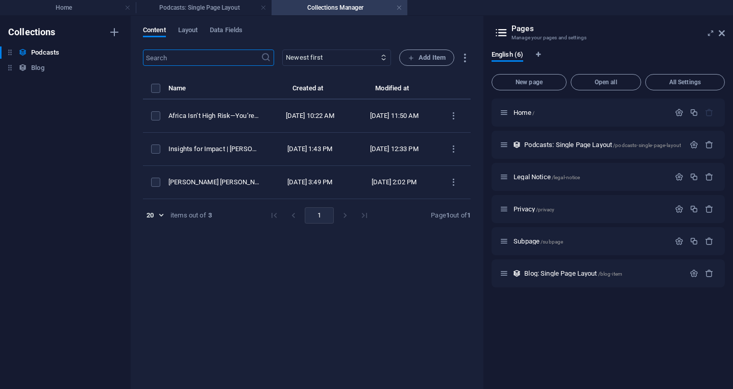
scroll to position [0, 0]
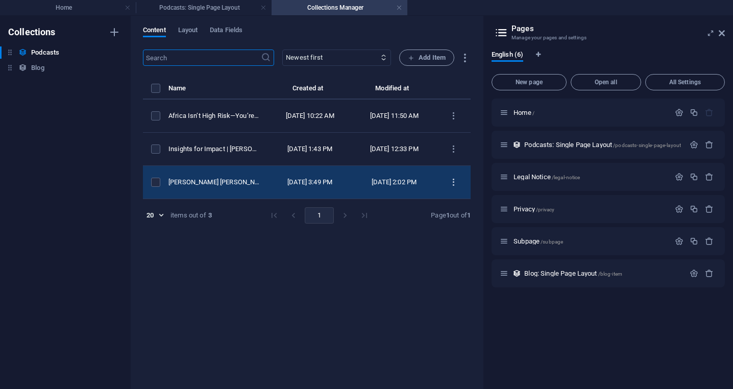
click at [454, 187] on icon "items list" at bounding box center [454, 183] width 10 height 10
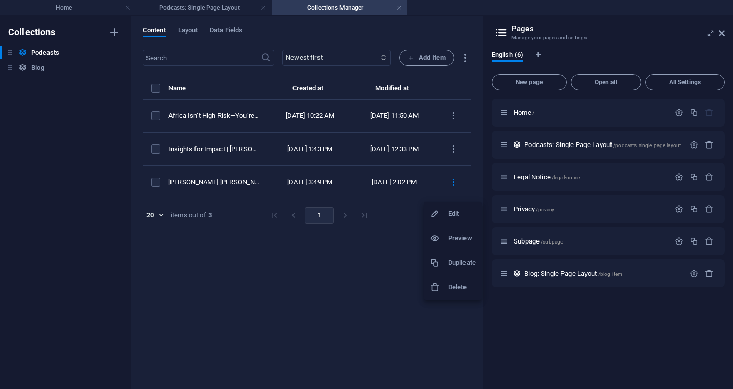
click at [462, 263] on h6 "Duplicate" at bounding box center [462, 263] width 28 height 12
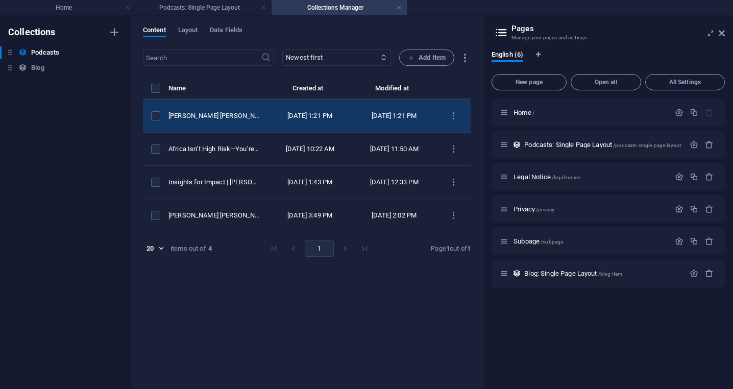
click at [374, 120] on div "Oct 6, 2025 1:21 PM" at bounding box center [395, 115] width 68 height 9
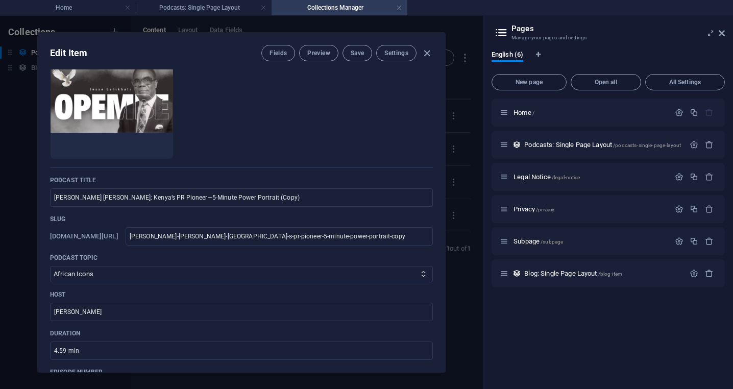
scroll to position [68, 0]
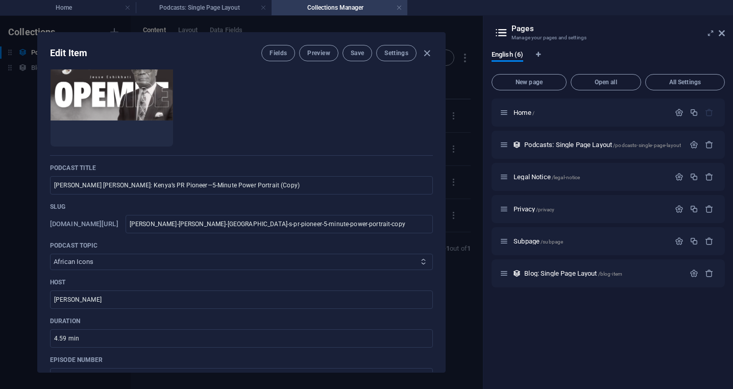
click at [262, 264] on select "Business Startup African Icons Sport Travel Art" at bounding box center [241, 262] width 383 height 16
select select "Art"
click at [50, 254] on select "Business Startup African Icons Sport Travel Art" at bounding box center [241, 262] width 383 height 16
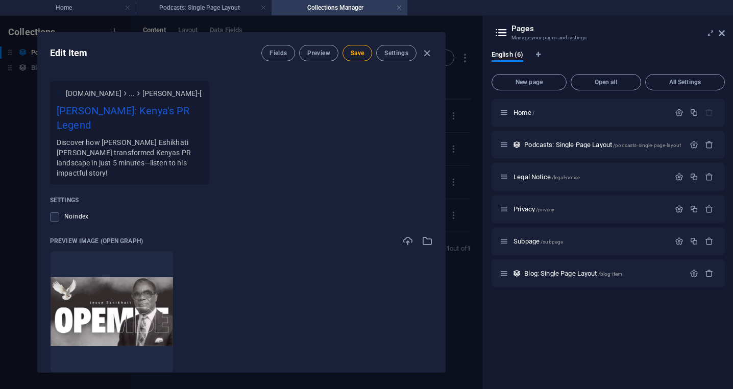
scroll to position [955, 0]
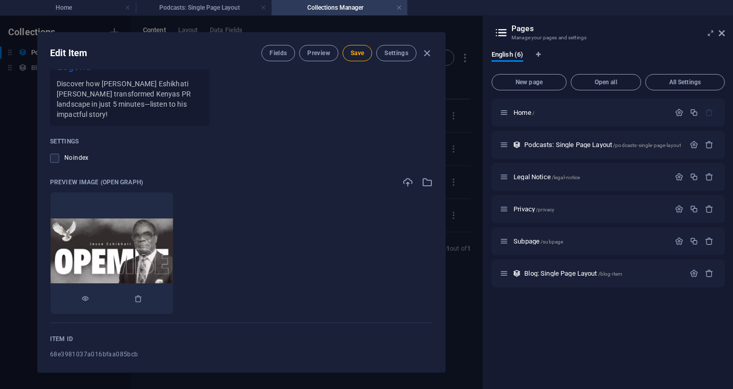
click at [153, 224] on img at bounding box center [112, 253] width 123 height 69
click at [143, 295] on icon "button" at bounding box center [138, 299] width 8 height 8
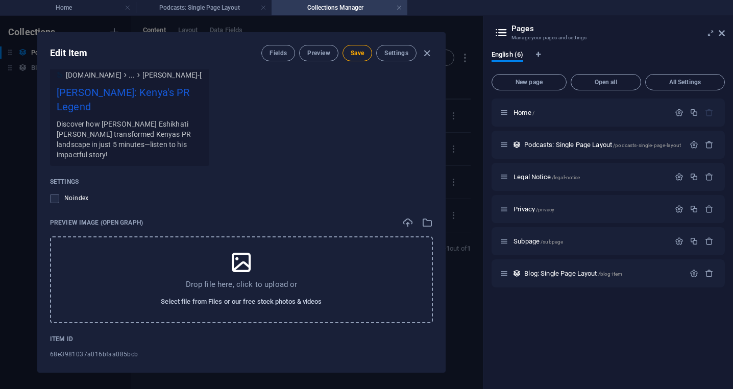
click at [233, 296] on span "Select file from Files or our free stock photos & videos" at bounding box center [241, 302] width 161 height 12
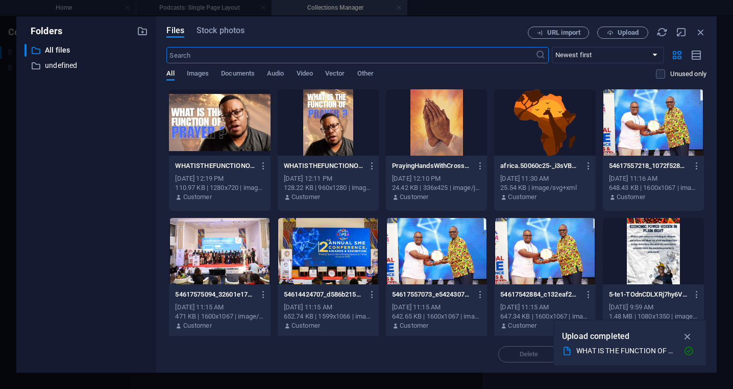
click at [241, 118] on div at bounding box center [219, 122] width 101 height 66
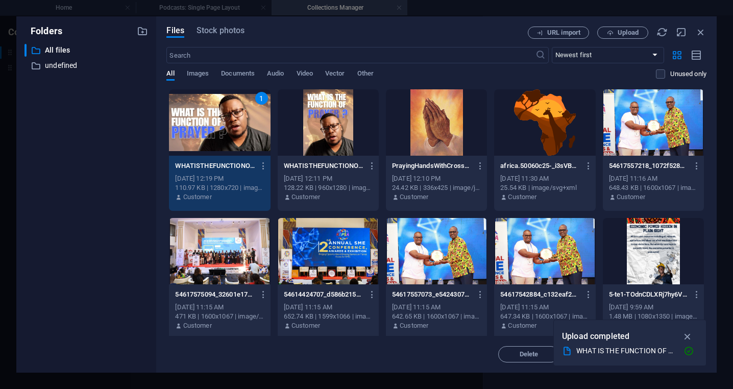
click at [241, 118] on div "1" at bounding box center [219, 122] width 101 height 66
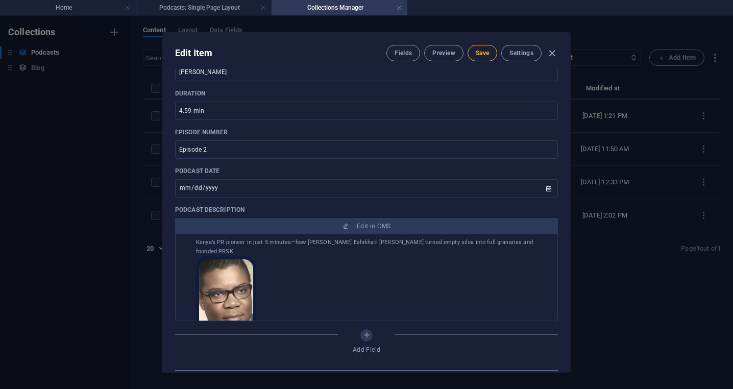
scroll to position [0, 0]
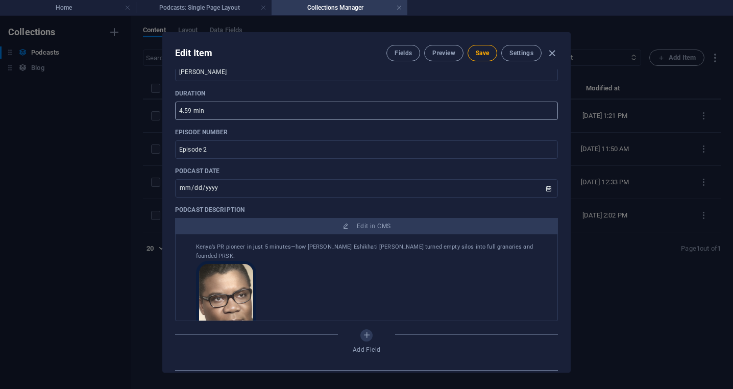
click at [187, 112] on input "4.59 min" at bounding box center [366, 111] width 383 height 18
type input "7.14 min"
click at [245, 155] on input "Episode 2" at bounding box center [366, 149] width 383 height 18
type input "Episode 4"
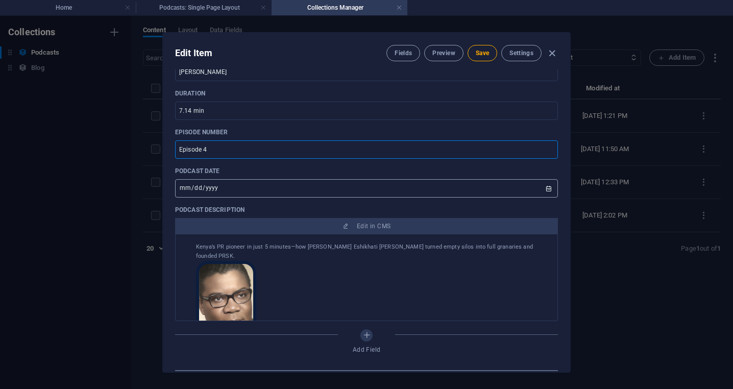
click at [362, 193] on input "2025-05-11" at bounding box center [366, 188] width 383 height 18
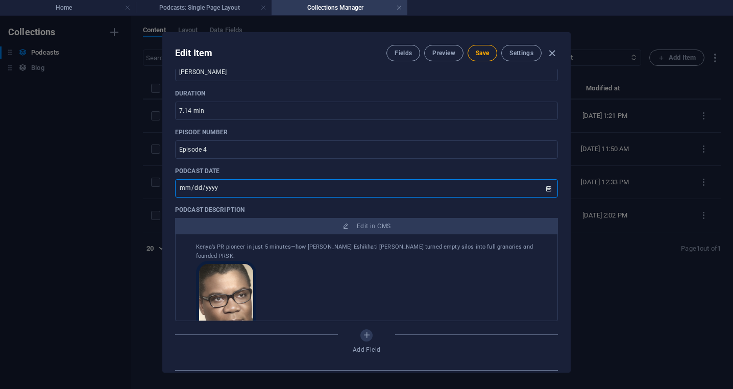
click at [545, 189] on input "2025-05-11" at bounding box center [366, 188] width 383 height 18
type input "2025-10-03"
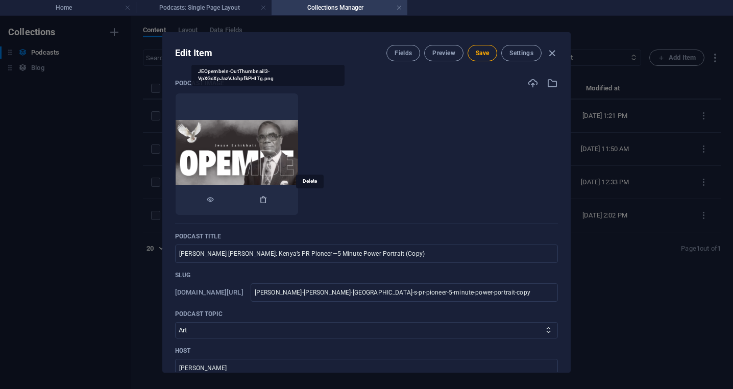
click at [268, 201] on icon "button" at bounding box center [263, 200] width 8 height 8
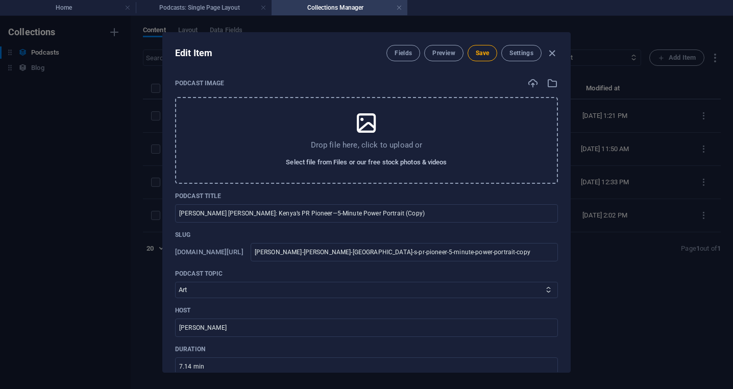
click at [346, 163] on span "Select file from Files or our free stock photos & videos" at bounding box center [366, 162] width 161 height 12
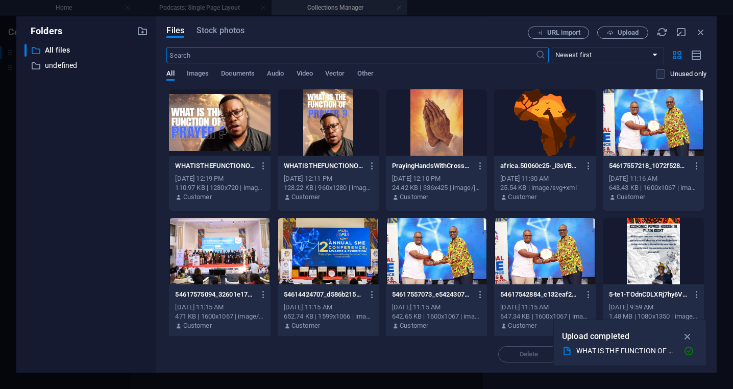
click at [229, 123] on div at bounding box center [219, 122] width 101 height 66
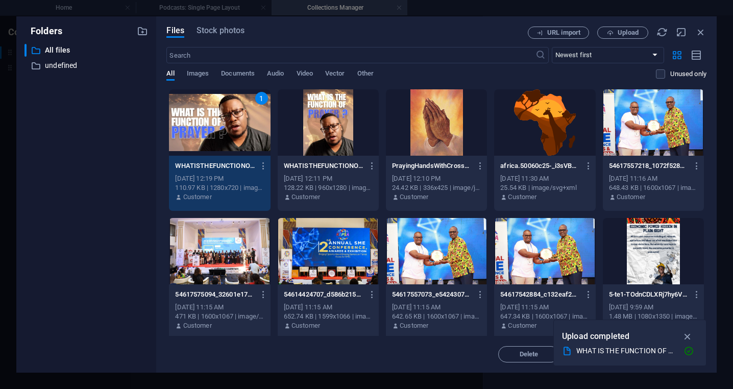
click at [229, 123] on div "1" at bounding box center [219, 122] width 101 height 66
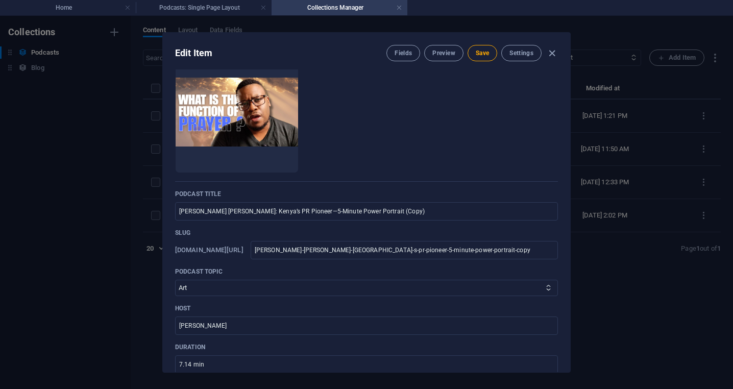
scroll to position [41, 0]
click at [406, 213] on input "Jesse Eshikhati Opembe: Kenya’s PR Pioneer—5-Minute Power Portrait (Copy)" at bounding box center [366, 212] width 383 height 18
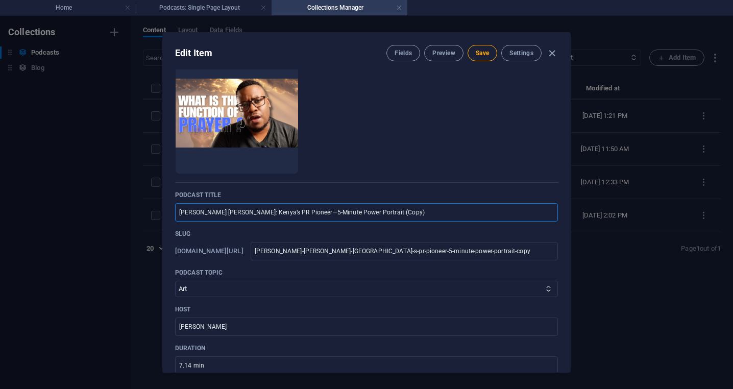
click at [406, 213] on input "Jesse Eshikhati Opembe: Kenya’s PR Pioneer—5-Minute Power Portrait (Copy)" at bounding box center [366, 212] width 383 height 18
paste input "Why Prayer is an Algorithm for Your Mind...Just Like Therapy?"
type input "Why Prayer is an Algorithm for Your Mind...Just Like Therapy?"
type input "why-prayer-is-an-algorithm-for-your-mind-just-like-therapy"
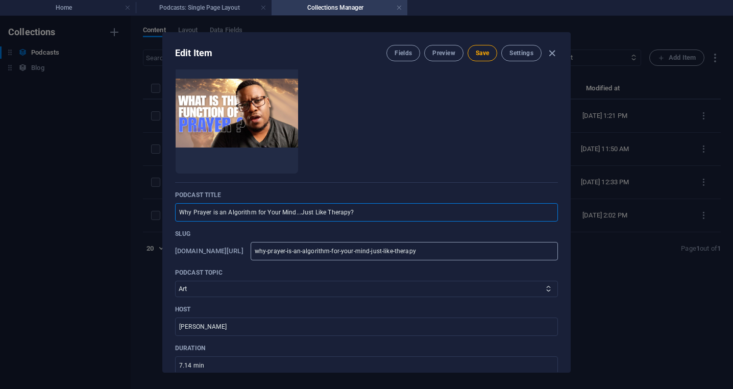
type input "Why Prayer is an Algorithm for Your Mind...Just Like Therapy?"
click at [522, 252] on input "why-prayer-is-an-algorithm-for-your-mind-just-like-therapy" at bounding box center [404, 251] width 307 height 18
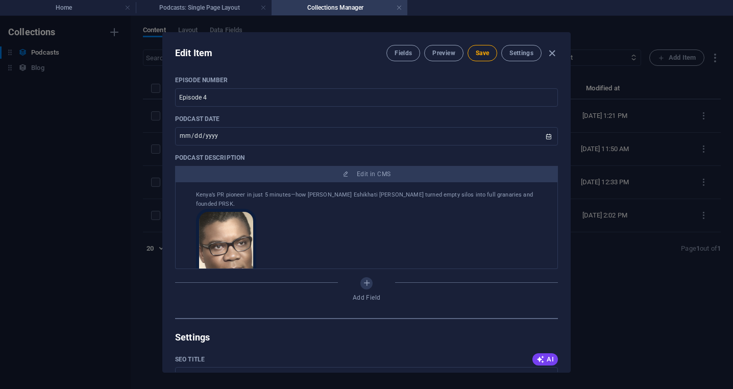
scroll to position [356, 0]
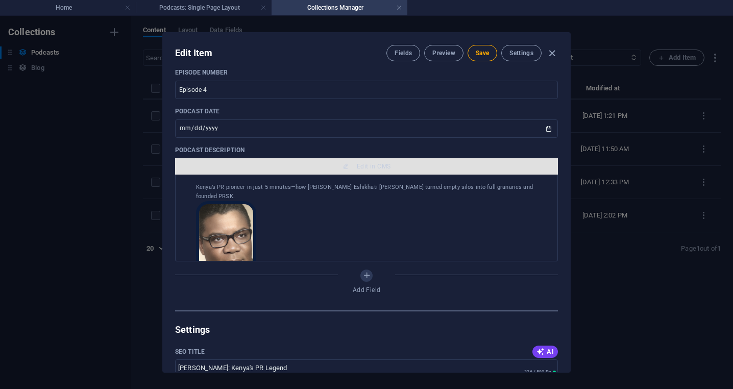
click at [365, 166] on span "Edit in CMS" at bounding box center [374, 166] width 34 height 8
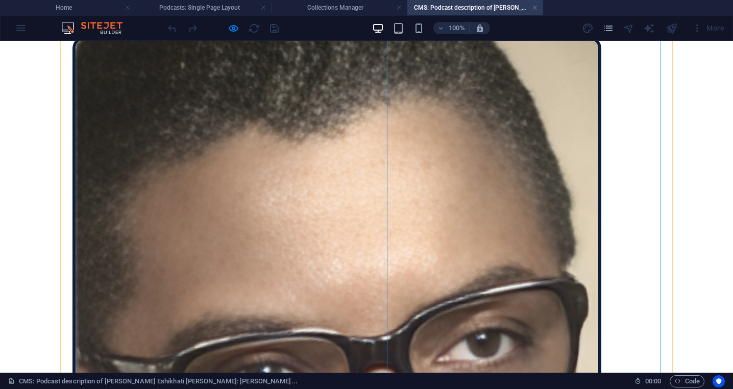
scroll to position [83, 0]
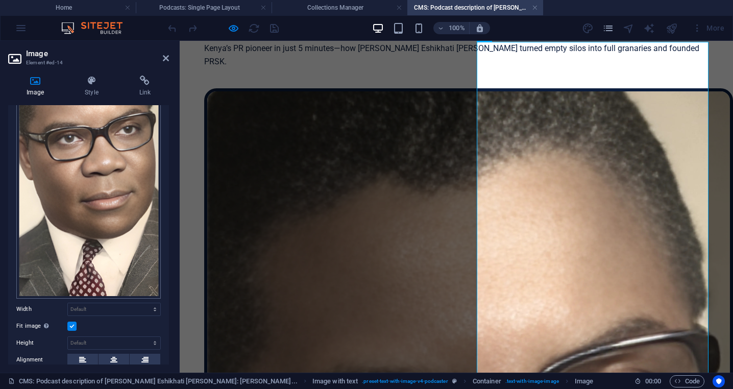
scroll to position [88, 0]
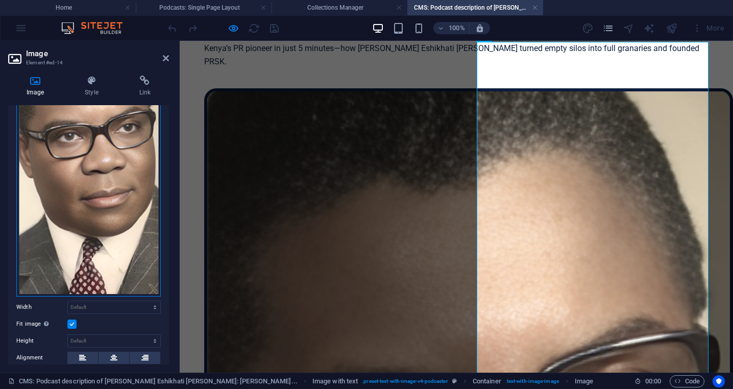
click at [101, 210] on div "Drag files here, click to choose files or select files from Files or our free s…" at bounding box center [88, 170] width 145 height 253
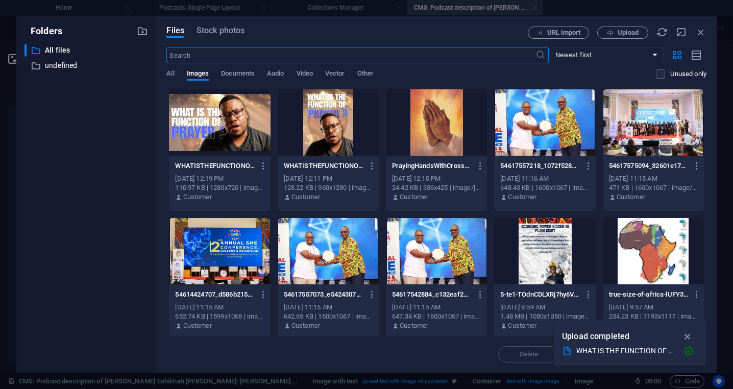
click at [327, 120] on div at bounding box center [328, 122] width 101 height 66
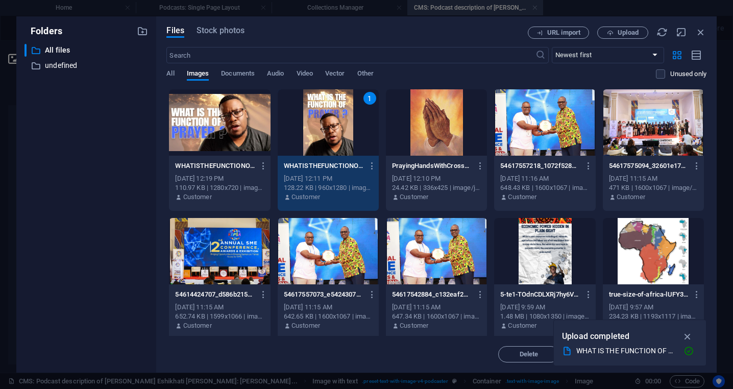
click at [327, 120] on div "1" at bounding box center [328, 122] width 101 height 66
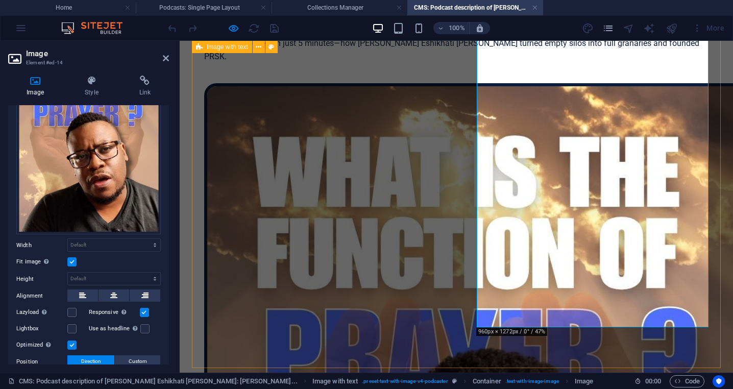
scroll to position [39, 0]
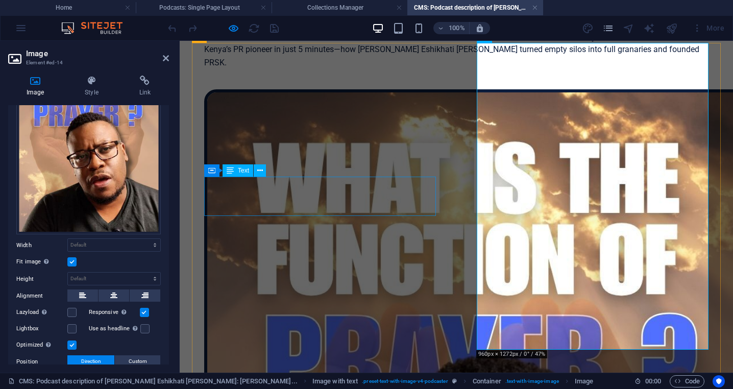
click at [305, 69] on div "Kenya’s PR pioneer in just 5 minutes—how Jesse Eshikhati Opembe turned empty si…" at bounding box center [456, 56] width 505 height 26
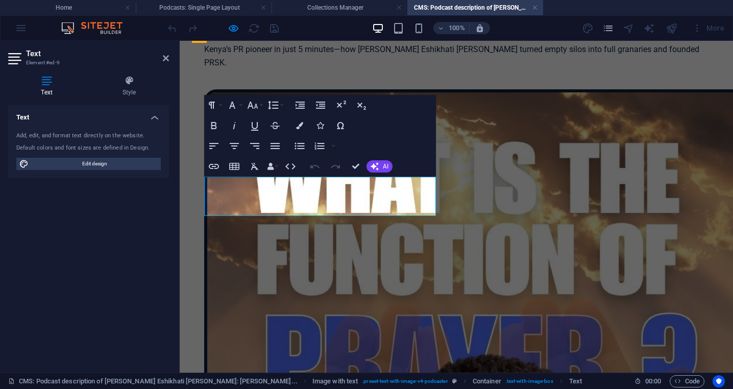
click at [274, 69] on p "Kenya’s PR pioneer in just 5 minutes—how Jesse Eshikhati Opembe turned empty si…" at bounding box center [456, 56] width 505 height 26
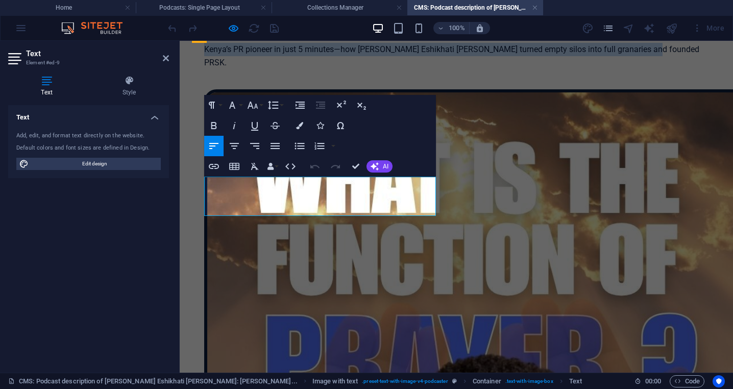
scroll to position [26, 0]
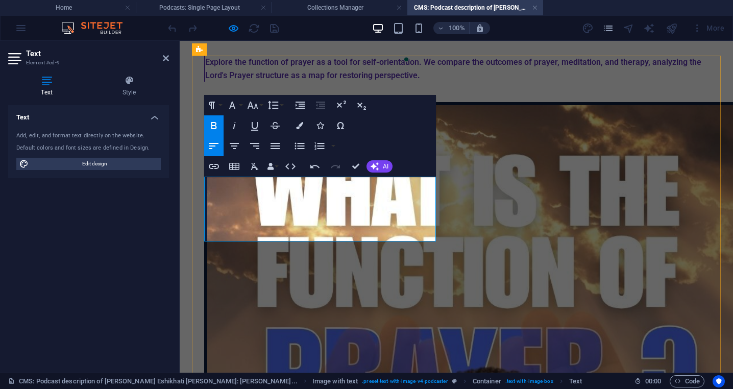
click at [271, 80] on strong "Explore the function of prayer as a tool for self-orientation. We compare the o…" at bounding box center [453, 68] width 496 height 23
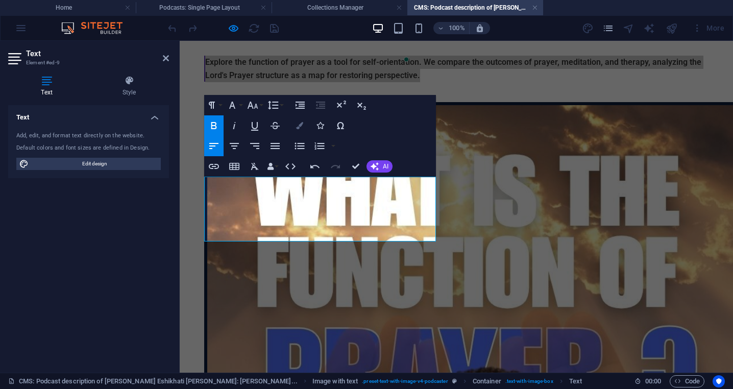
click at [298, 121] on button "Colors" at bounding box center [299, 125] width 19 height 20
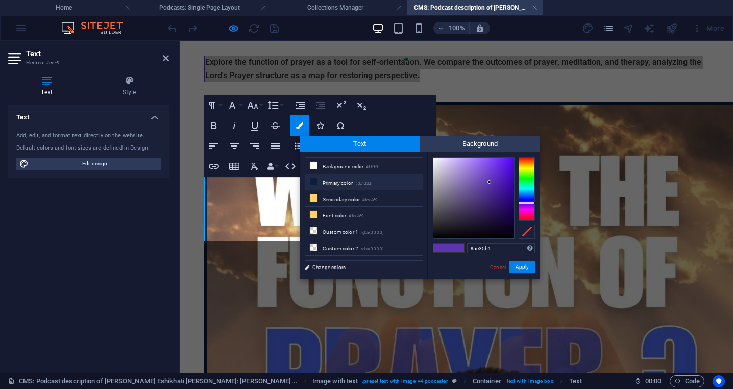
click at [346, 182] on li "Primary color #0c1d3d" at bounding box center [363, 182] width 117 height 16
type input "#0c1d3d"
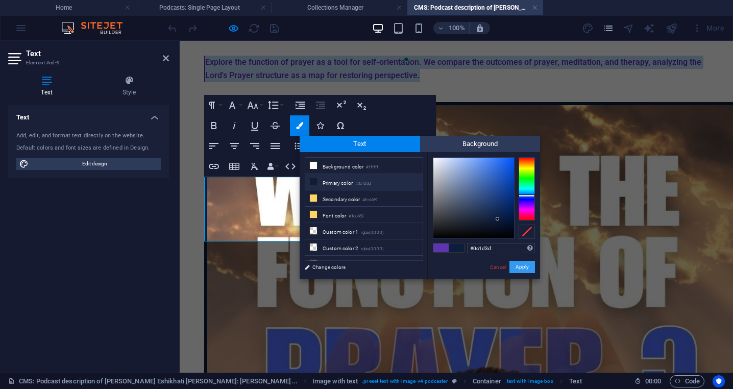
click at [520, 267] on button "Apply" at bounding box center [523, 267] width 26 height 12
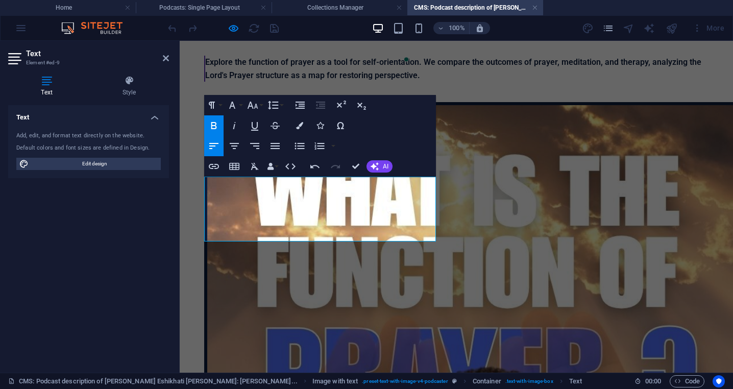
click at [212, 125] on icon "button" at bounding box center [214, 126] width 12 height 12
click at [280, 82] on p "Explore the function of prayer as a tool for self-orientation. We compare the o…" at bounding box center [457, 69] width 504 height 26
click at [419, 80] on span "Explore the function of prayer as a tool for self-orientation. We compare the o…" at bounding box center [446, 68] width 482 height 23
click at [368, 80] on span "Explore the function of prayer as a tool for self-orientation. I compare the ou…" at bounding box center [453, 68] width 496 height 23
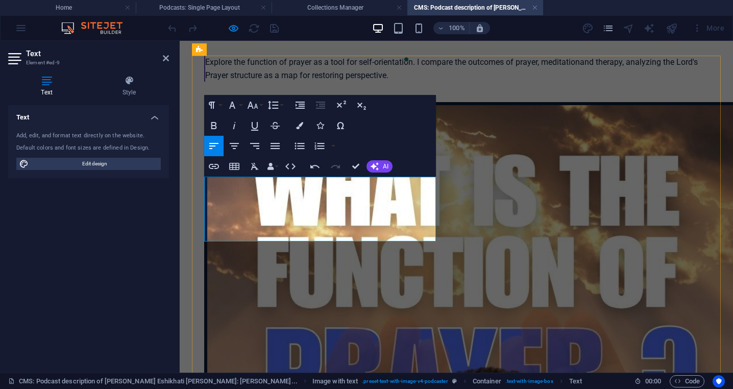
click at [318, 82] on div "Explore the function of prayer as a tool for self-orientation. I compare the ou…" at bounding box center [456, 69] width 505 height 26
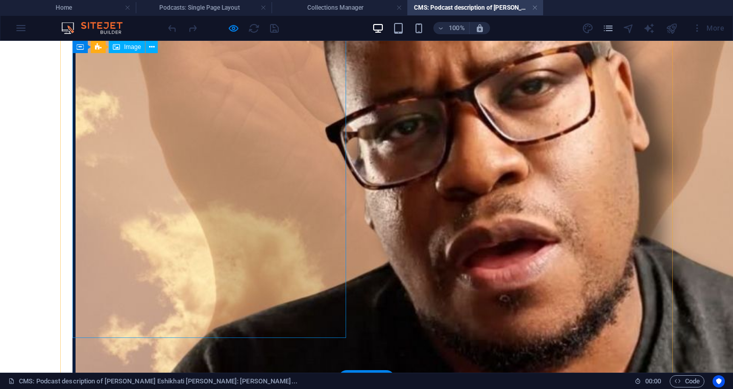
scroll to position [642, 0]
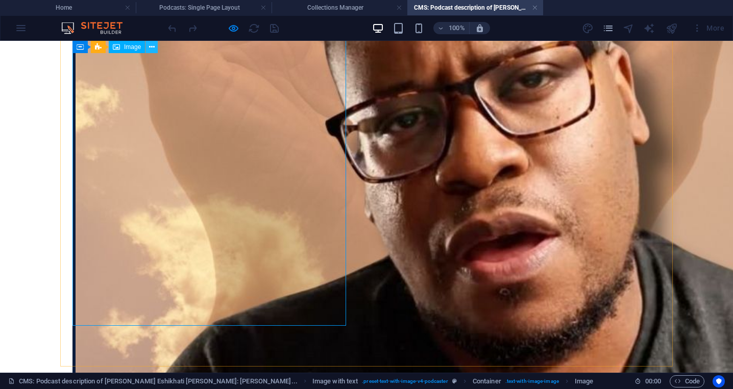
click at [151, 48] on icon at bounding box center [152, 47] width 6 height 11
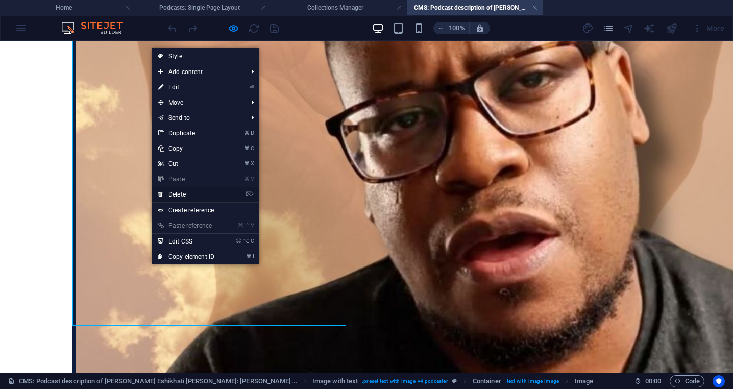
click at [191, 193] on link "⌦ Delete" at bounding box center [186, 194] width 68 height 15
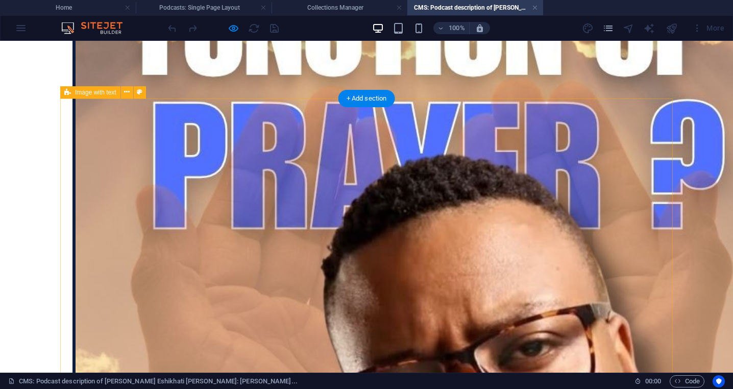
scroll to position [365, 0]
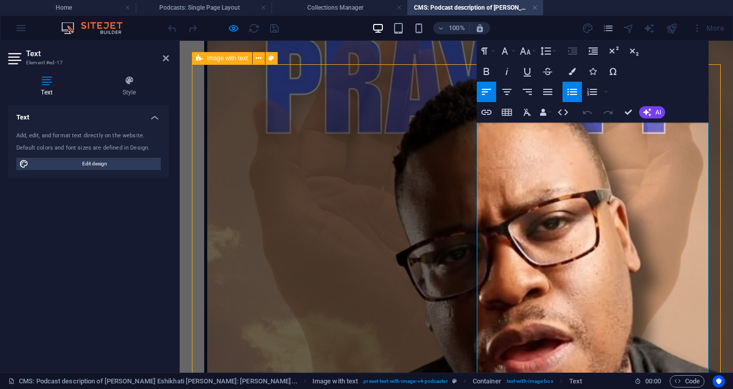
scroll to position [421, 0]
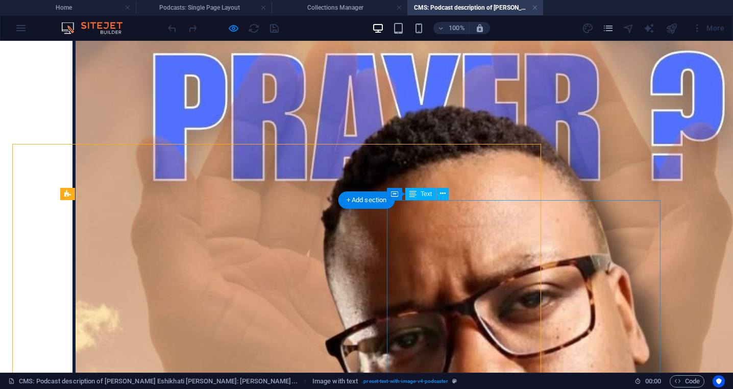
scroll to position [286, 0]
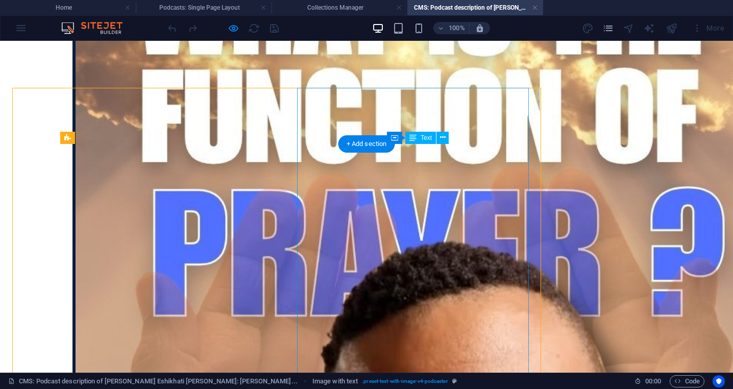
scroll to position [342, 0]
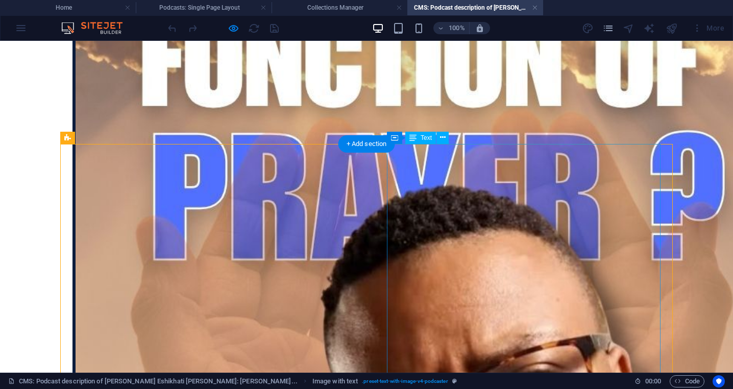
click at [456, 145] on div "Container Text" at bounding box center [421, 138] width 68 height 13
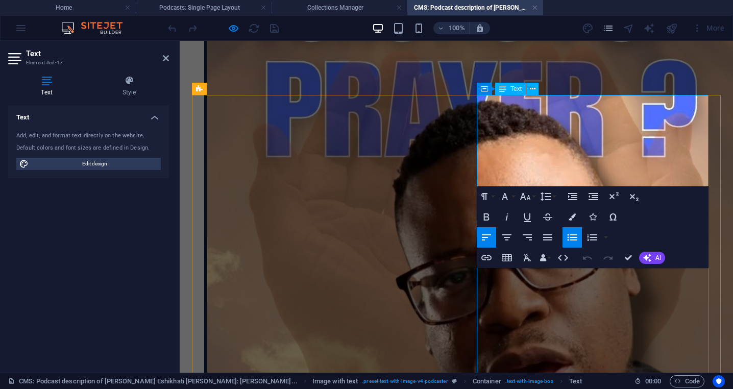
scroll to position [335, 0]
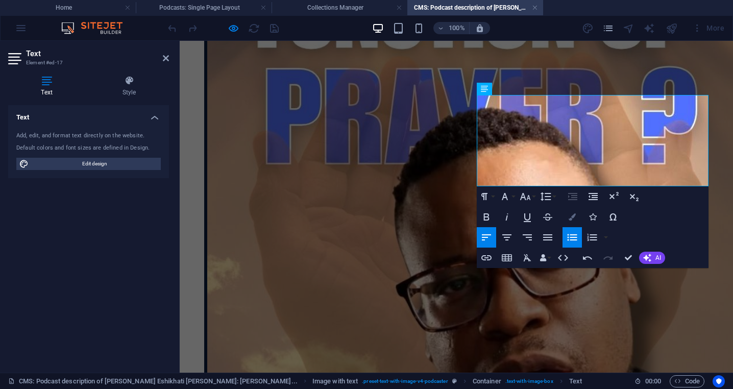
click at [573, 216] on icon "button" at bounding box center [572, 216] width 7 height 7
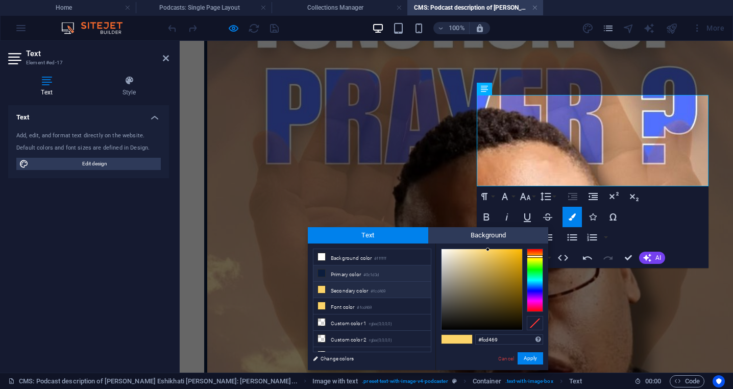
click at [374, 279] on li "Primary color #0c1d3d" at bounding box center [372, 274] width 117 height 16
type input "#0c1d3d"
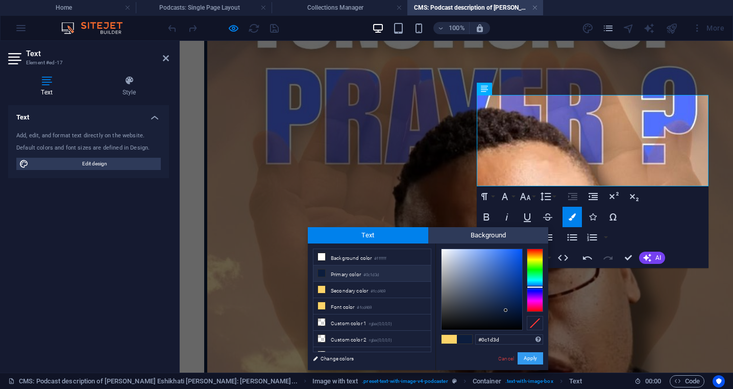
click at [531, 357] on button "Apply" at bounding box center [531, 358] width 26 height 12
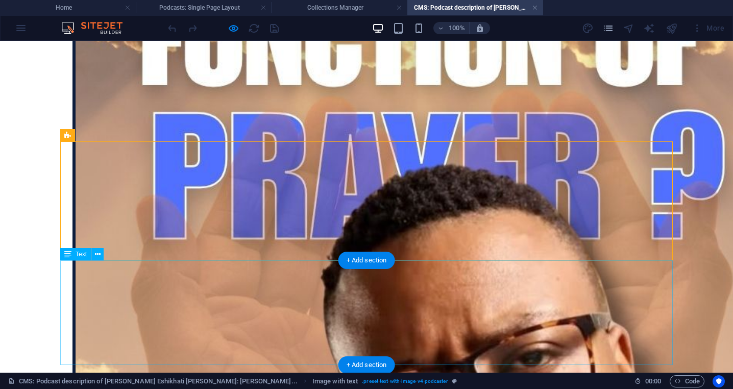
scroll to position [377, 0]
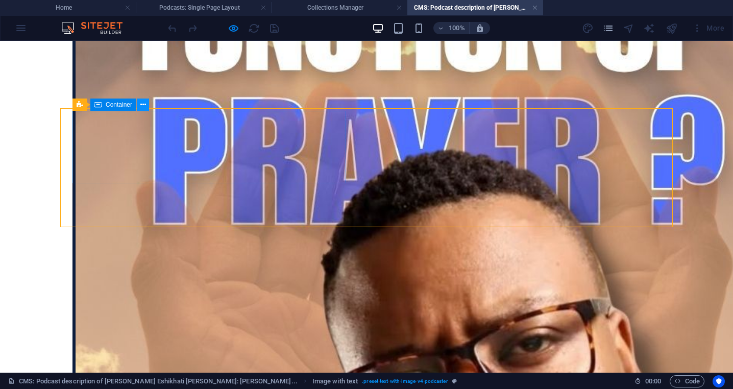
click at [144, 104] on icon at bounding box center [143, 105] width 6 height 11
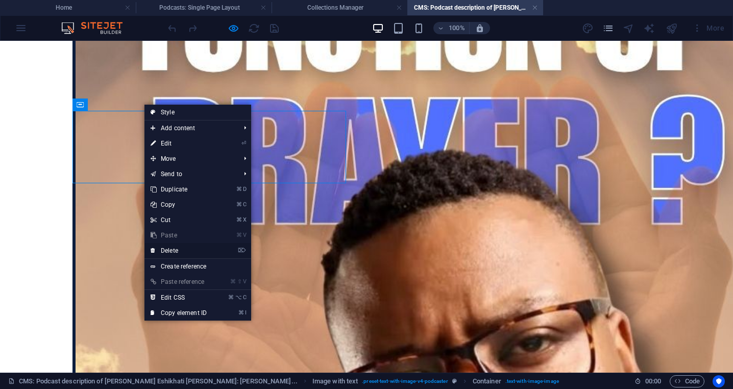
click at [186, 249] on link "⌦ Delete" at bounding box center [179, 250] width 68 height 15
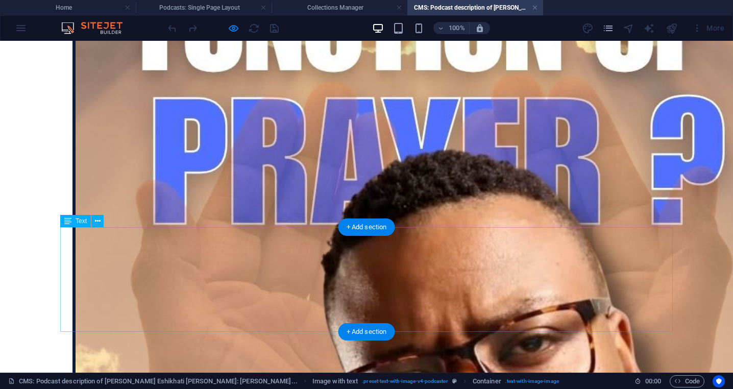
scroll to position [338, 0]
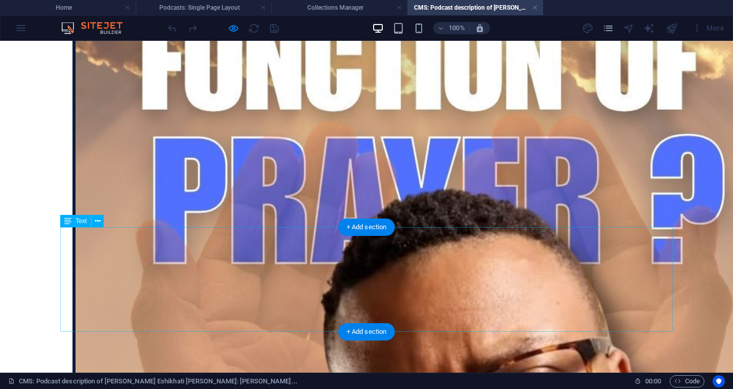
click at [97, 224] on icon at bounding box center [98, 221] width 6 height 11
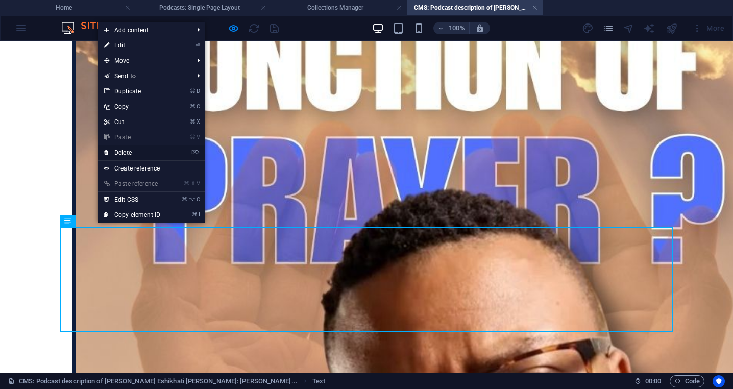
click at [139, 153] on link "⌦ Delete" at bounding box center [132, 152] width 68 height 15
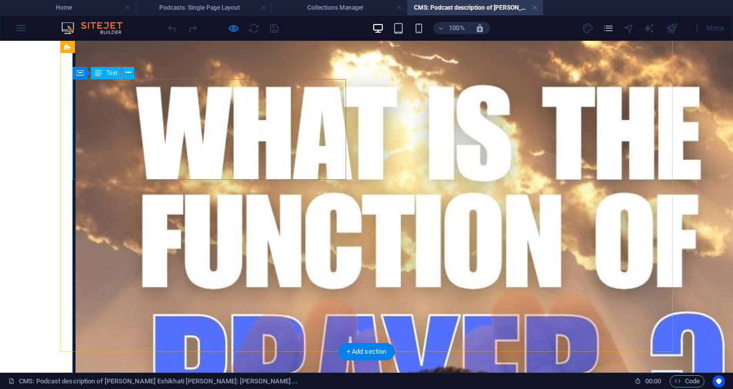
scroll to position [0, 0]
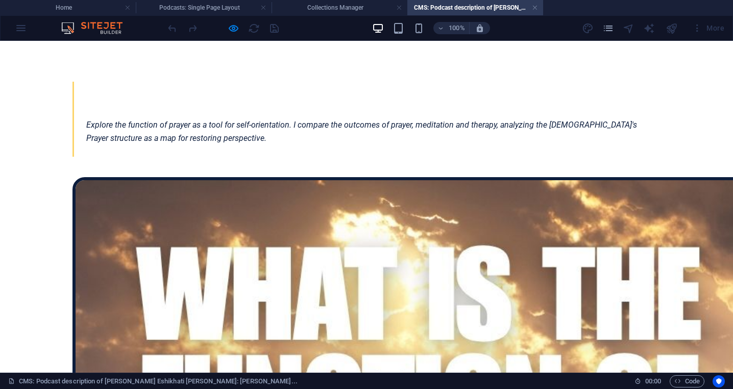
click at [441, 11] on h4 "CMS: Podcast description of Jesse Eshikhati Opembe: Ken..." at bounding box center [476, 7] width 136 height 11
click at [364, 2] on h4 "Collections Manager" at bounding box center [340, 7] width 136 height 11
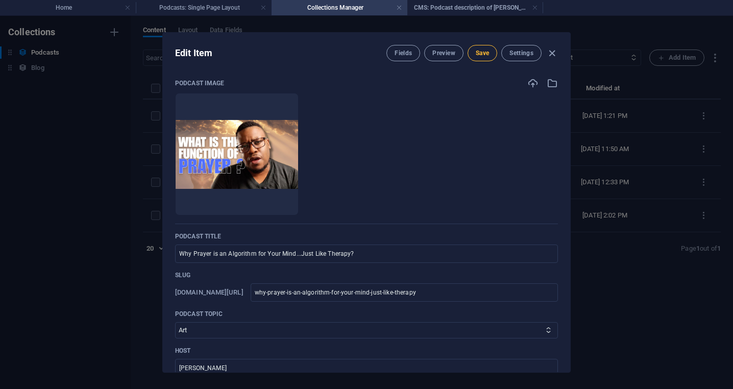
click at [477, 52] on span "Save" at bounding box center [482, 53] width 13 height 8
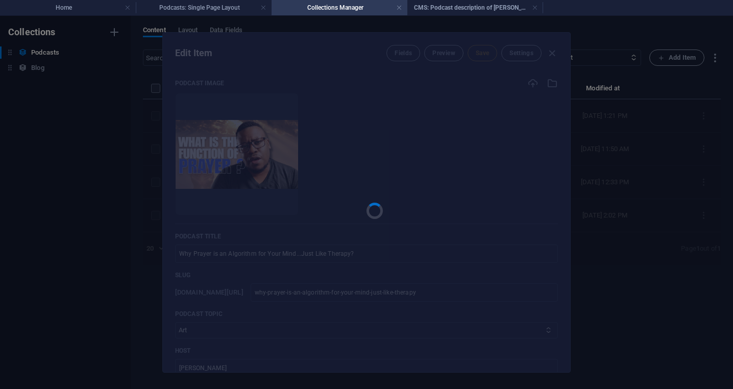
type input "why-prayer-is-an-algorithm-for-your-mind-just-like-therapy"
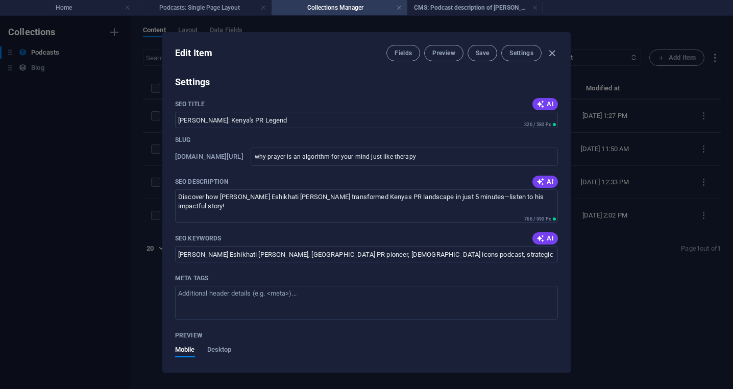
scroll to position [604, 0]
click at [545, 104] on span "AI" at bounding box center [545, 104] width 17 height 8
type input "Prayer: Your Minds Algorithm"
click at [544, 179] on span "AI" at bounding box center [545, 181] width 17 height 8
click at [547, 234] on span "AI" at bounding box center [545, 238] width 17 height 8
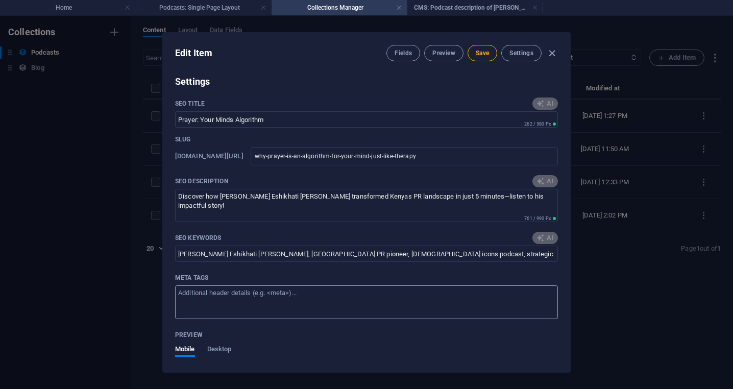
type input "prayer as therapy, cognitive restructuring, self-orientation tools, meditation …"
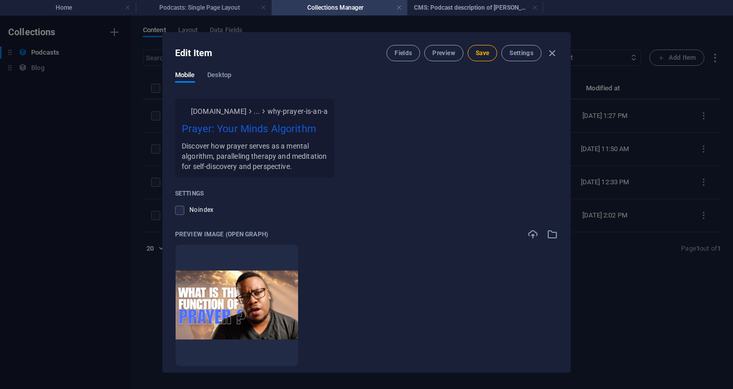
scroll to position [941, 0]
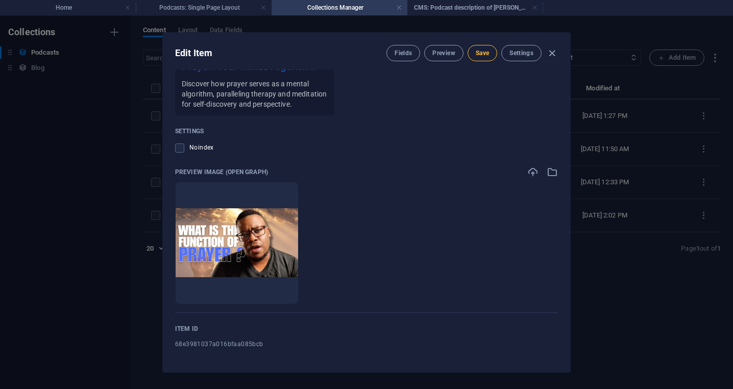
click at [479, 56] on span "Save" at bounding box center [482, 53] width 13 height 8
click at [552, 55] on icon "button" at bounding box center [553, 54] width 12 height 12
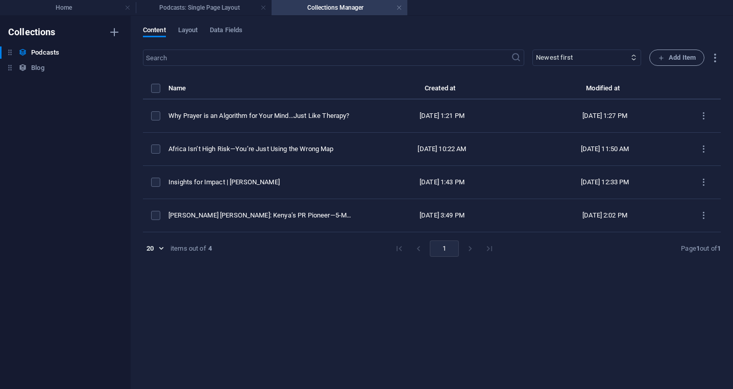
scroll to position [0, 0]
click at [338, 8] on h4 "Collections Manager" at bounding box center [340, 7] width 136 height 11
click at [228, 11] on h4 "Podcasts: Single Page Layout" at bounding box center [204, 7] width 136 height 11
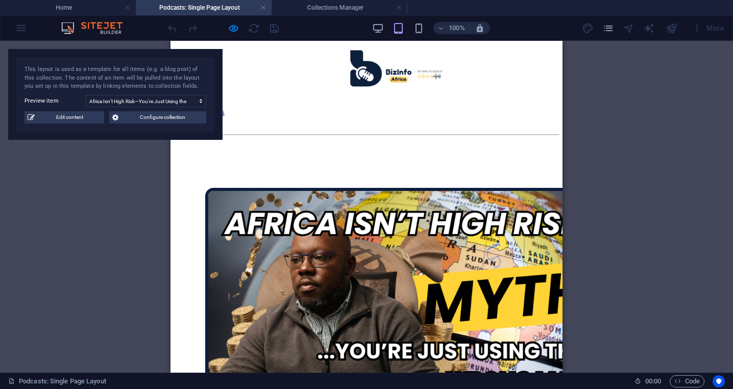
scroll to position [199, 0]
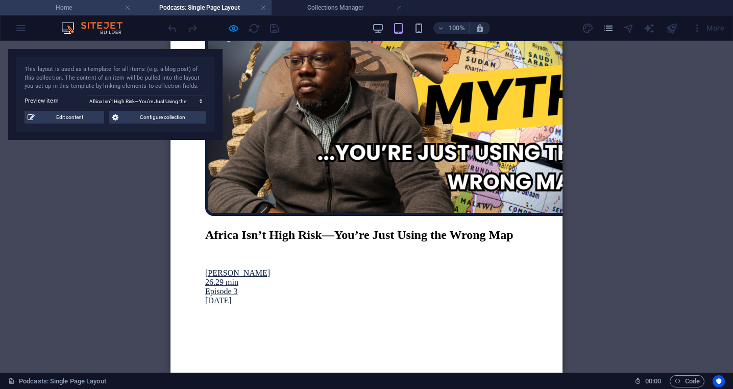
click at [100, 8] on h4 "Home" at bounding box center [68, 7] width 136 height 11
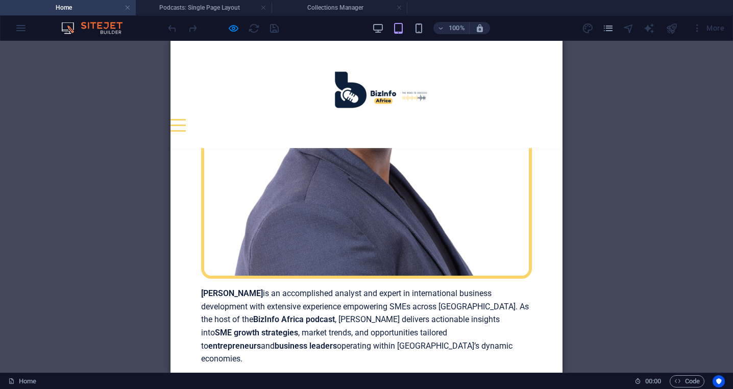
scroll to position [0, 0]
click at [660, 77] on div "Drag here to replace the existing content. Press “Ctrl” if you want to create a…" at bounding box center [366, 207] width 733 height 332
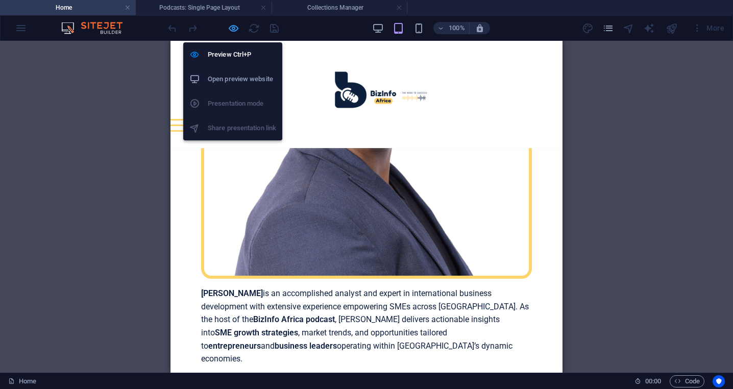
click at [230, 26] on icon "button" at bounding box center [234, 28] width 12 height 12
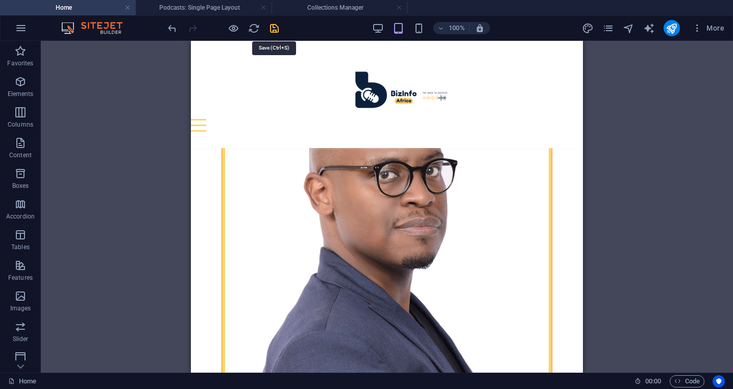
click at [276, 28] on icon "save" at bounding box center [275, 28] width 12 height 12
click at [673, 29] on icon "publish" at bounding box center [672, 28] width 12 height 12
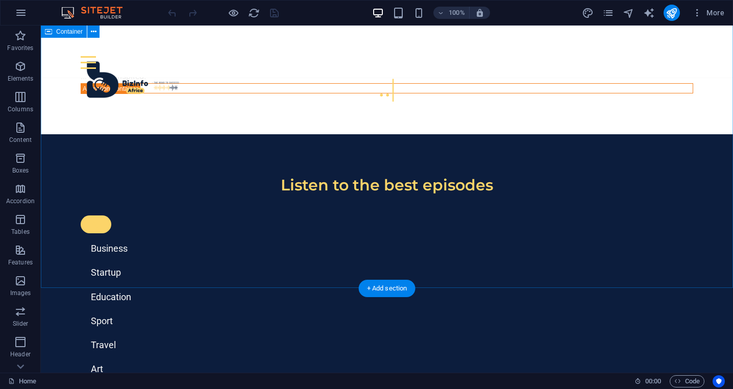
scroll to position [1320, 0]
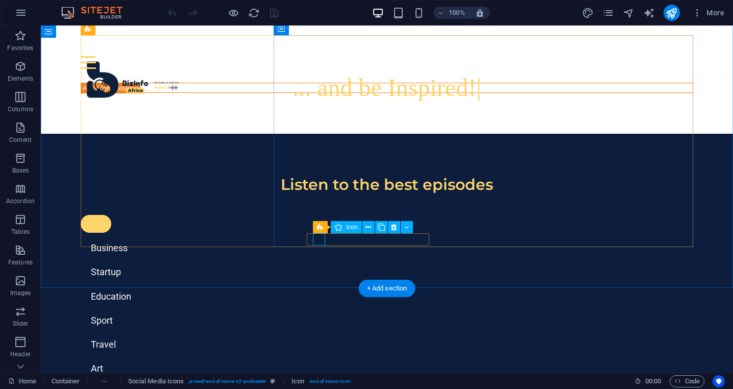
select select "xMidYMid"
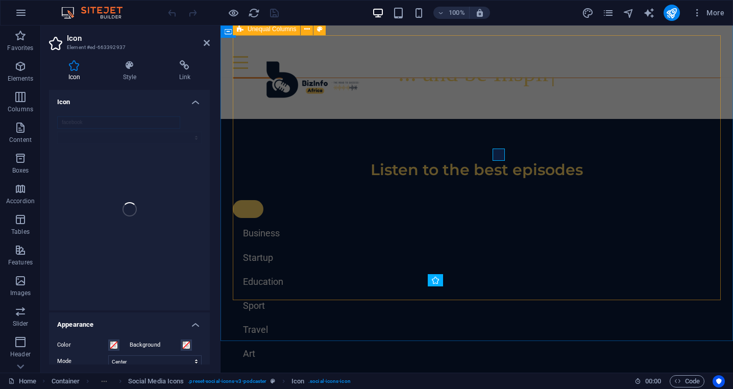
scroll to position [1405, 0]
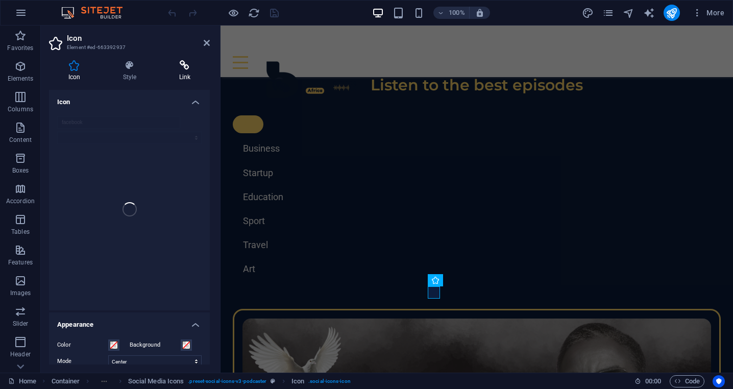
click at [184, 66] on icon at bounding box center [185, 65] width 50 height 10
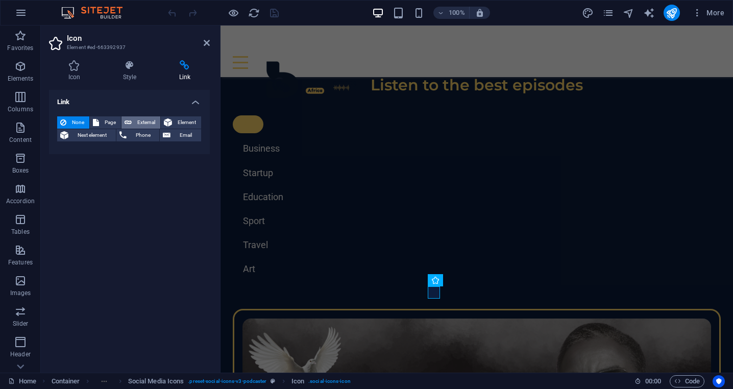
click at [143, 123] on span "External" at bounding box center [146, 122] width 22 height 12
select select "blank"
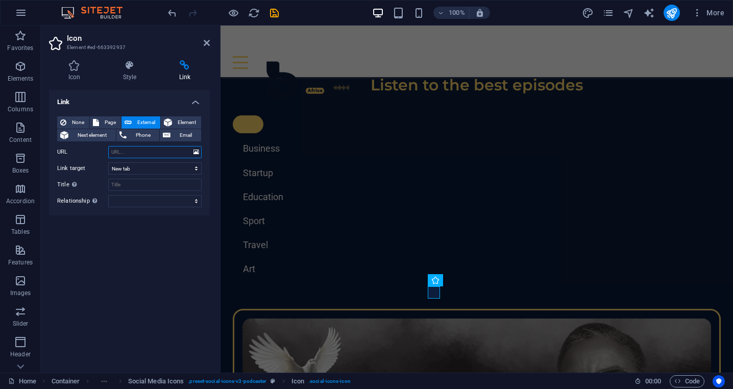
paste input "[URL][DOMAIN_NAME][PERSON_NAME][DOMAIN_NAME][PERSON_NAME]"
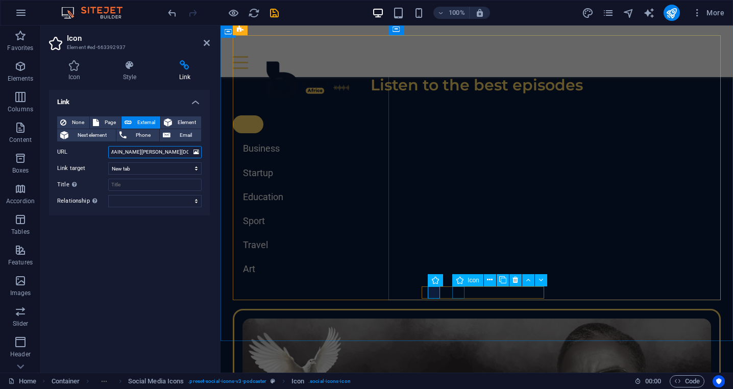
type input "[URL][DOMAIN_NAME][PERSON_NAME][DOMAIN_NAME][PERSON_NAME]"
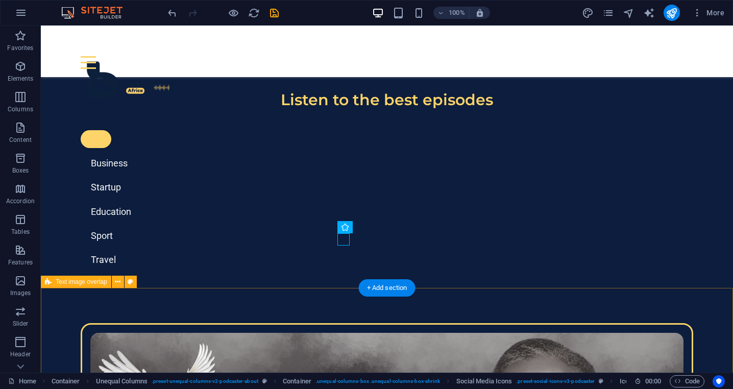
scroll to position [1320, 0]
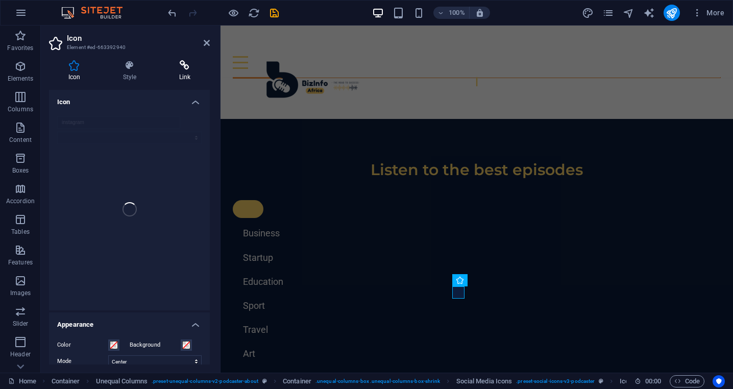
scroll to position [1405, 0]
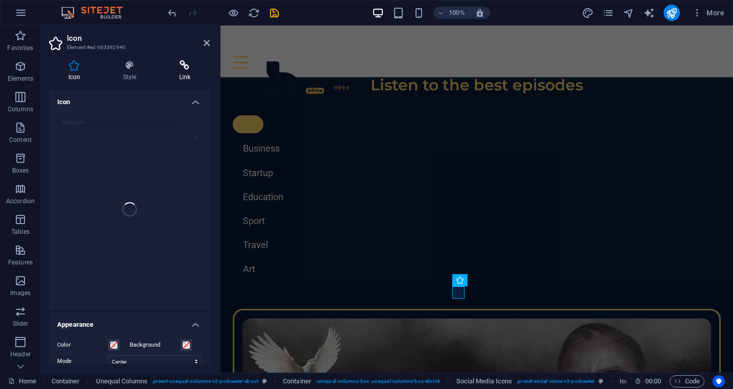
click at [184, 64] on icon at bounding box center [185, 65] width 50 height 10
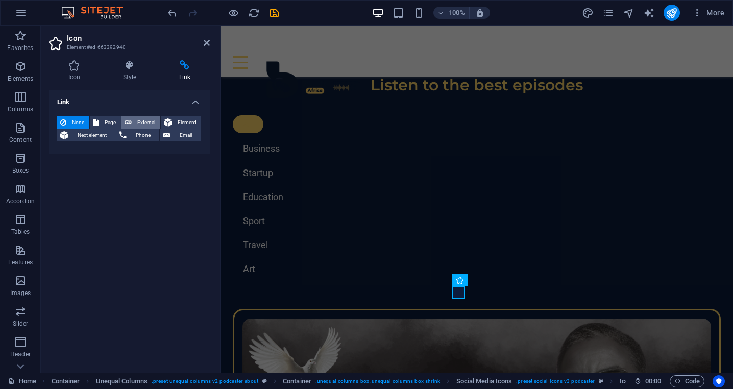
click at [142, 121] on span "External" at bounding box center [146, 122] width 22 height 12
select select "blank"
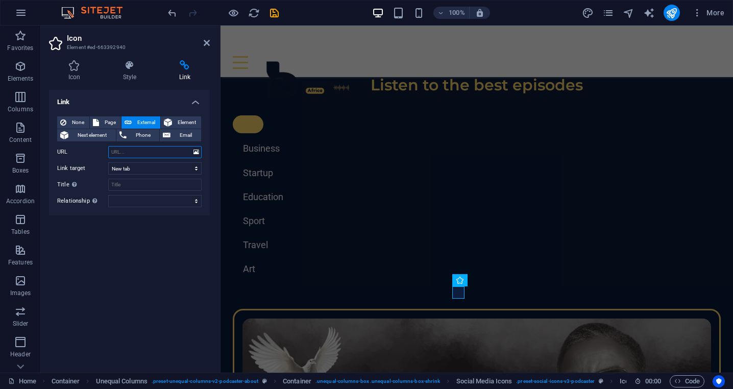
click at [150, 155] on input "URL" at bounding box center [154, 152] width 93 height 12
paste input "https://www.instagram.com/james_opembe/"
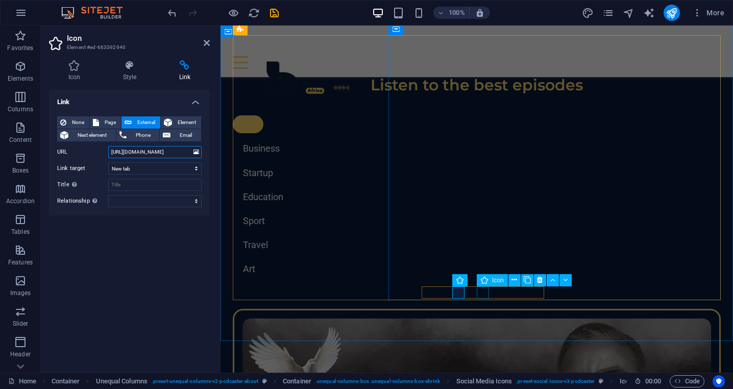
type input "https://www.instagram.com/james_opembe/"
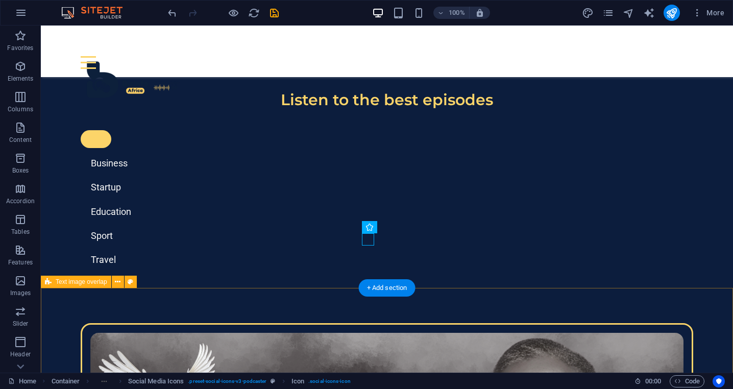
scroll to position [1320, 0]
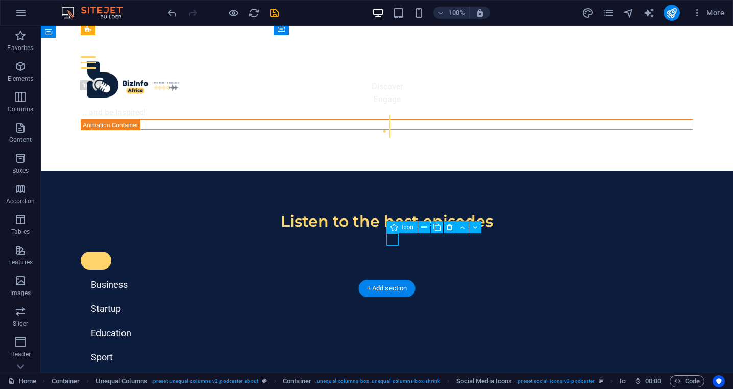
select select "xMidYMid"
select select "px"
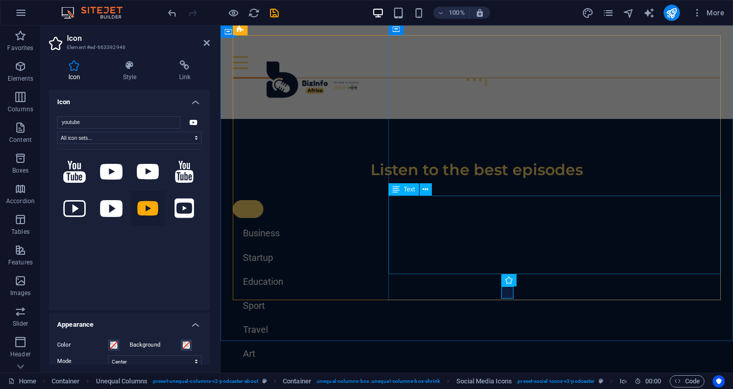
scroll to position [1405, 0]
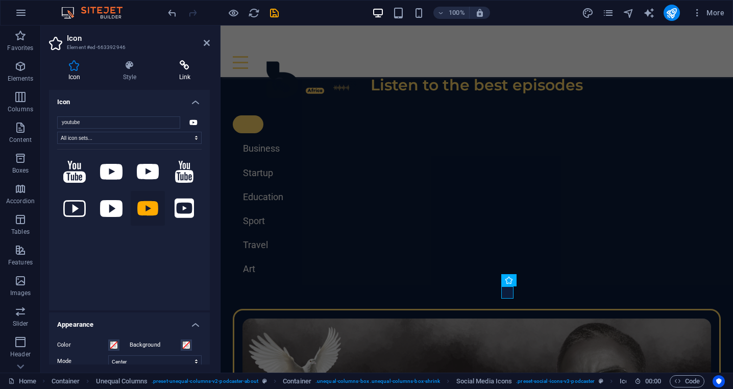
click at [185, 66] on icon at bounding box center [185, 65] width 50 height 10
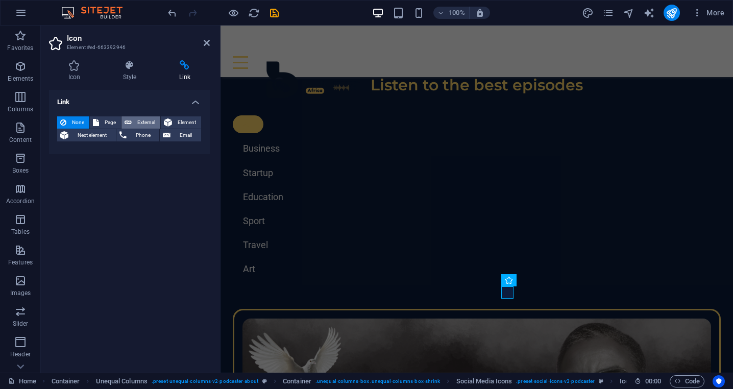
click at [139, 122] on span "External" at bounding box center [146, 122] width 22 height 12
select select "blank"
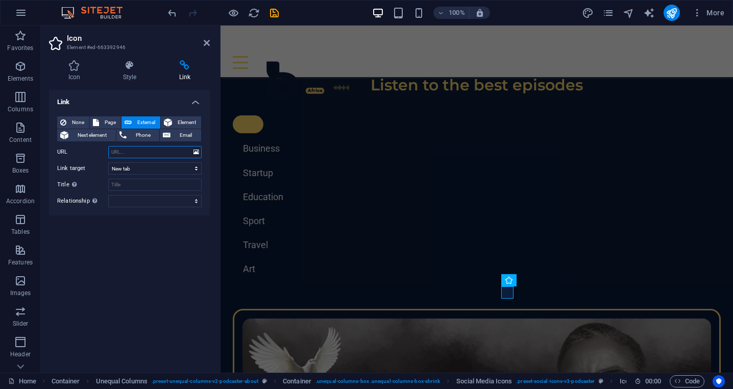
paste input "https://youtube.com/@james_opembe?si=5gBwJDYNen9J4K5u"
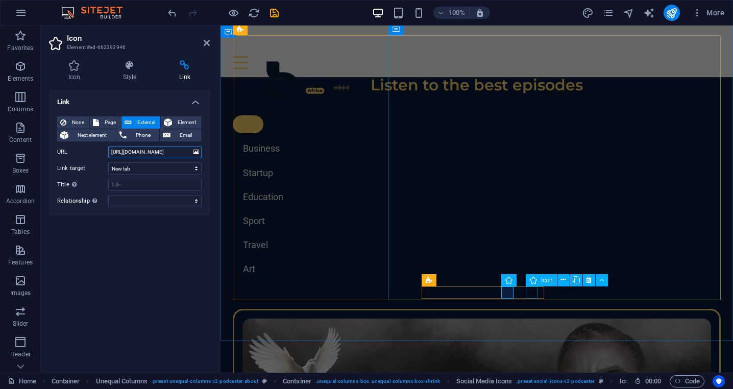
type input "https://youtube.com/@james_opembe?si=5gBwJDYNen9J4K5u"
select select "xMidYMid"
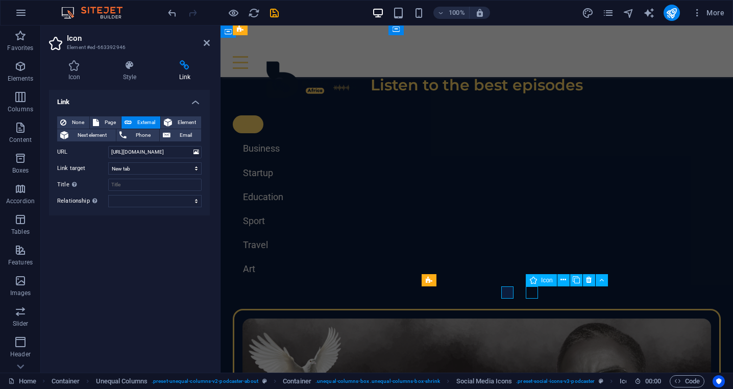
select select "px"
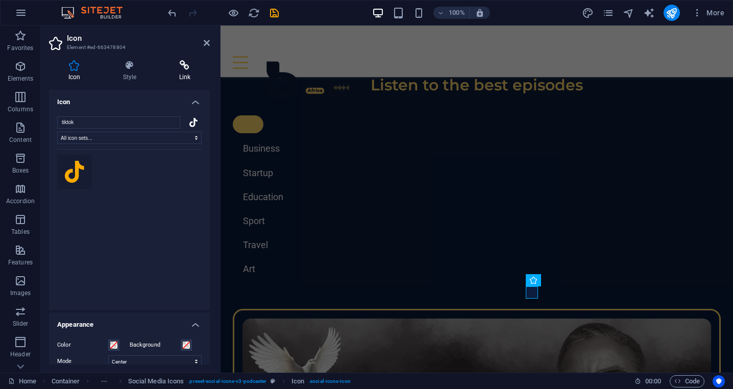
click at [186, 67] on icon at bounding box center [185, 65] width 50 height 10
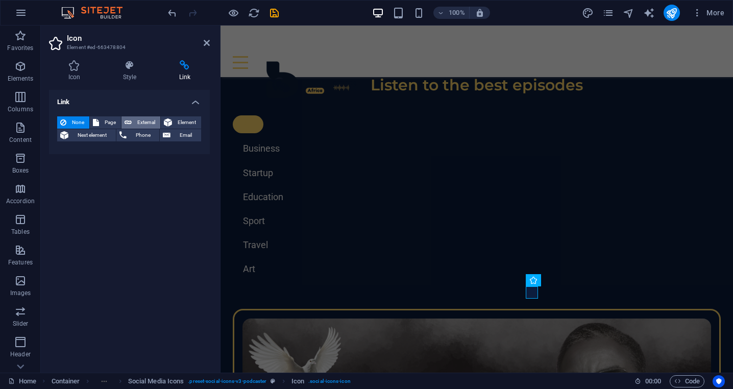
click at [136, 121] on span "External" at bounding box center [146, 122] width 22 height 12
select select "blank"
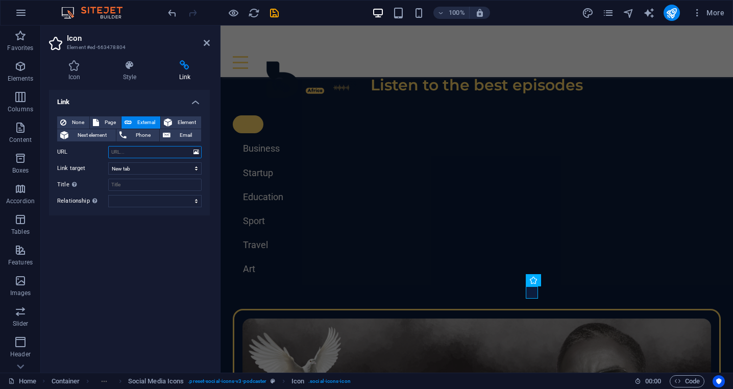
click at [155, 150] on input "URL" at bounding box center [154, 152] width 93 height 12
paste input "https://www.tiktok.com/@james_opembe"
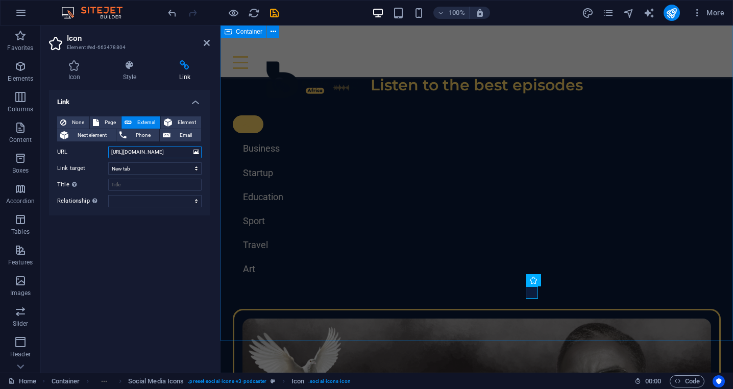
type input "https://www.tiktok.com/@james_opembe"
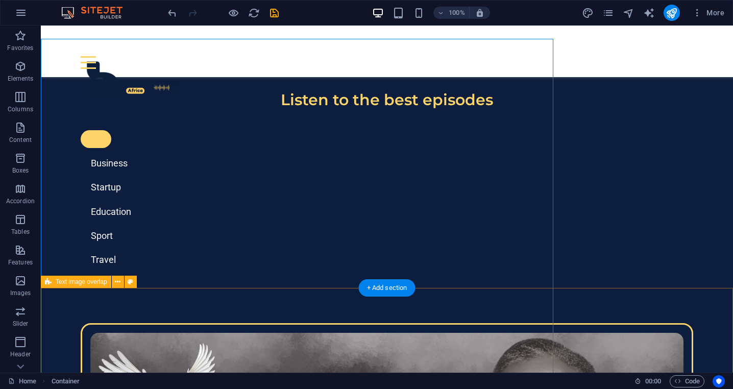
scroll to position [1320, 0]
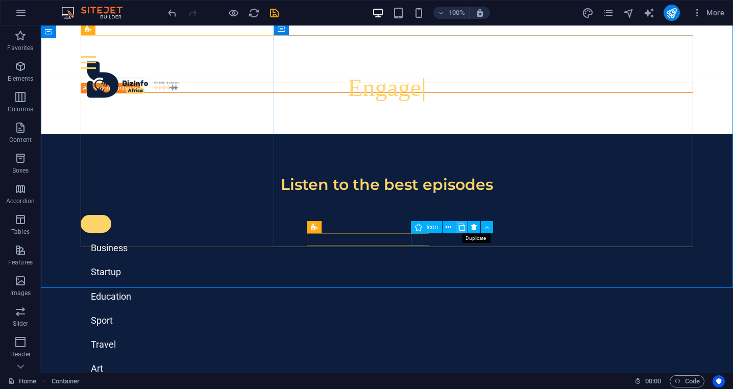
click at [461, 226] on icon at bounding box center [461, 227] width 7 height 11
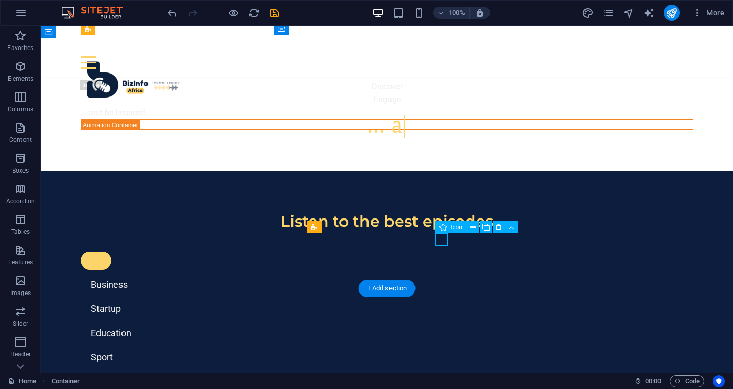
select select "xMidYMid"
select select "px"
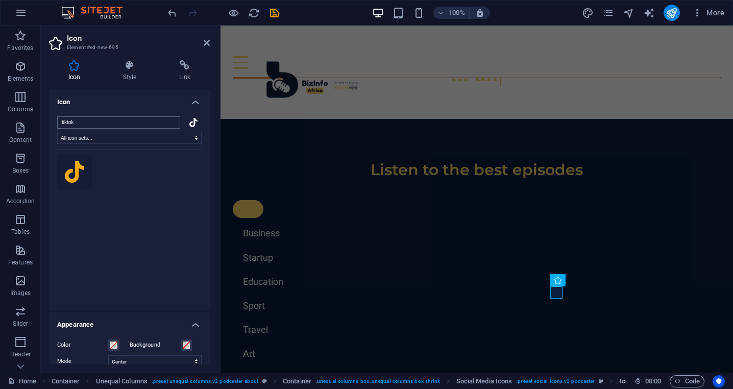
scroll to position [1405, 0]
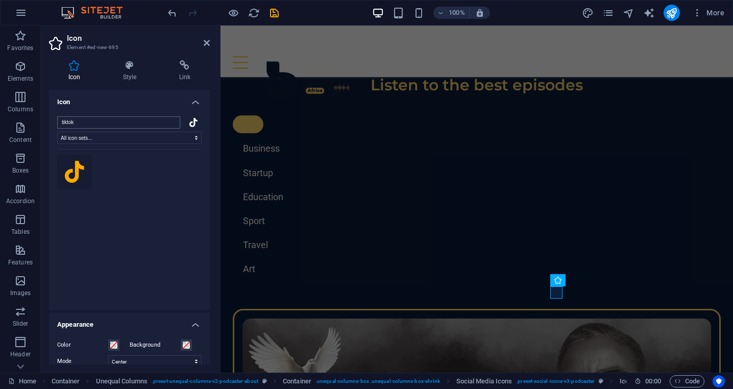
type input "x"
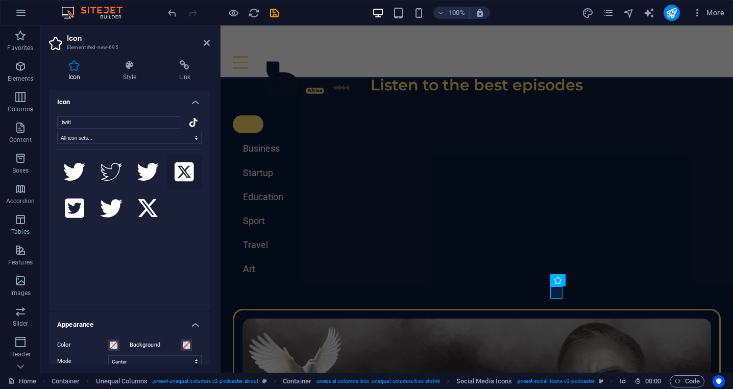
type input "twitt"
click at [183, 173] on icon at bounding box center [184, 172] width 19 height 22
click at [187, 71] on h4 "Link" at bounding box center [185, 70] width 50 height 21
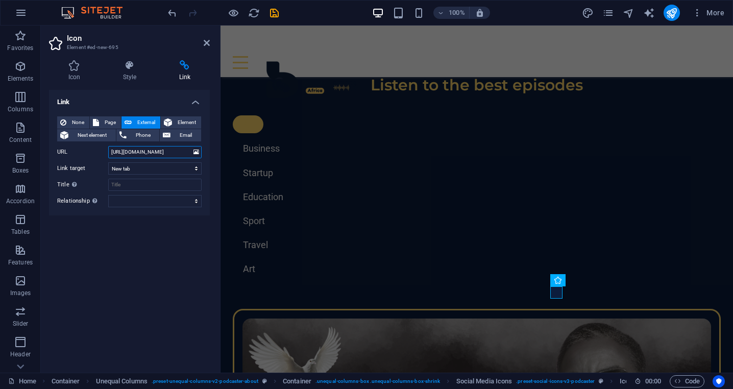
click at [167, 152] on input "https://www.tiktok.com/@james_opembe" at bounding box center [154, 152] width 93 height 12
paste input "x.com/O"
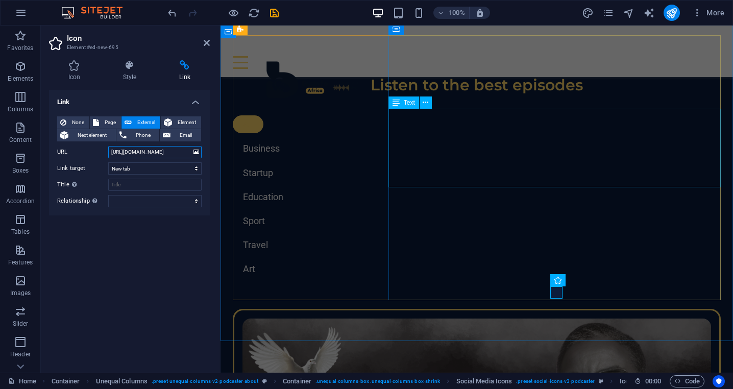
type input "[URL][DOMAIN_NAME]"
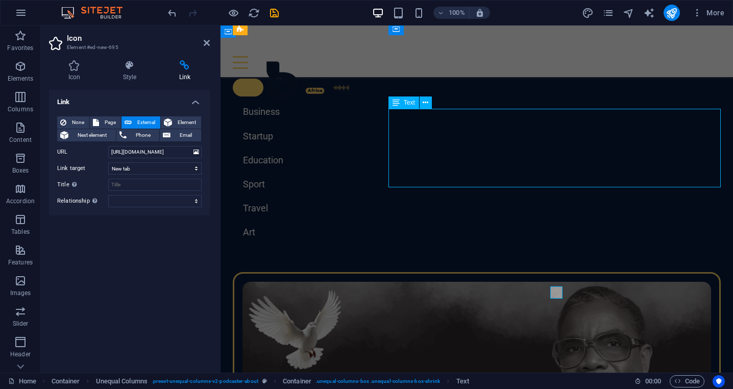
scroll to position [1320, 0]
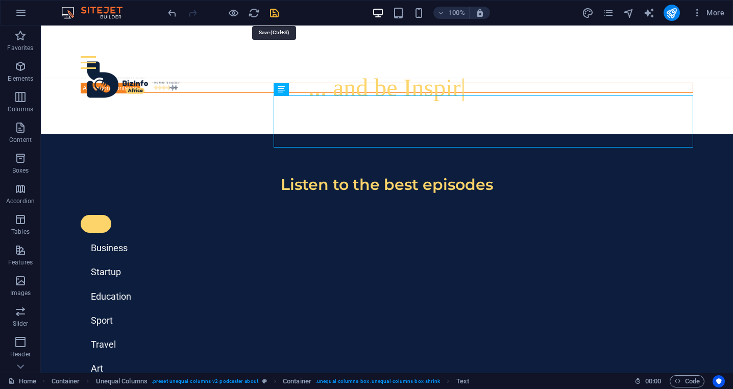
click at [276, 14] on icon "save" at bounding box center [275, 13] width 12 height 12
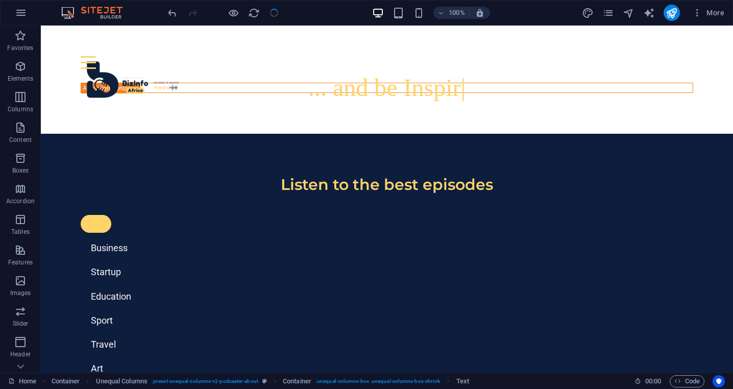
checkbox input "false"
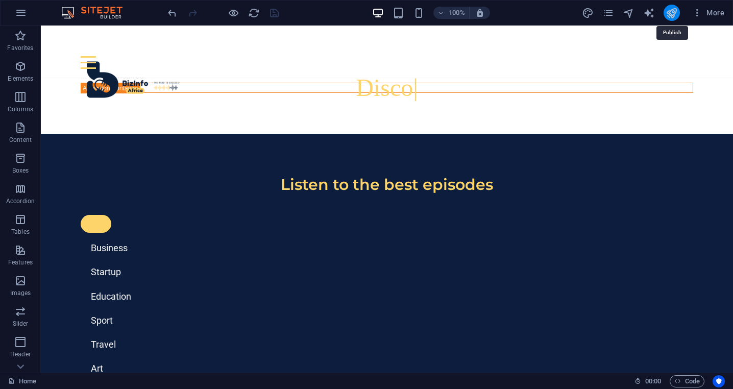
click at [672, 14] on icon "publish" at bounding box center [672, 13] width 12 height 12
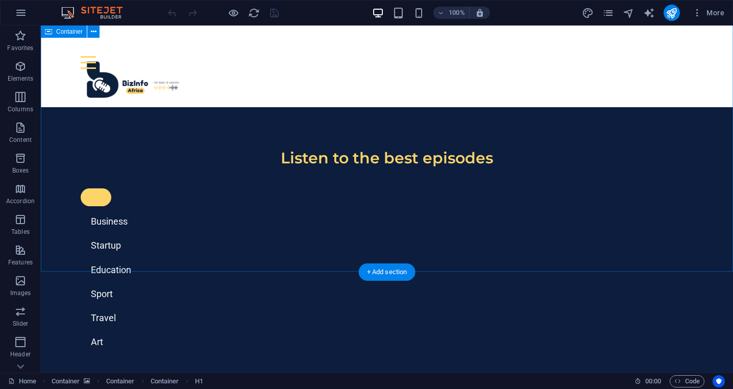
scroll to position [1350, 0]
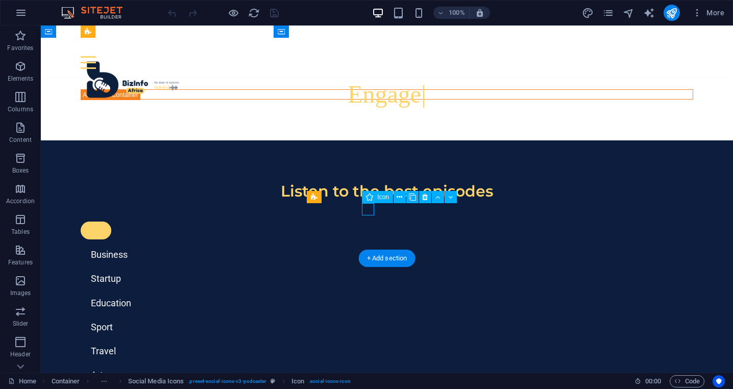
select select "xMidYMid"
select select "px"
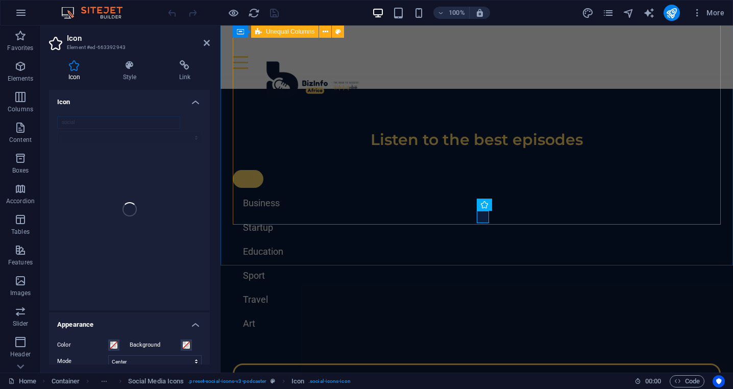
scroll to position [1481, 0]
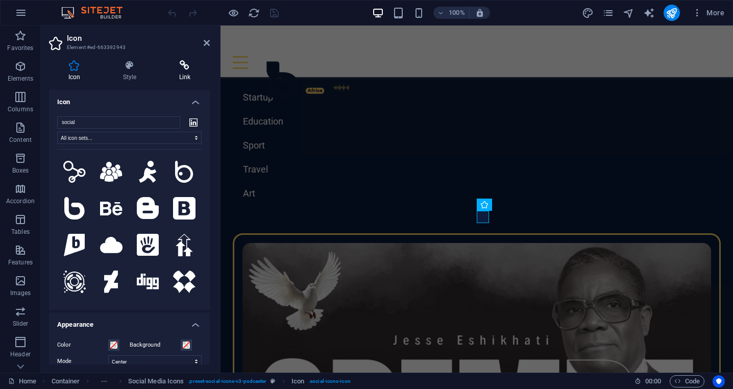
click at [183, 67] on icon at bounding box center [185, 65] width 50 height 10
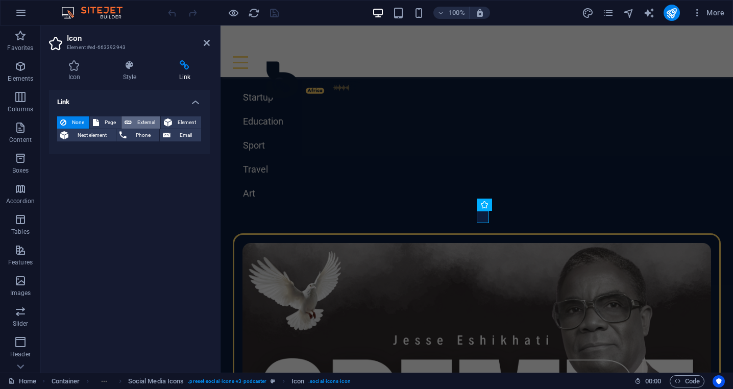
click at [145, 124] on span "External" at bounding box center [146, 122] width 22 height 12
select select "blank"
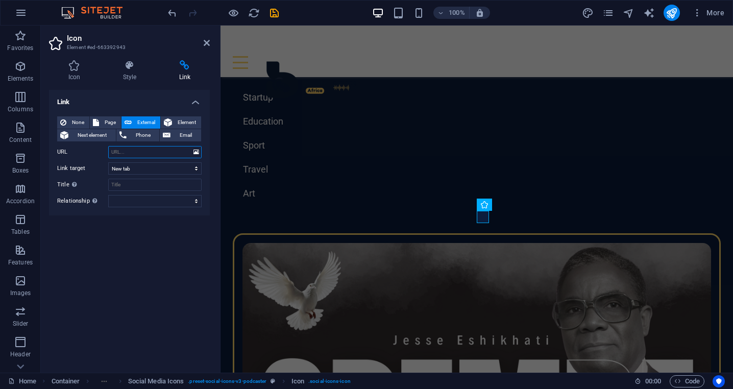
paste input "[URL][DOMAIN_NAME][PERSON_NAME]"
type input "[URL][DOMAIN_NAME][PERSON_NAME]"
click at [207, 42] on icon at bounding box center [207, 43] width 6 height 8
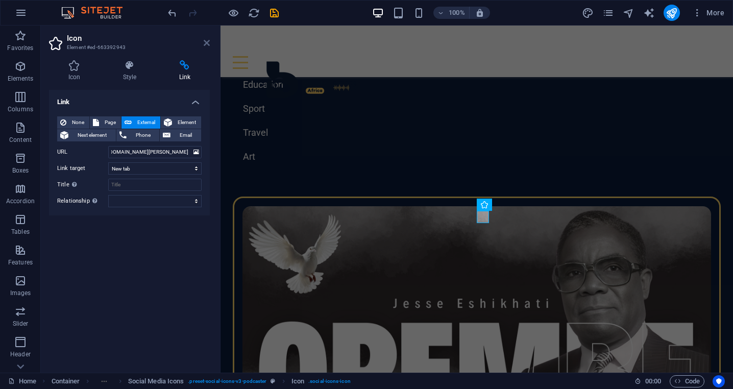
scroll to position [1350, 0]
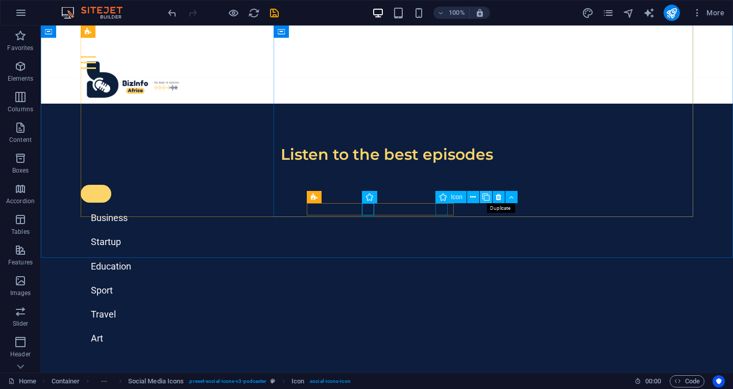
click at [487, 198] on icon at bounding box center [486, 197] width 7 height 11
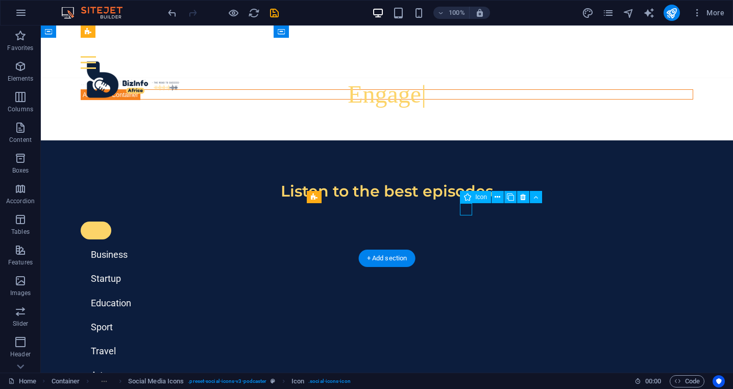
select select "xMidYMid"
select select "px"
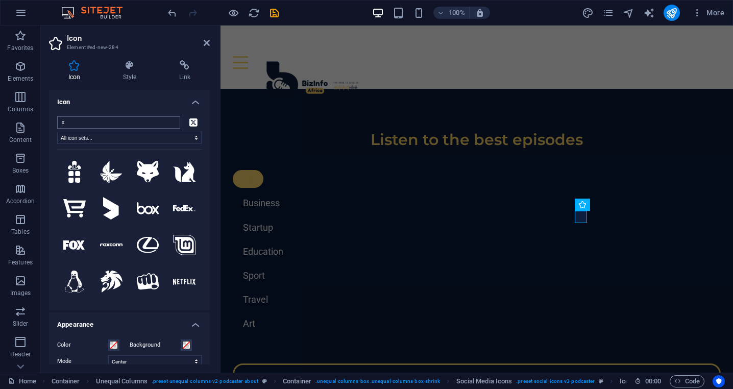
scroll to position [1481, 0]
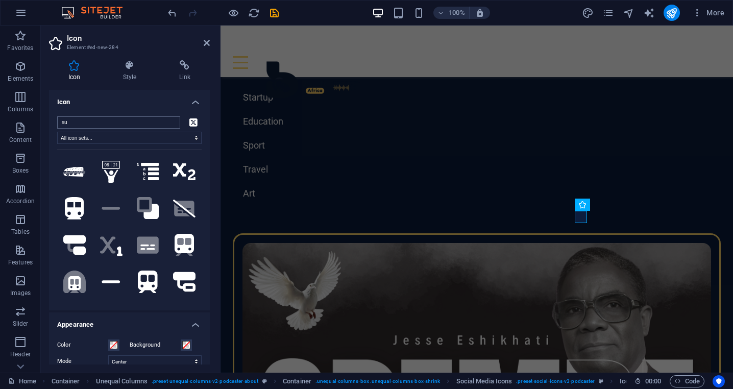
type input "s"
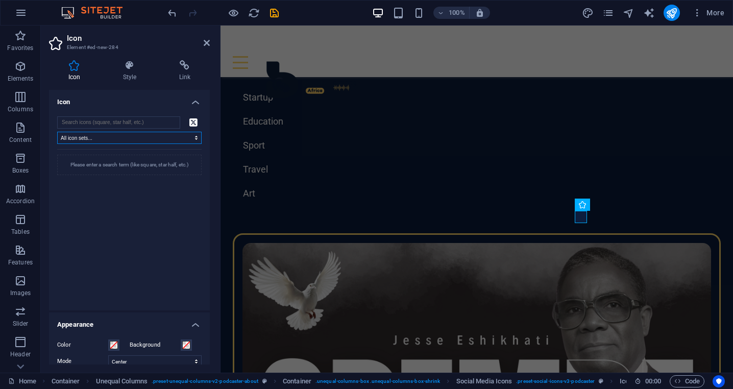
click at [149, 139] on select "All icon sets... IcoFont Ionicons FontAwesome Brands FontAwesome Duotone FontAw…" at bounding box center [129, 138] width 145 height 12
click at [116, 121] on input "search" at bounding box center [118, 122] width 123 height 12
type input "substa"
click at [207, 42] on icon at bounding box center [207, 43] width 6 height 8
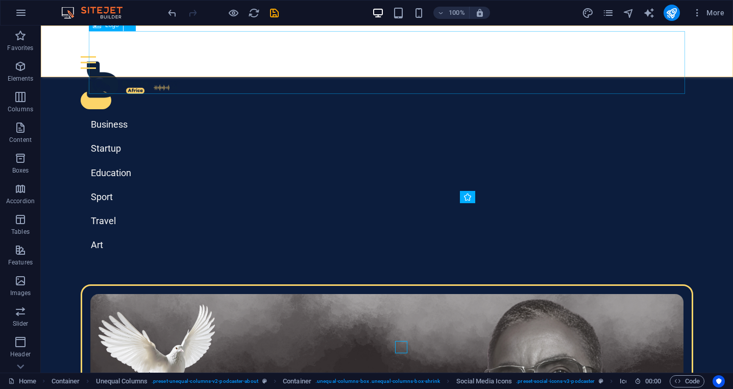
scroll to position [1350, 0]
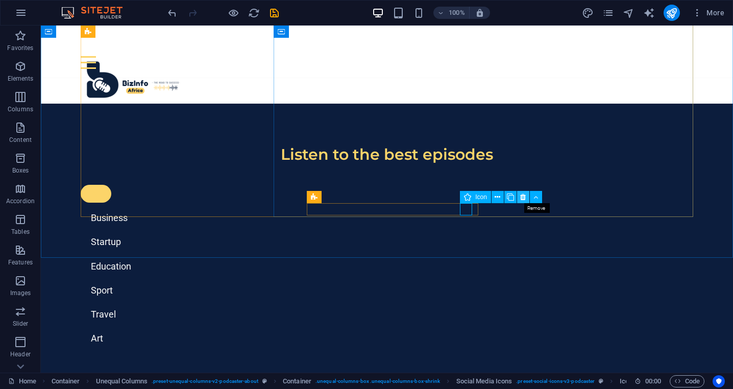
click at [522, 197] on icon at bounding box center [523, 197] width 6 height 11
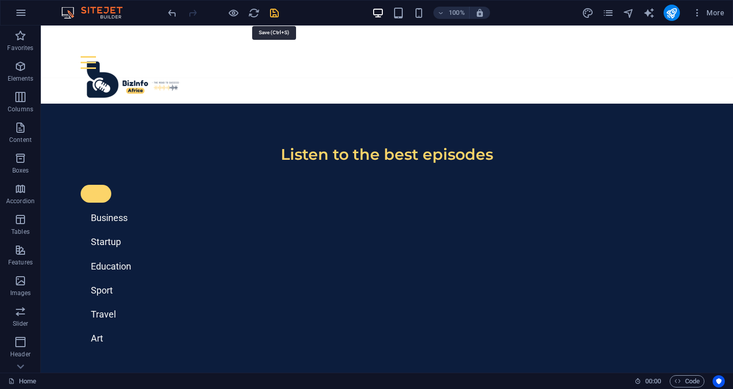
click at [274, 15] on icon "save" at bounding box center [275, 13] width 12 height 12
checkbox input "false"
click at [671, 13] on icon "publish" at bounding box center [672, 13] width 12 height 12
